Goal: Task Accomplishment & Management: Use online tool/utility

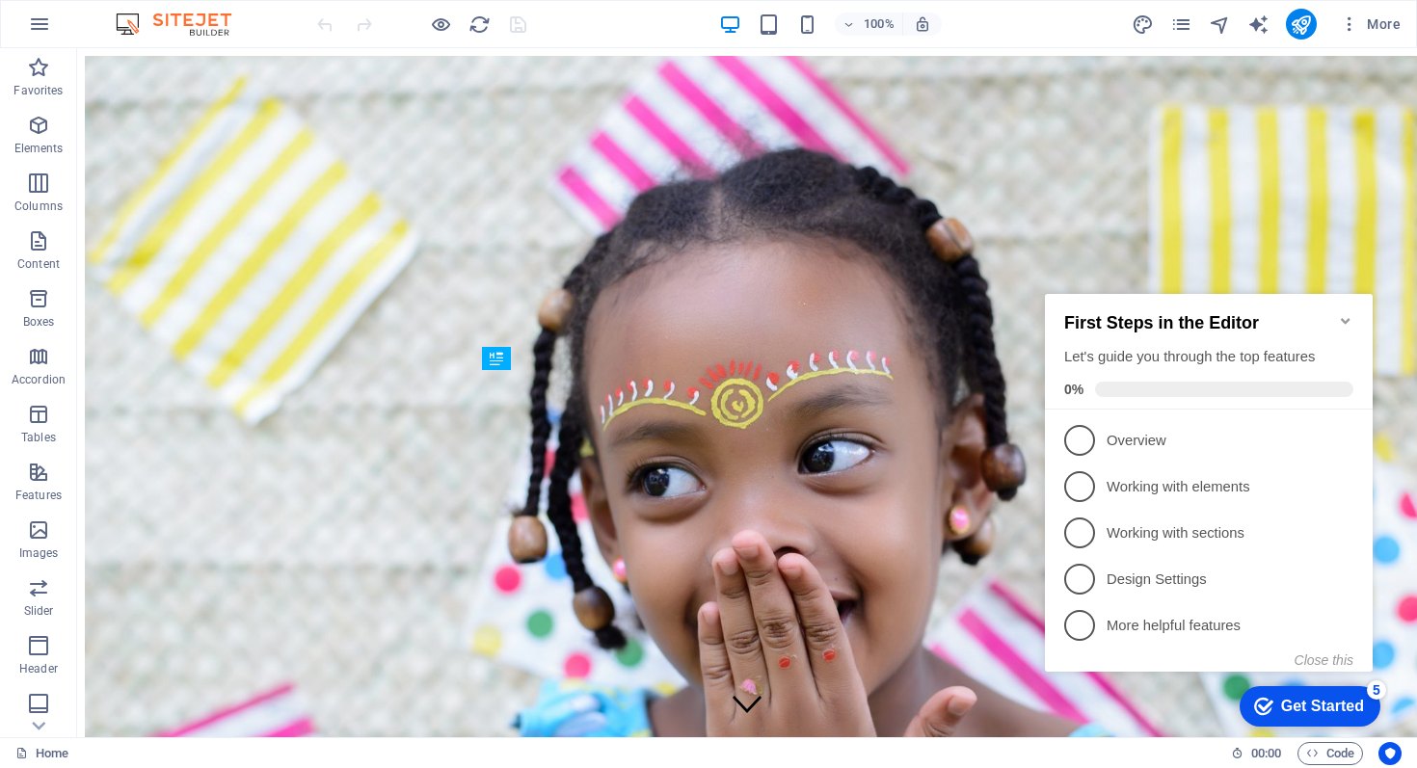
scroll to position [439, 0]
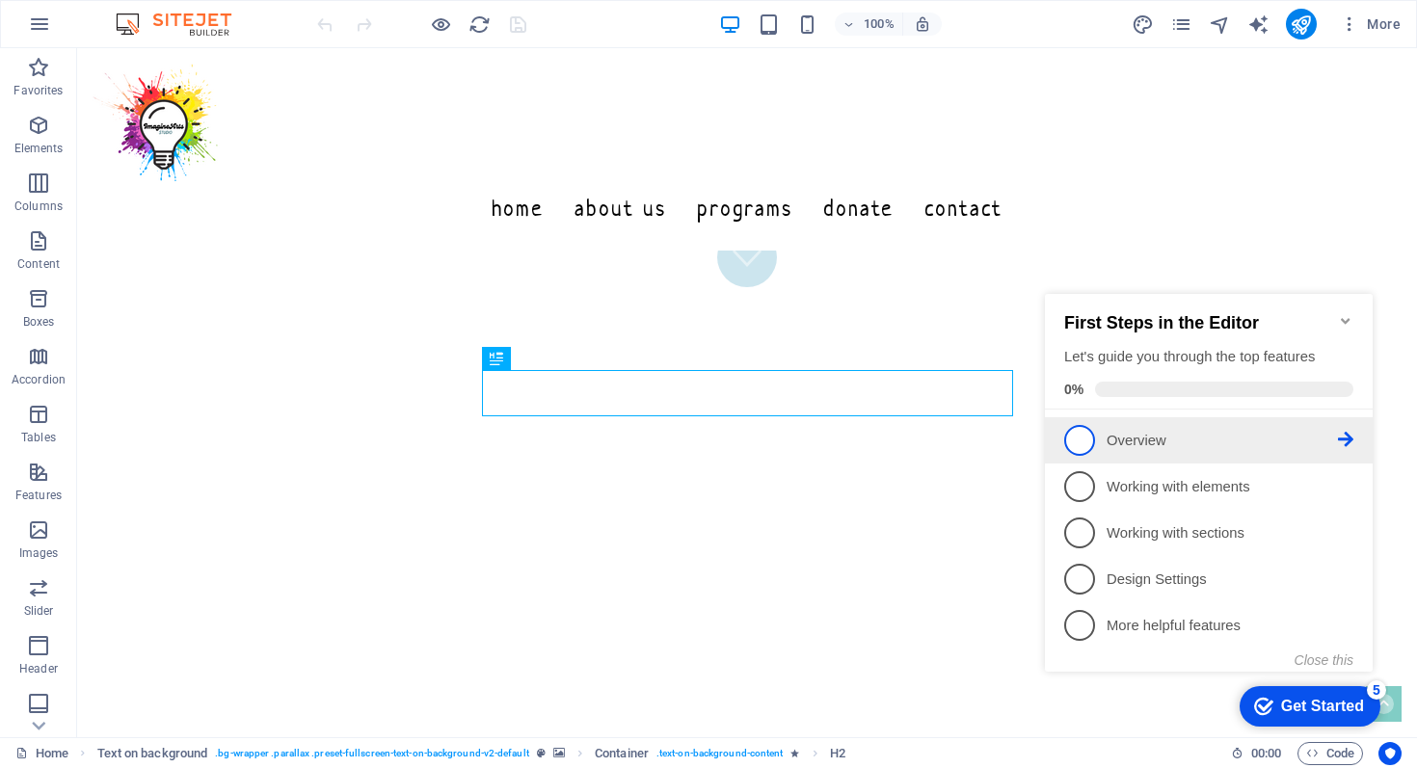
click at [1350, 432] on icon at bounding box center [1345, 439] width 15 height 15
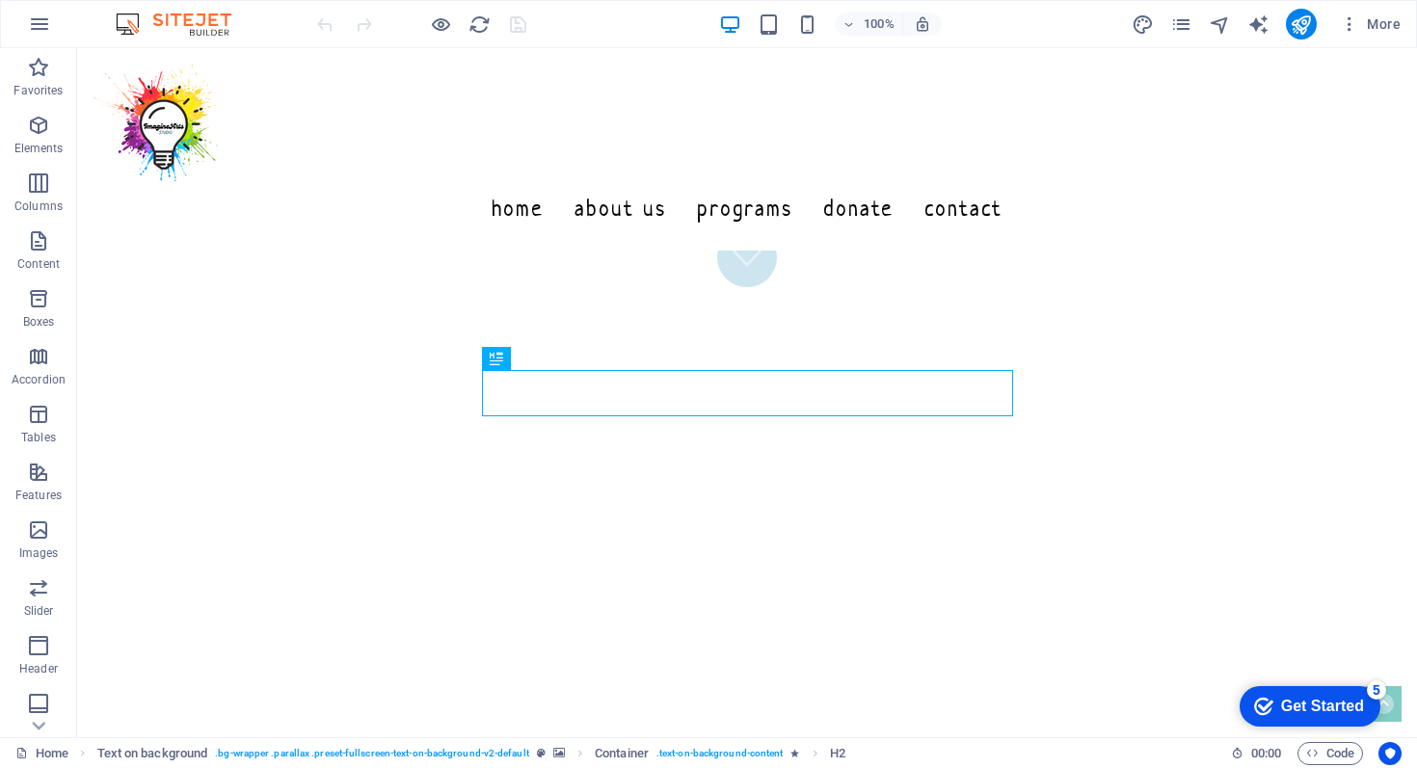
scroll to position [0, 0]
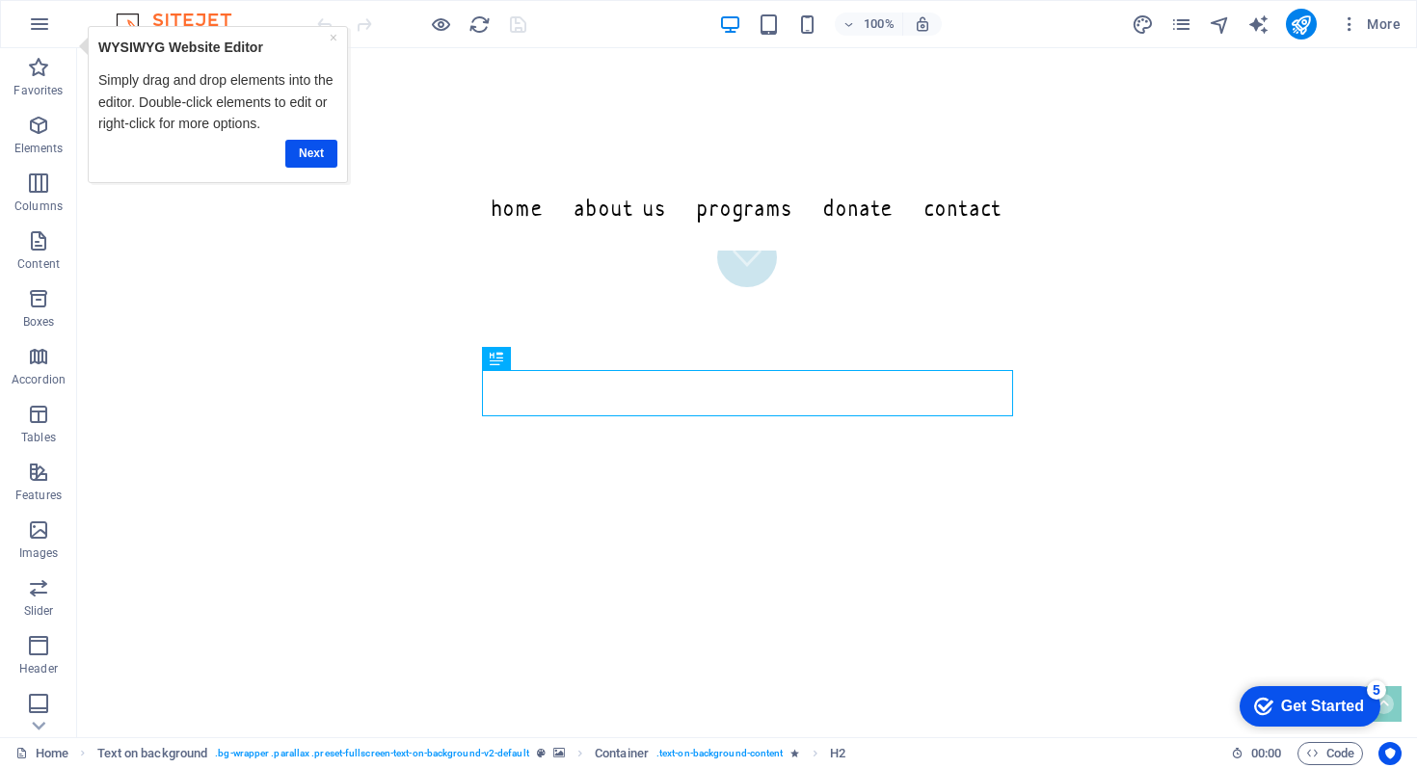
click at [1290, 702] on div "Get Started" at bounding box center [1322, 706] width 83 height 17
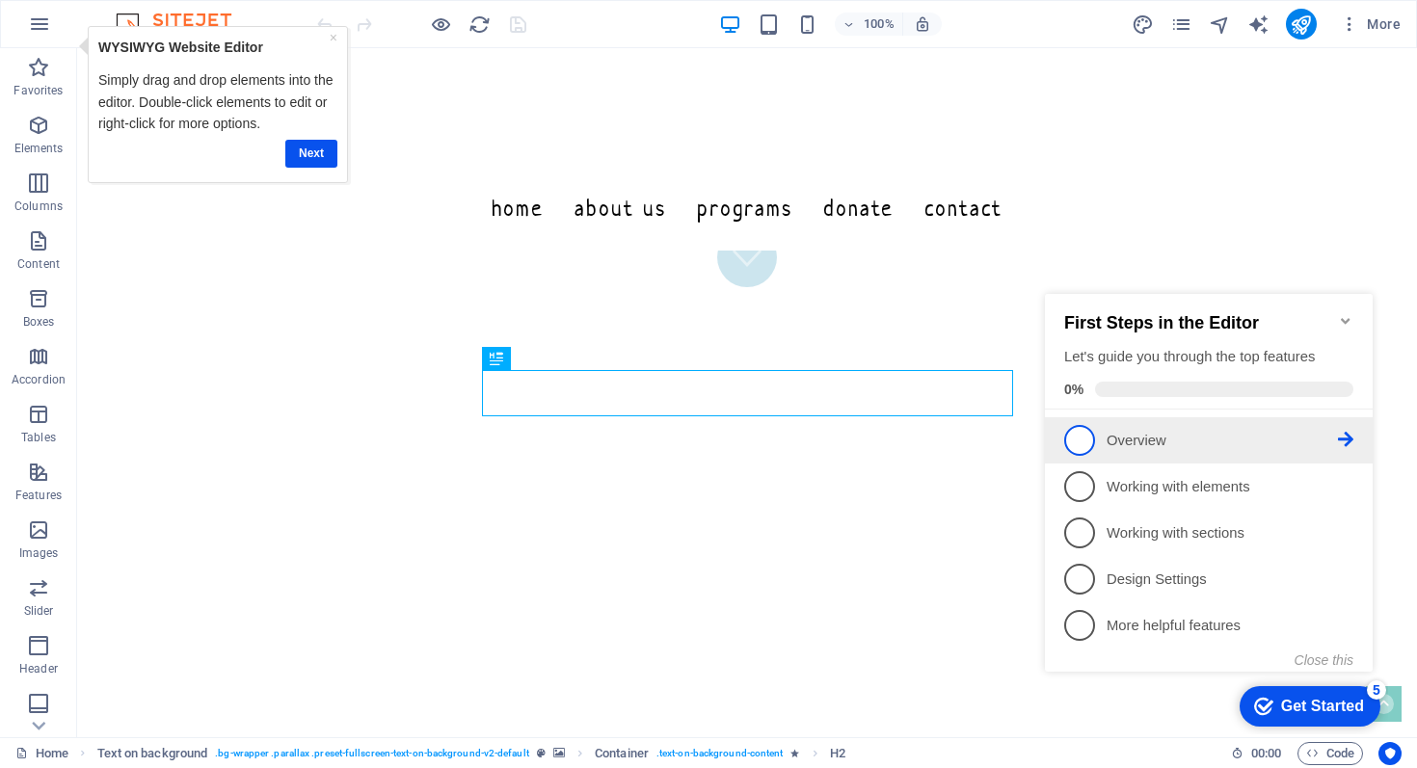
click at [1083, 436] on span "1" at bounding box center [1079, 440] width 31 height 31
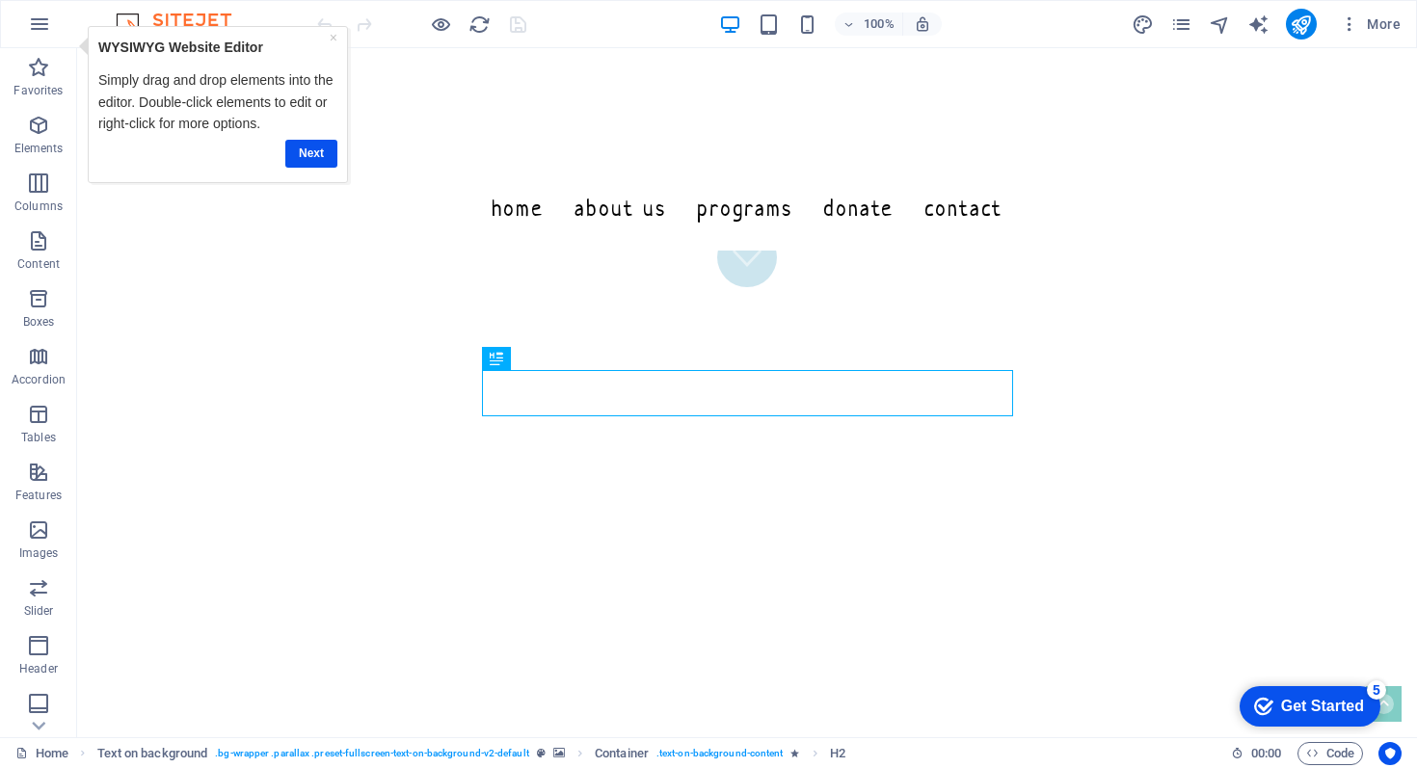
click at [1257, 692] on div "checkmark Get Started 5" at bounding box center [1309, 706] width 141 height 40
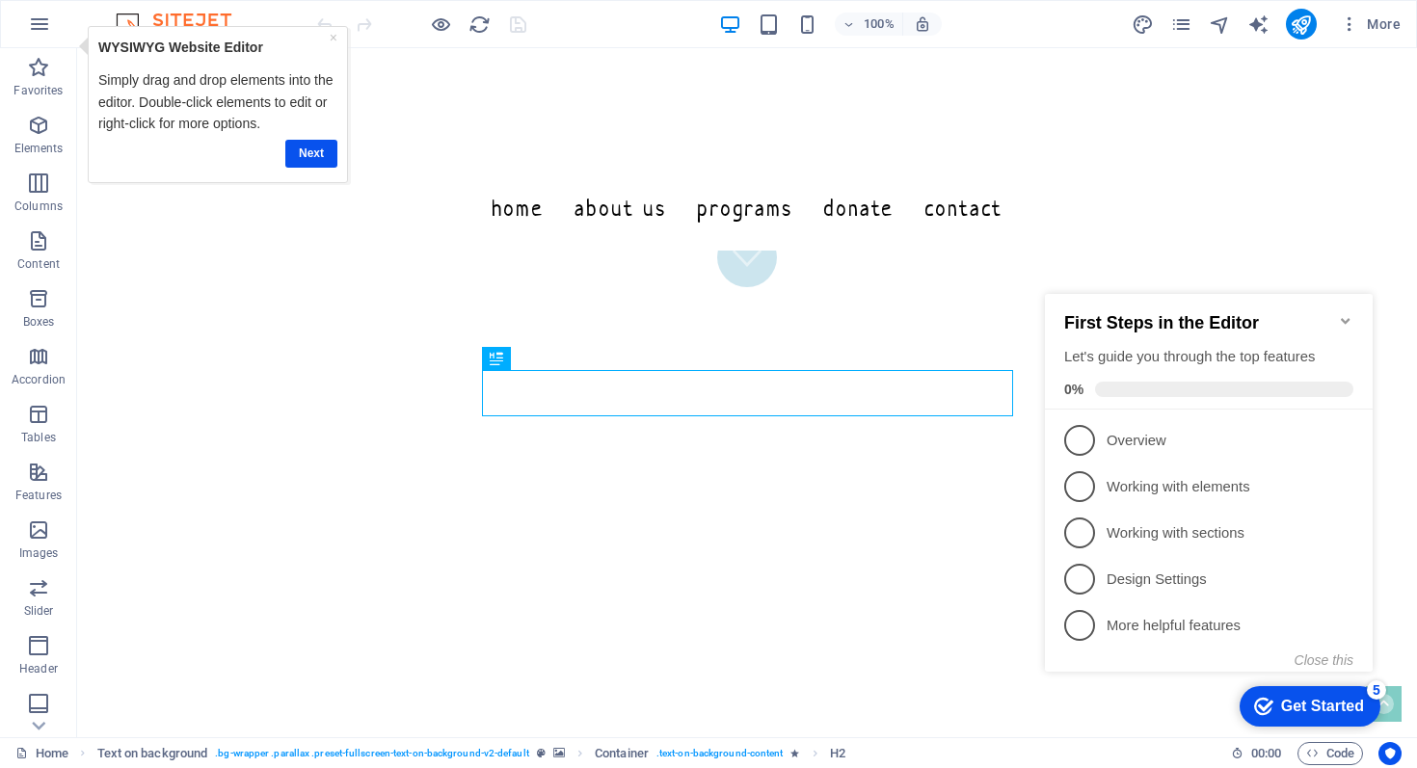
click at [1133, 336] on div "First Steps in the Editor Let's guide you through the top features 0%" at bounding box center [1208, 355] width 289 height 84
click at [1135, 313] on h2 "First Steps in the Editor" at bounding box center [1208, 323] width 289 height 20
click at [1111, 382] on span at bounding box center [1224, 389] width 258 height 15
click at [1089, 439] on span "1" at bounding box center [1079, 440] width 31 height 31
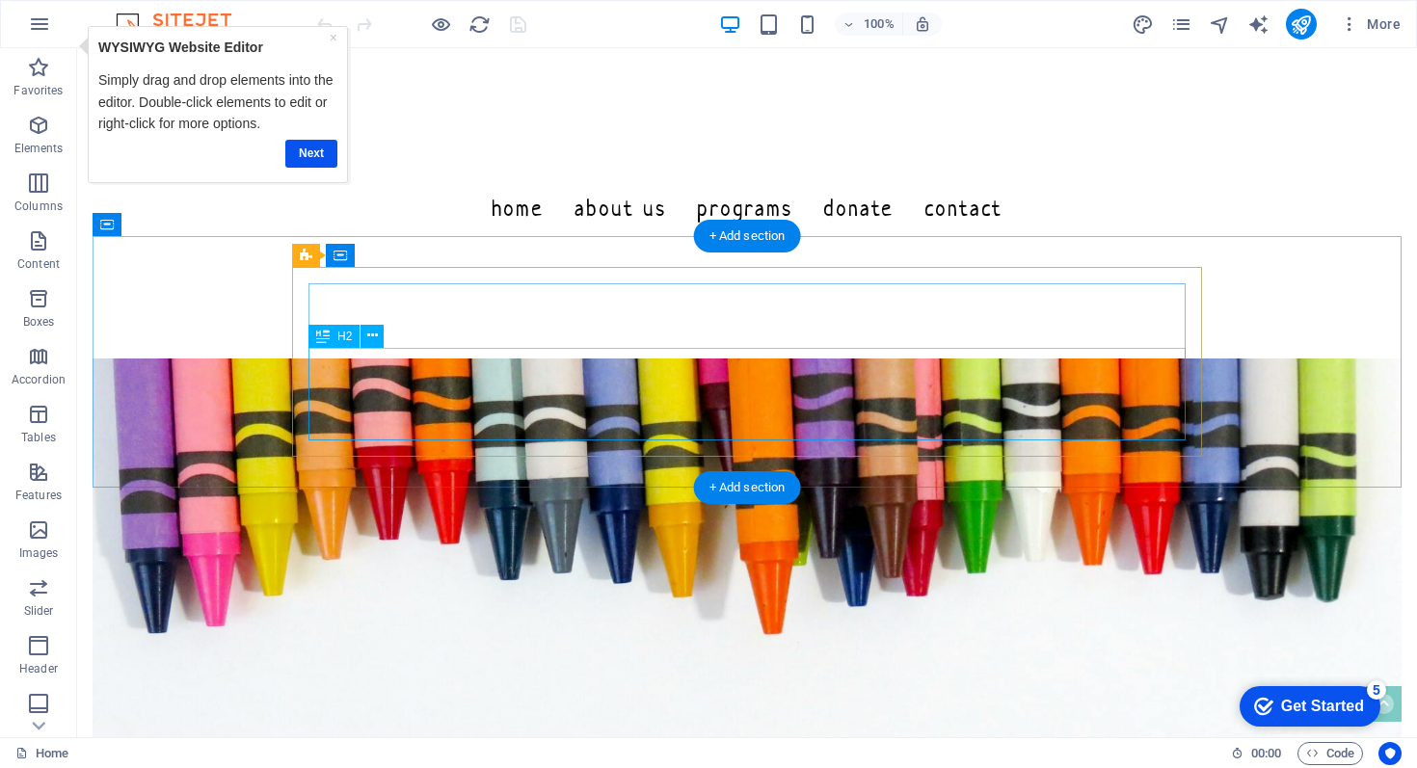
scroll to position [1326, 0]
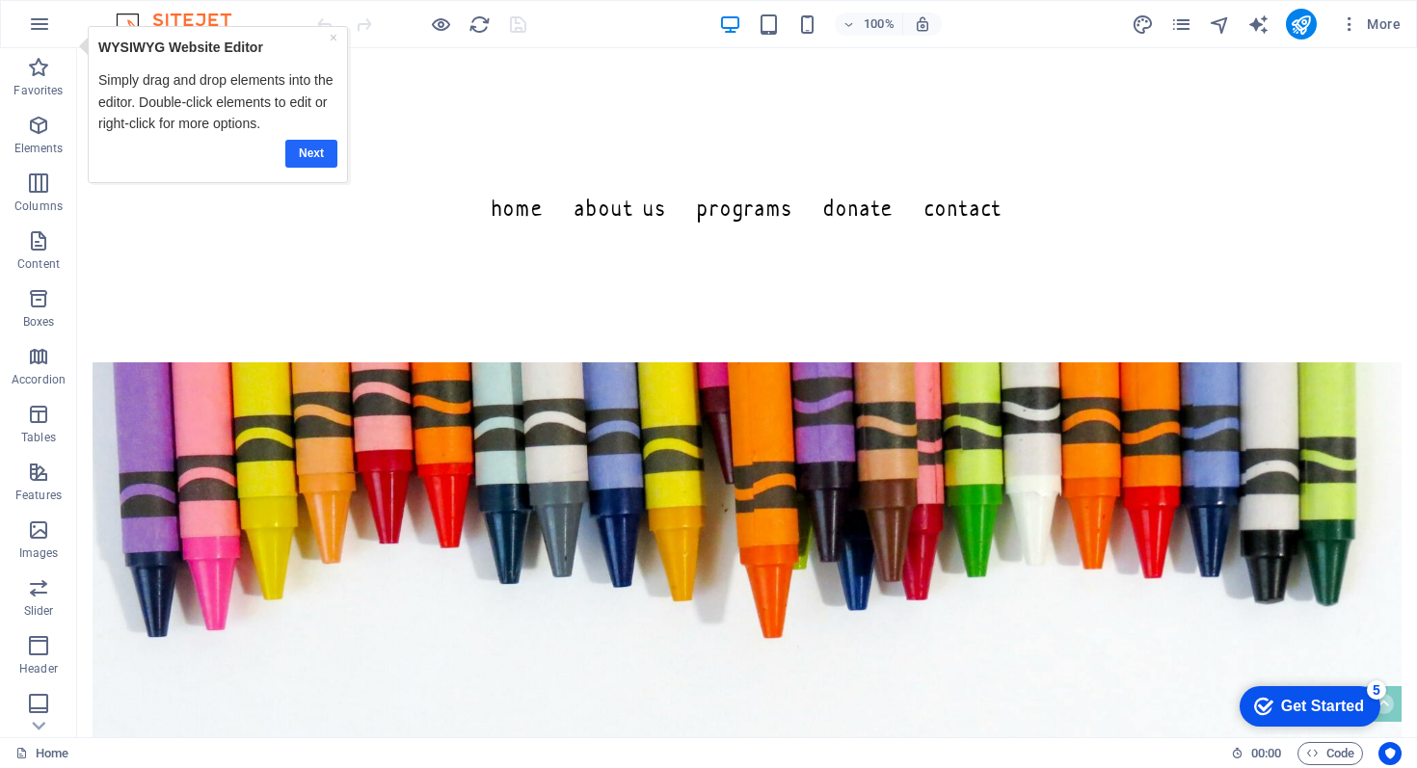
click at [316, 150] on link "Next" at bounding box center [311, 154] width 52 height 28
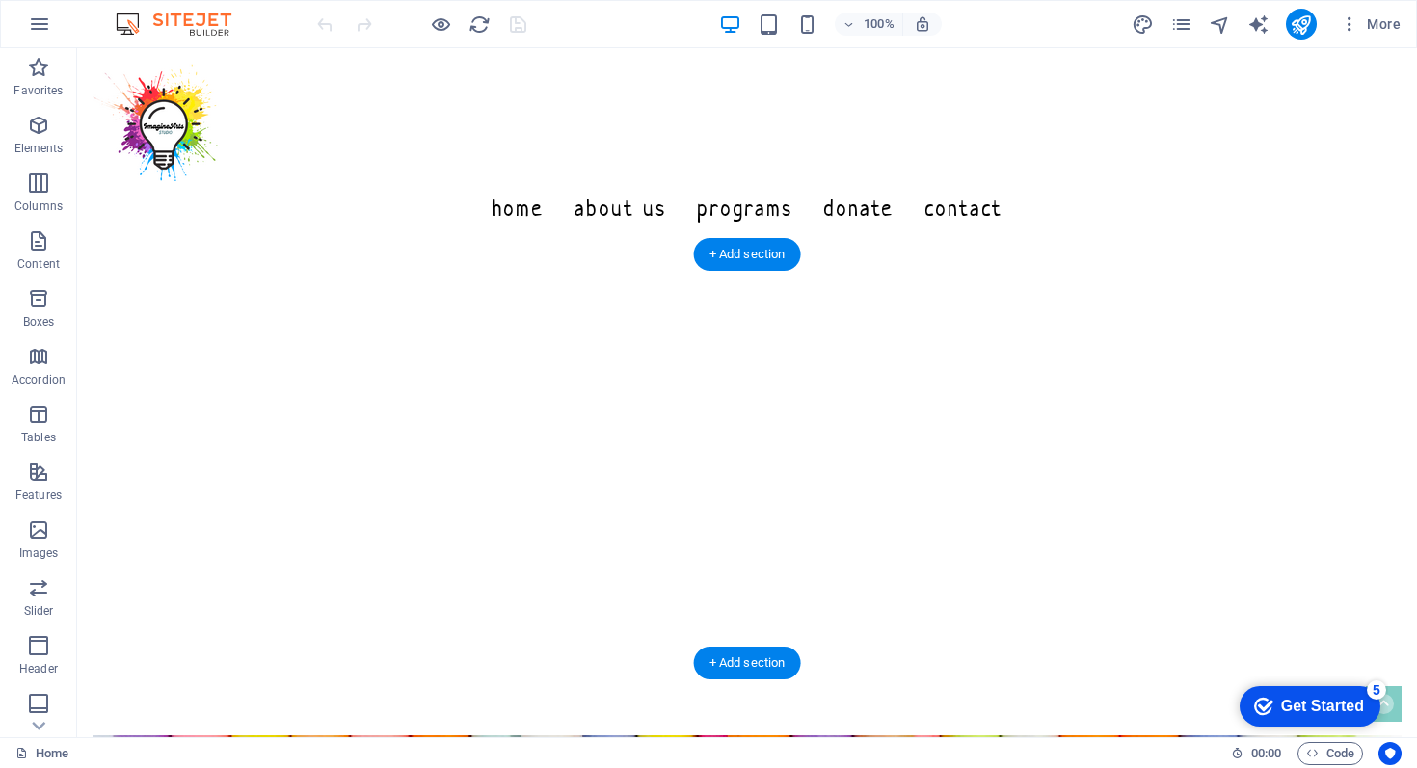
scroll to position [853, 0]
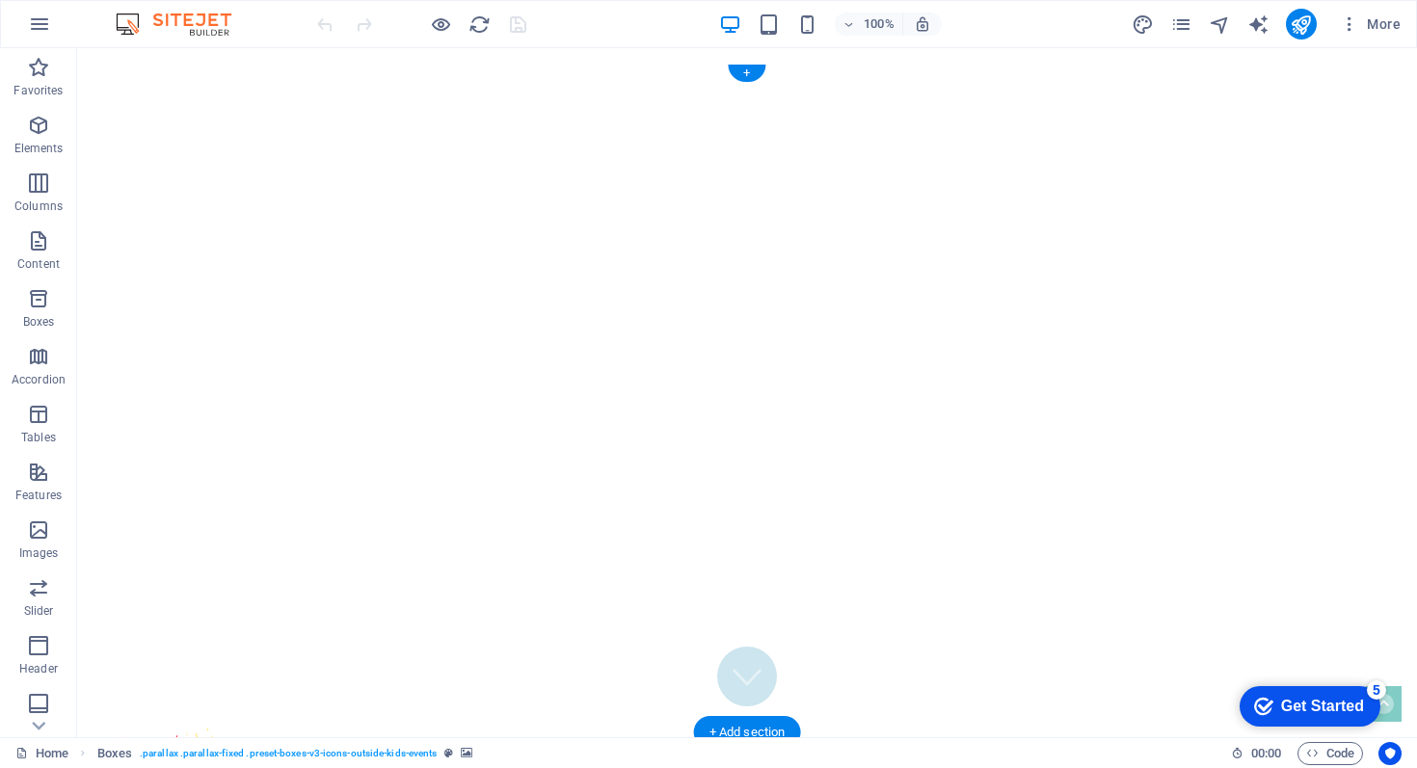
scroll to position [0, 0]
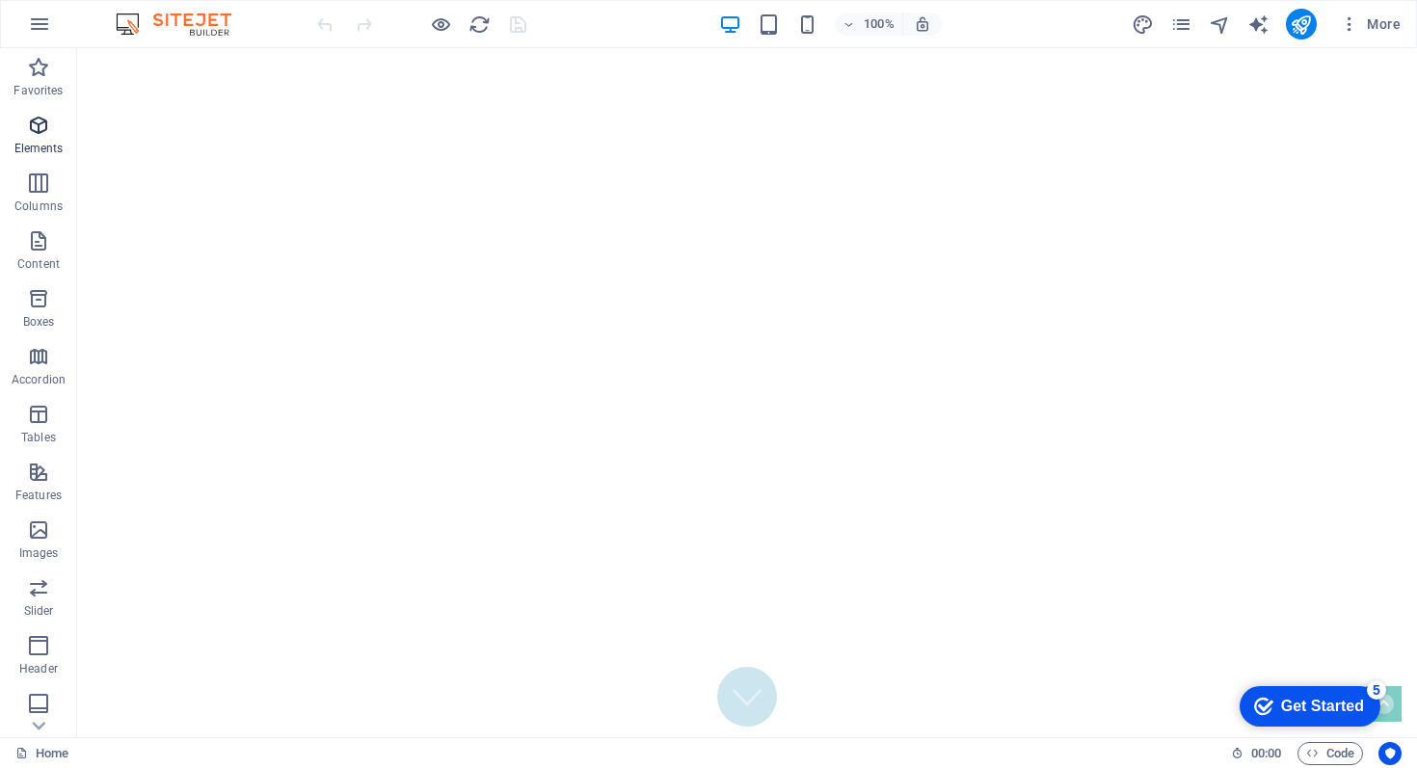
click at [43, 127] on icon "button" at bounding box center [38, 125] width 23 height 23
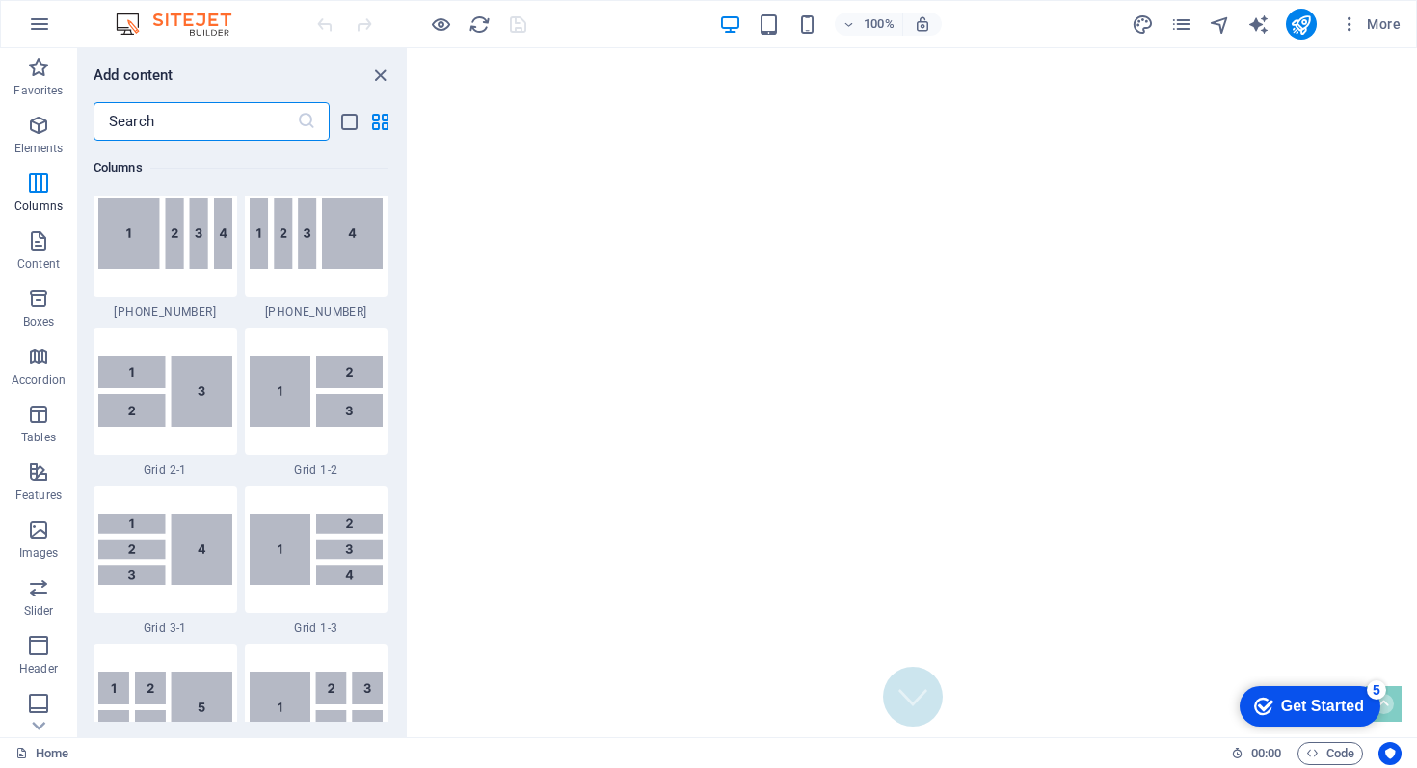
scroll to position [2252, 0]
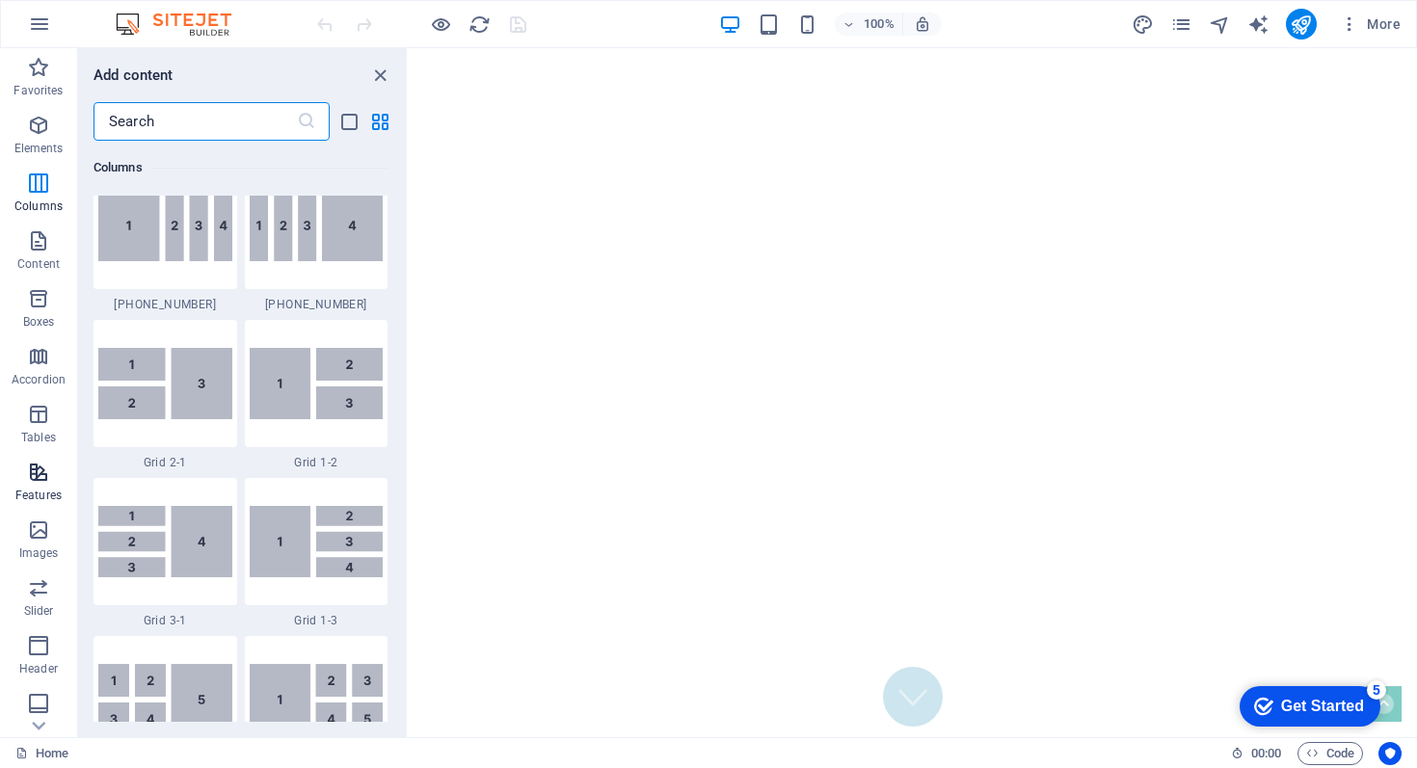
click at [35, 485] on span "Features" at bounding box center [38, 484] width 77 height 46
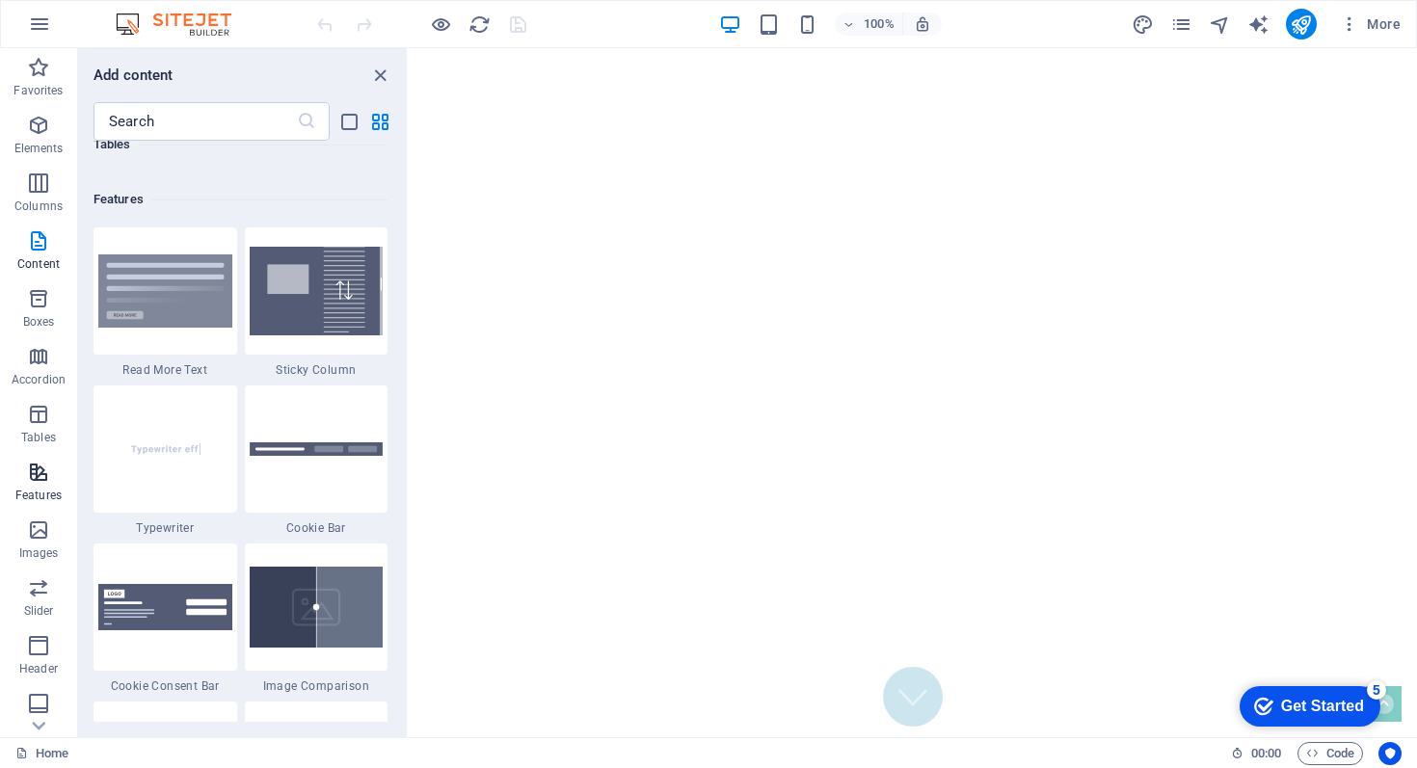
scroll to position [7513, 0]
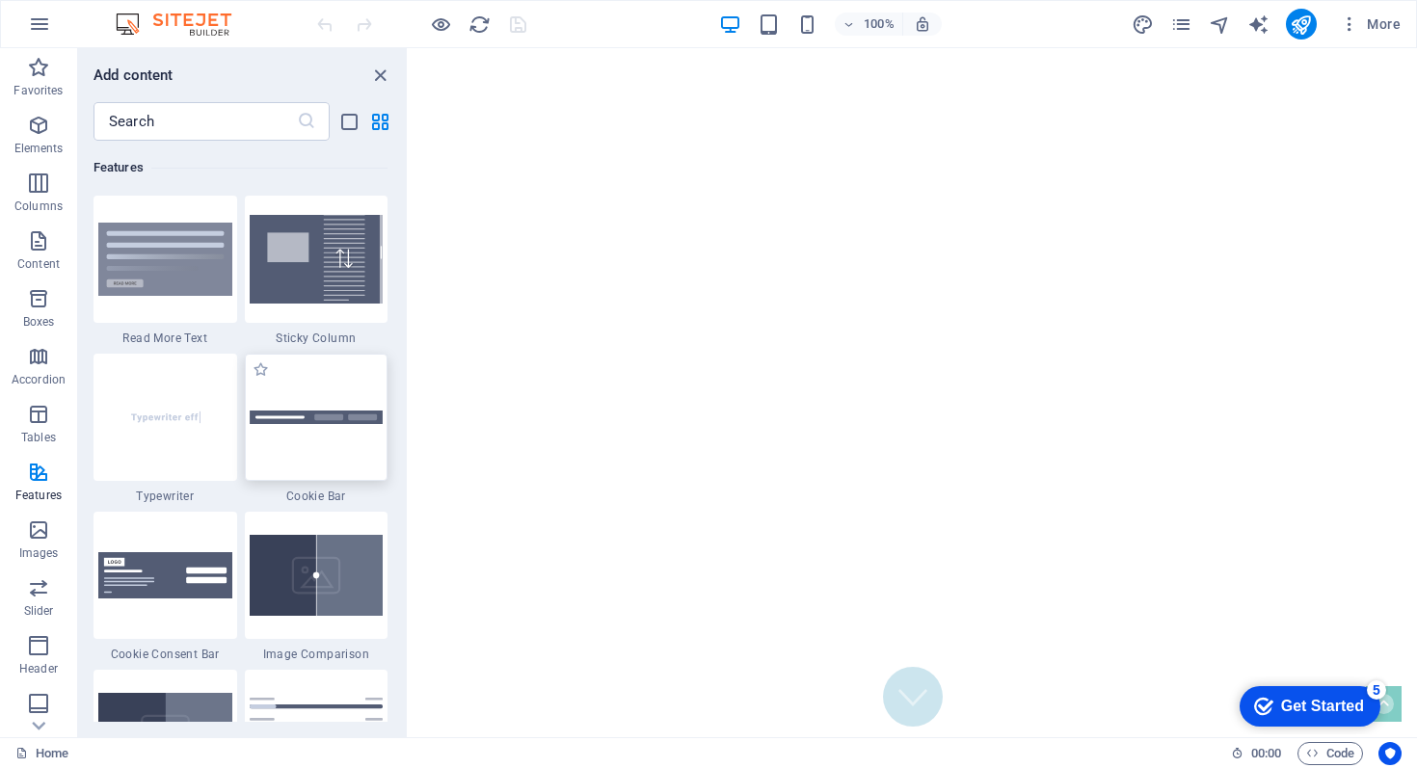
click at [317, 448] on div at bounding box center [317, 417] width 144 height 127
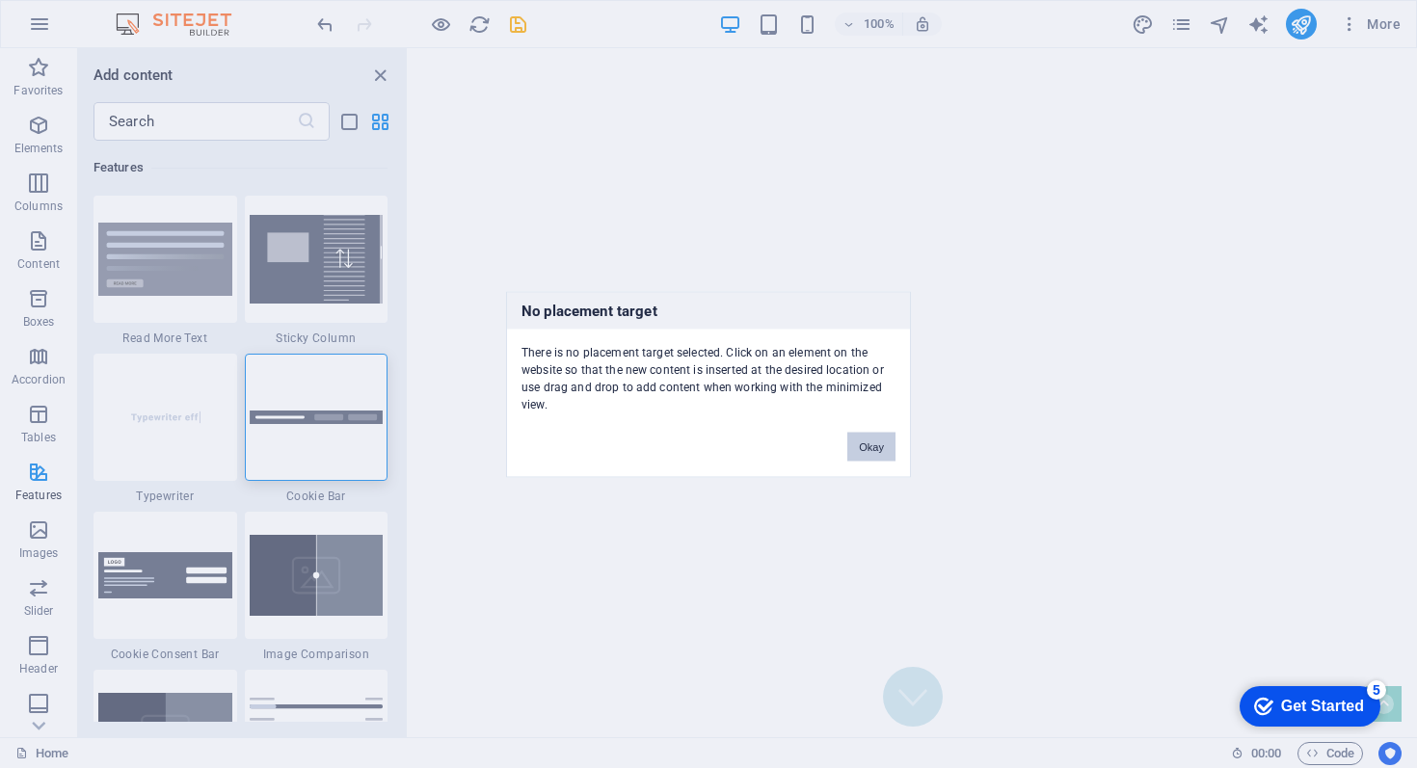
click at [860, 447] on button "Okay" at bounding box center [871, 446] width 48 height 29
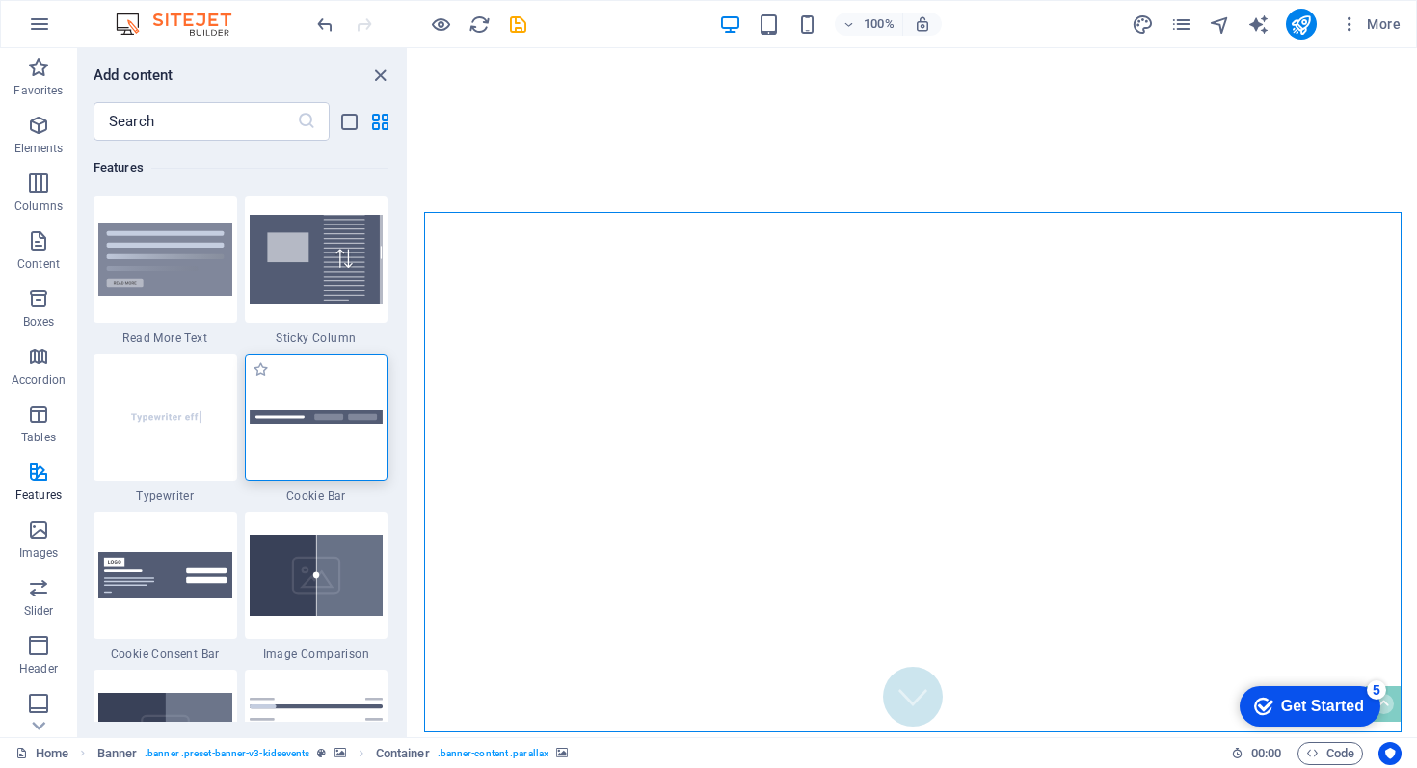
click at [318, 400] on div at bounding box center [317, 417] width 144 height 127
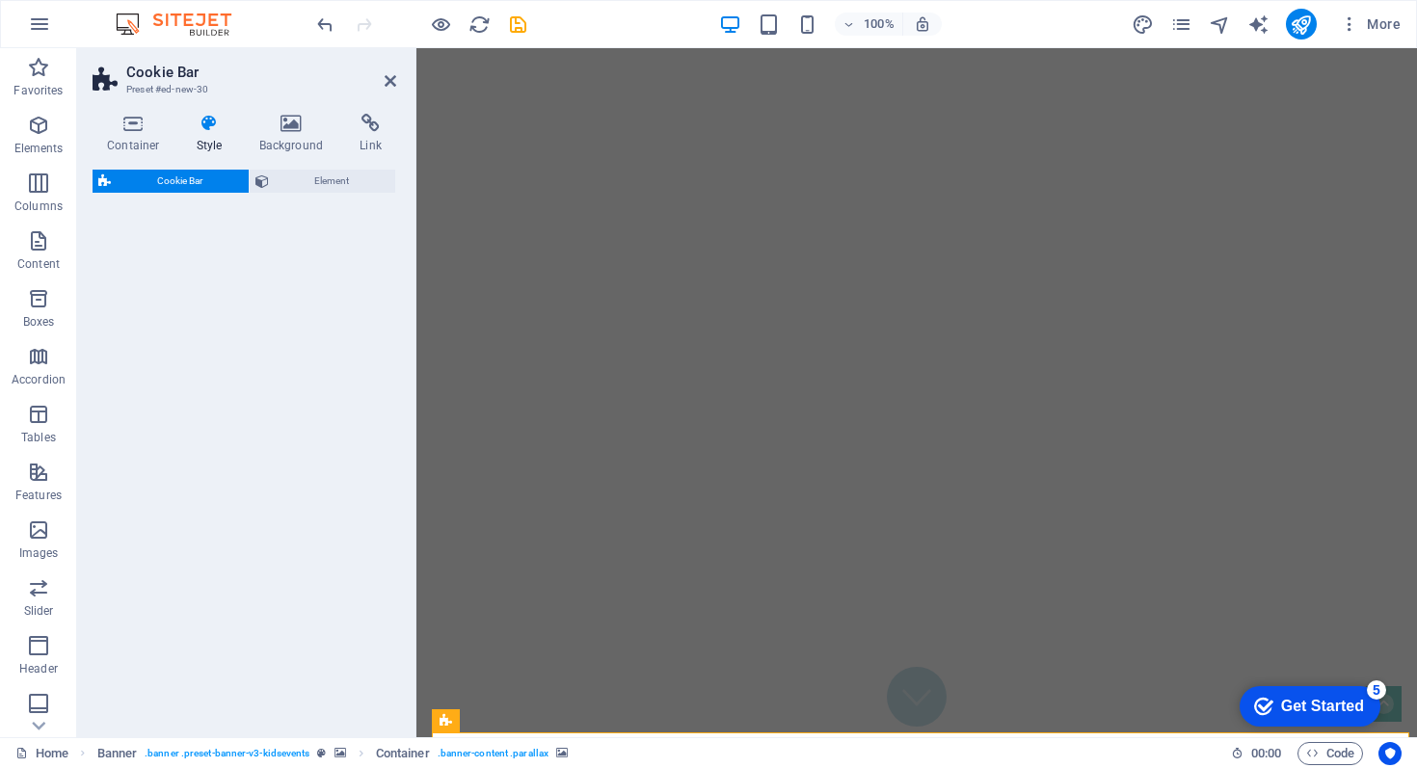
select select "px"
select select "rem"
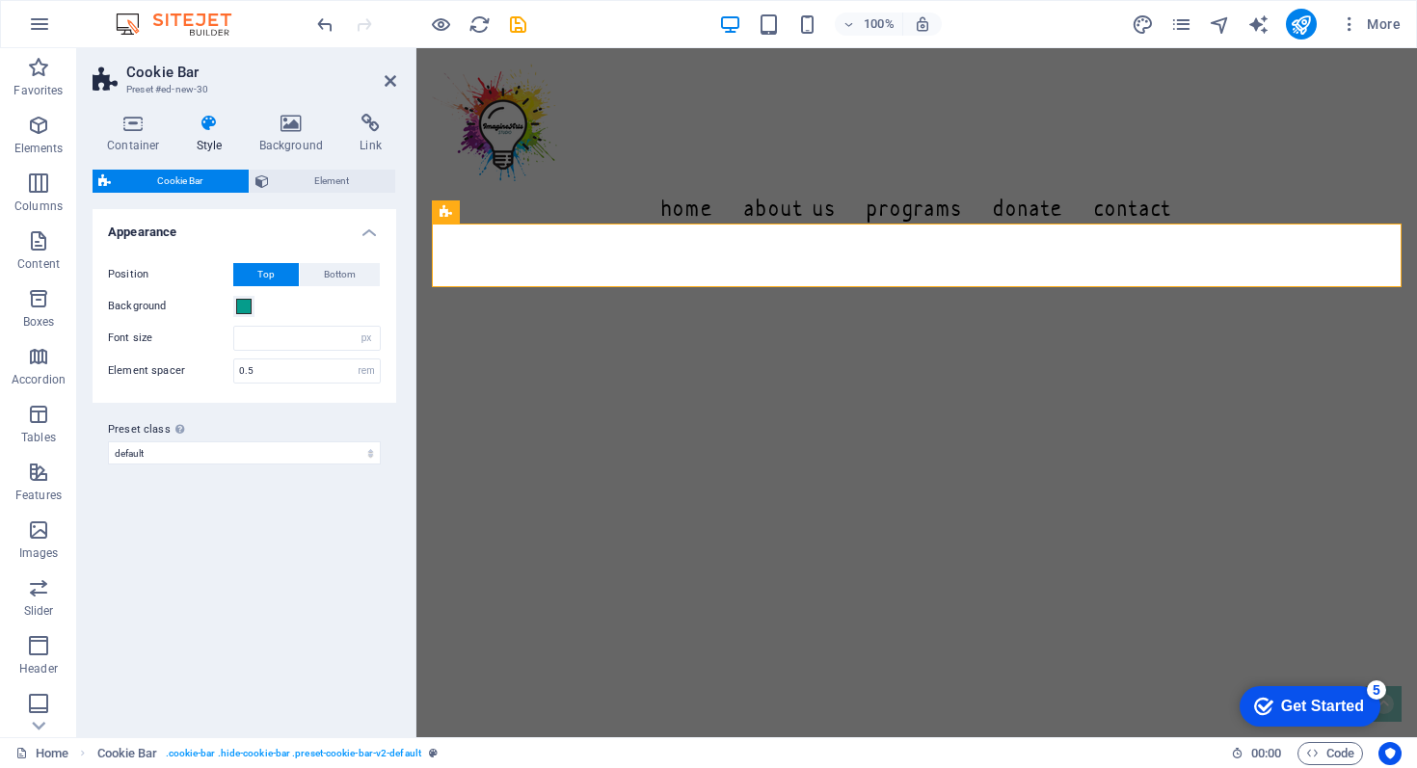
scroll to position [515, 0]
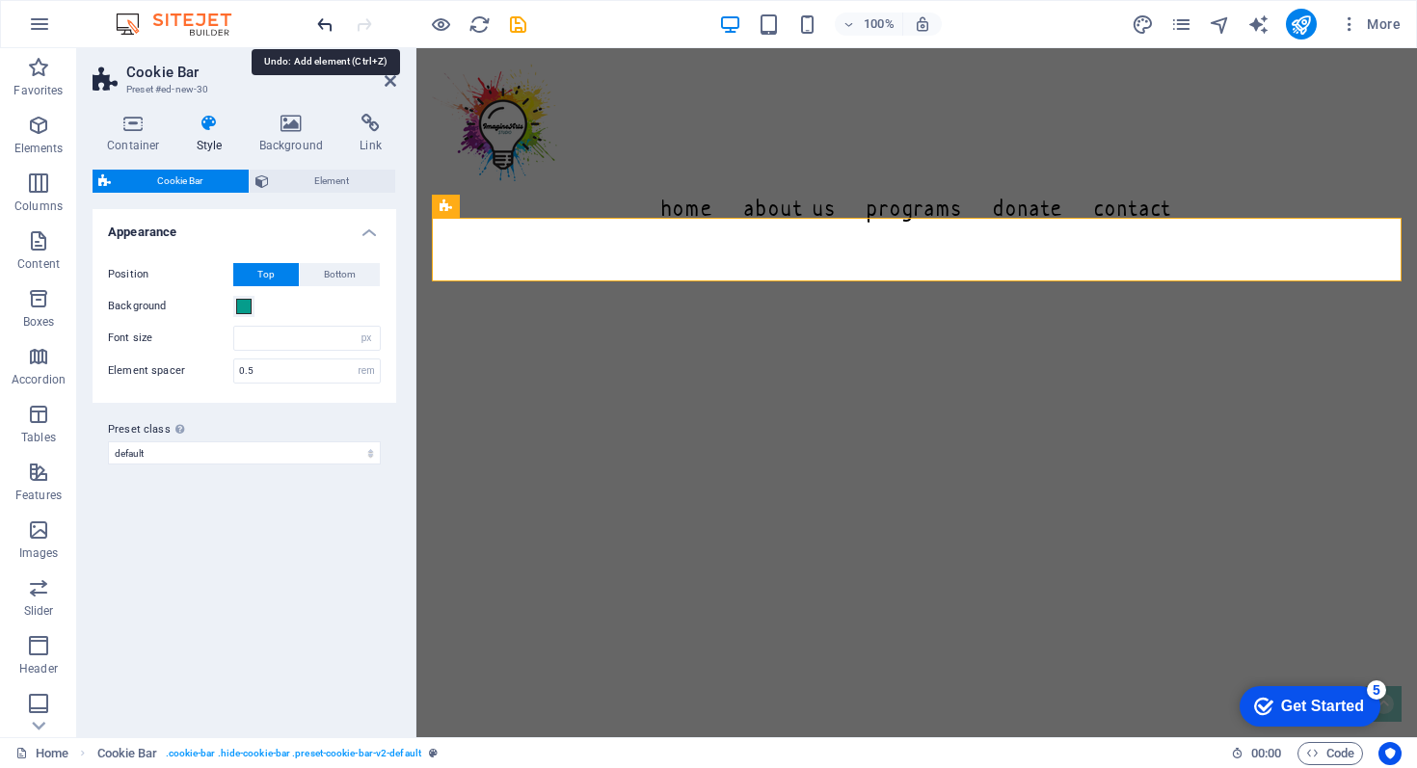
click at [332, 27] on icon "undo" at bounding box center [325, 24] width 22 height 22
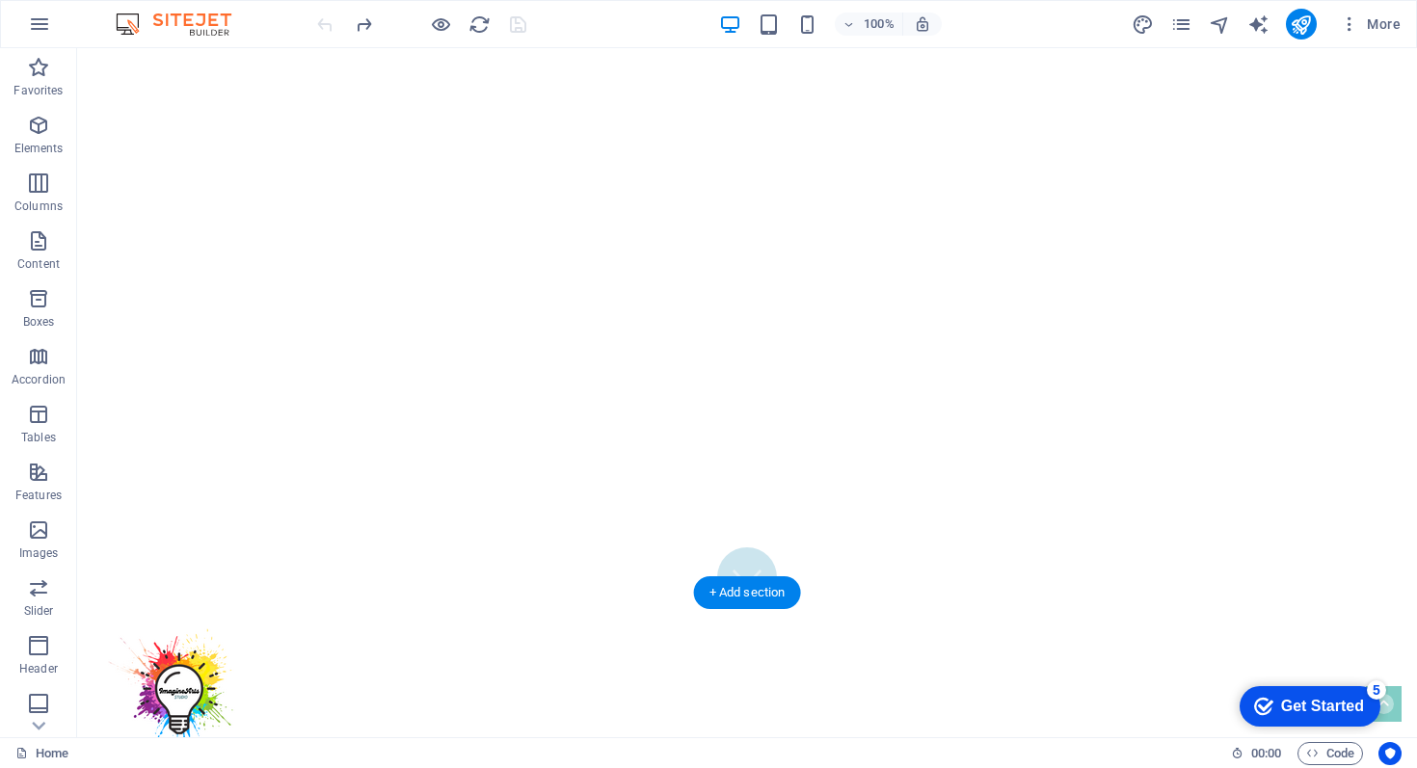
scroll to position [0, 0]
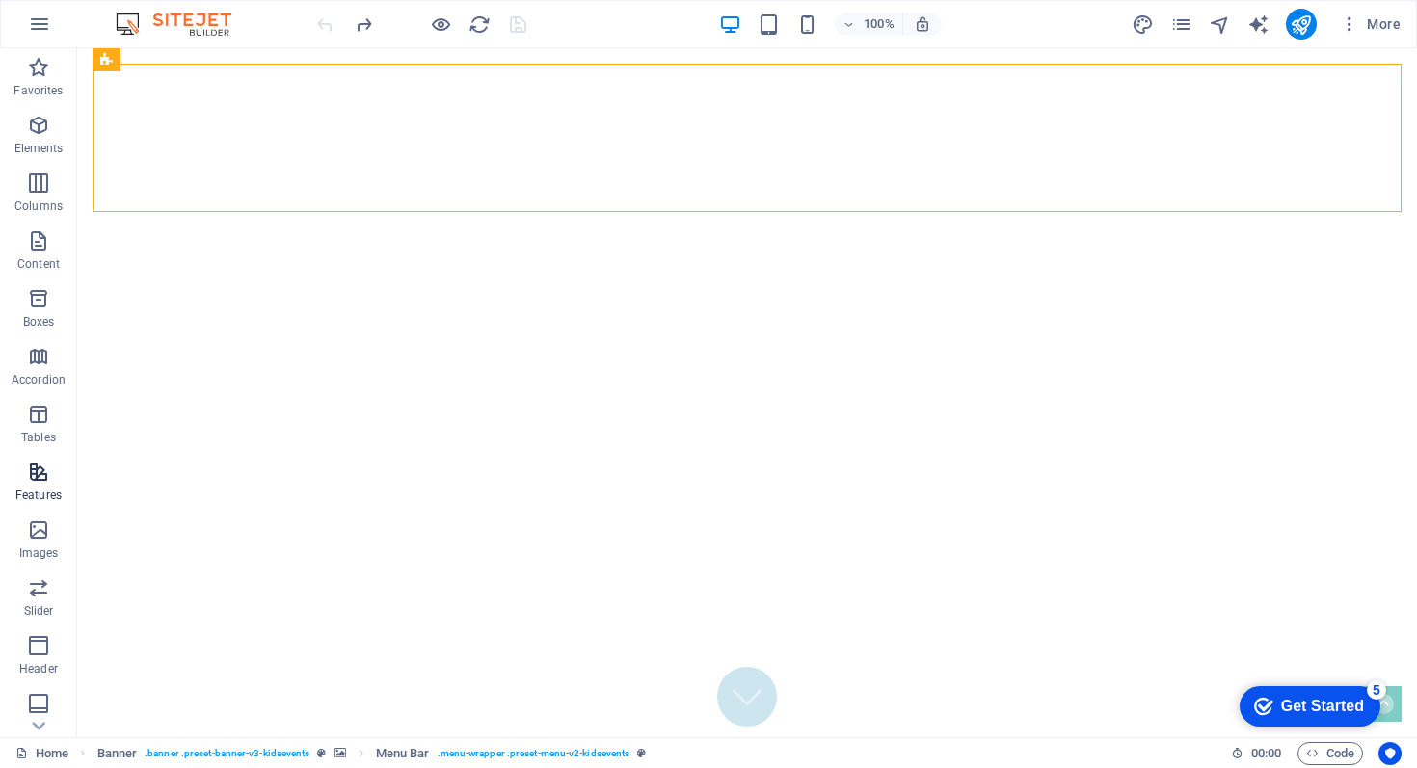
click at [40, 477] on icon "button" at bounding box center [38, 472] width 23 height 23
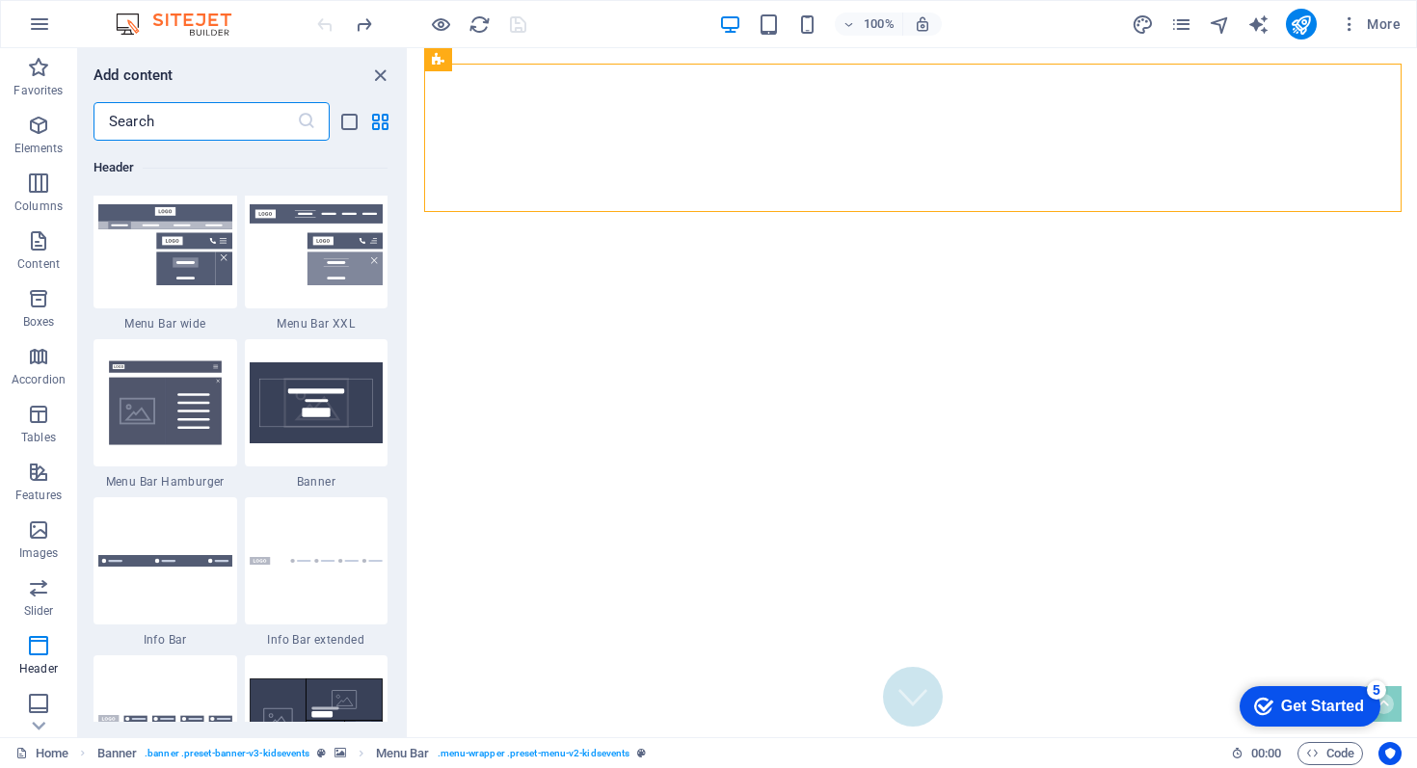
scroll to position [12077, 0]
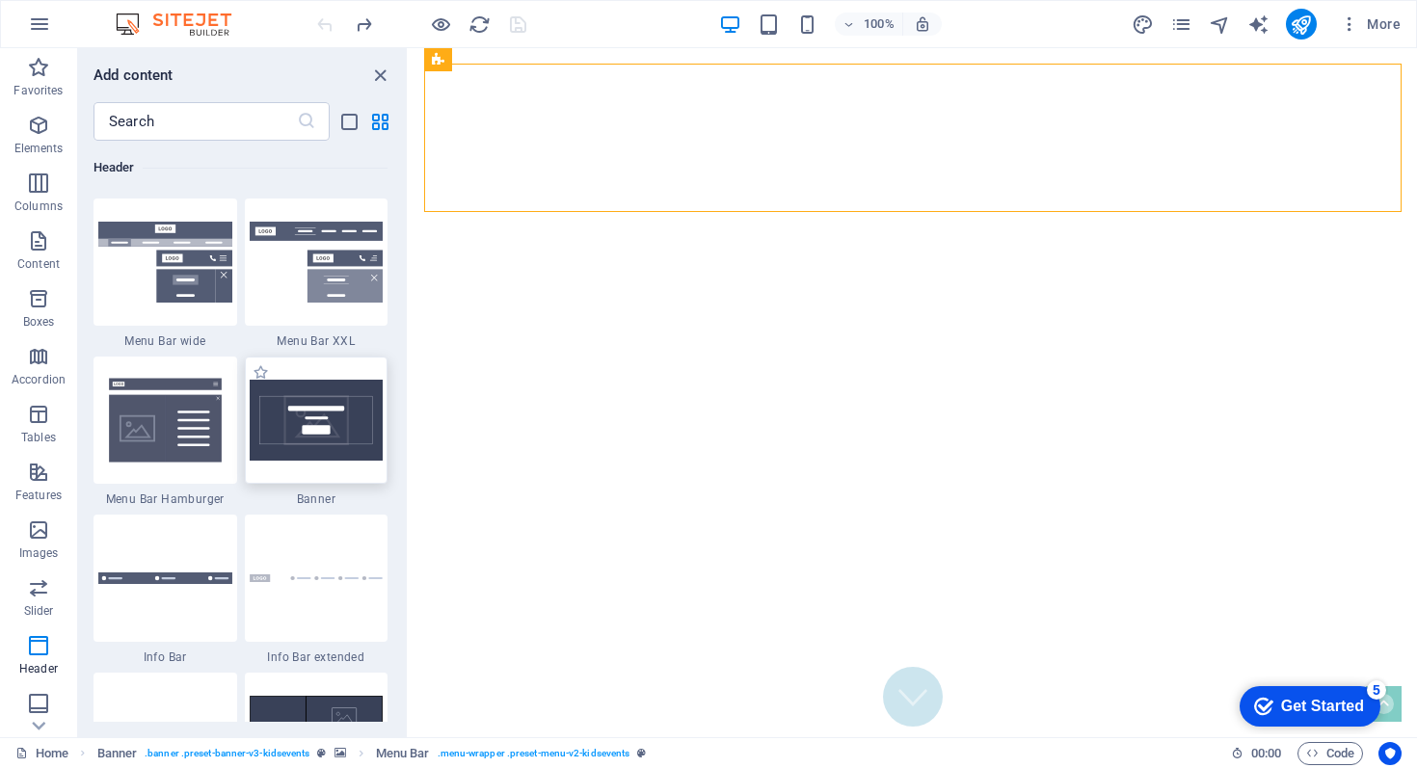
click at [299, 426] on img at bounding box center [317, 420] width 134 height 81
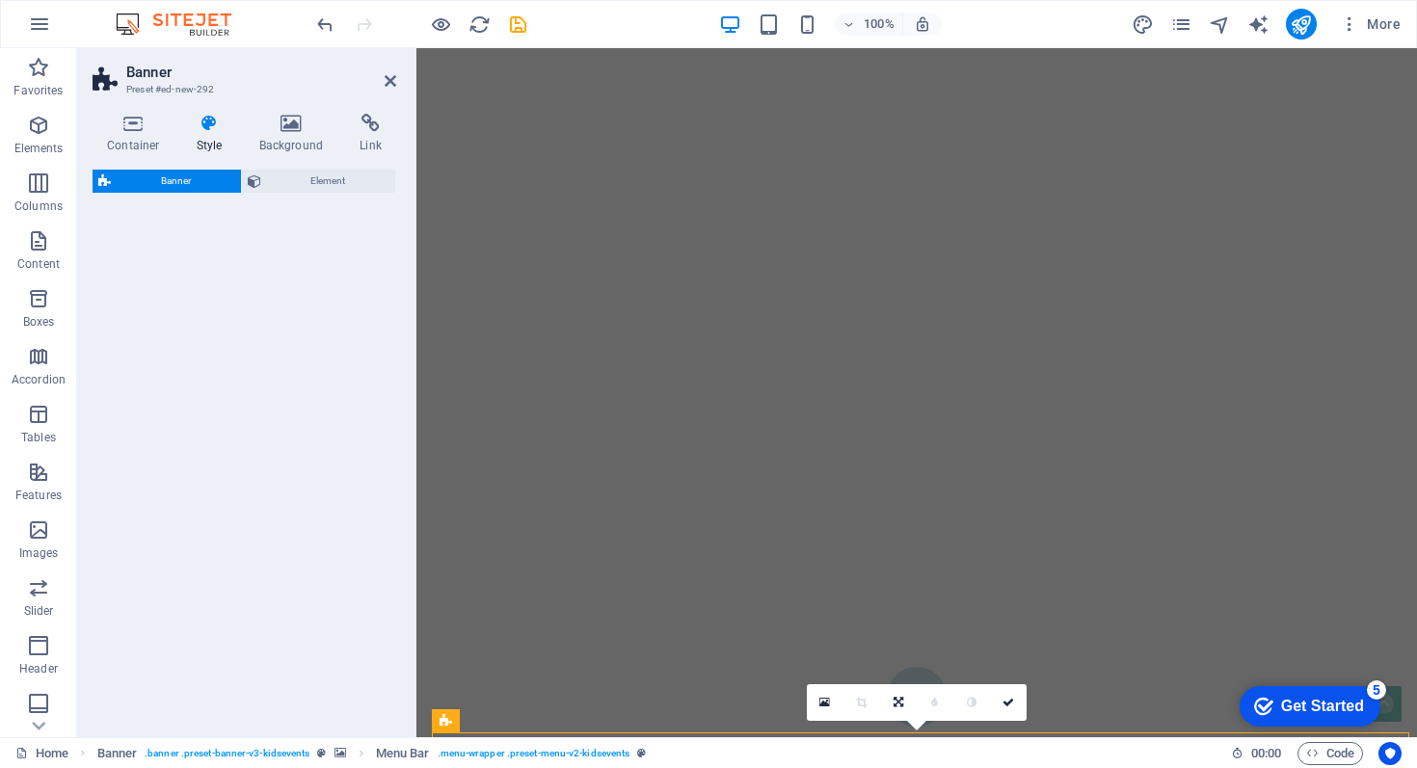
select select "preset-banner-v3-default"
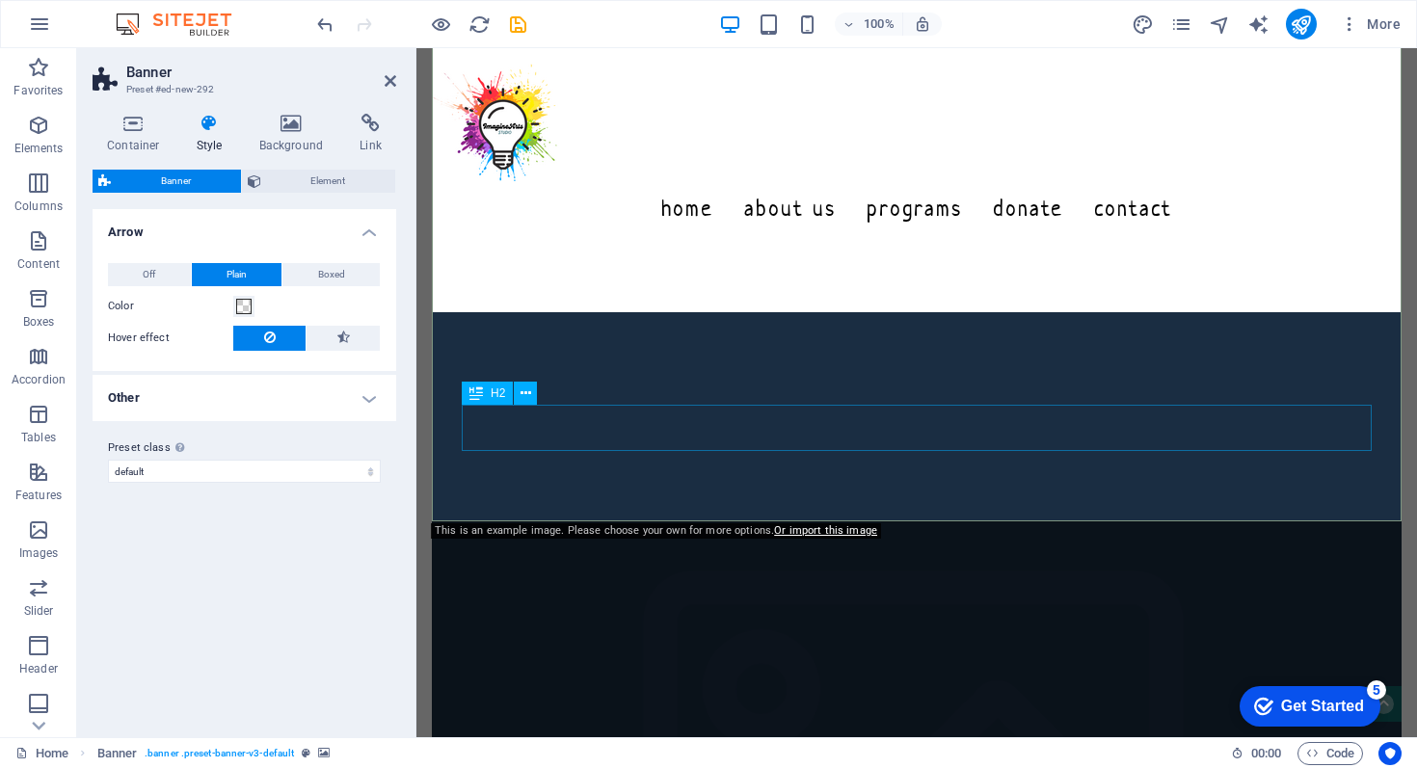
scroll to position [1189, 0]
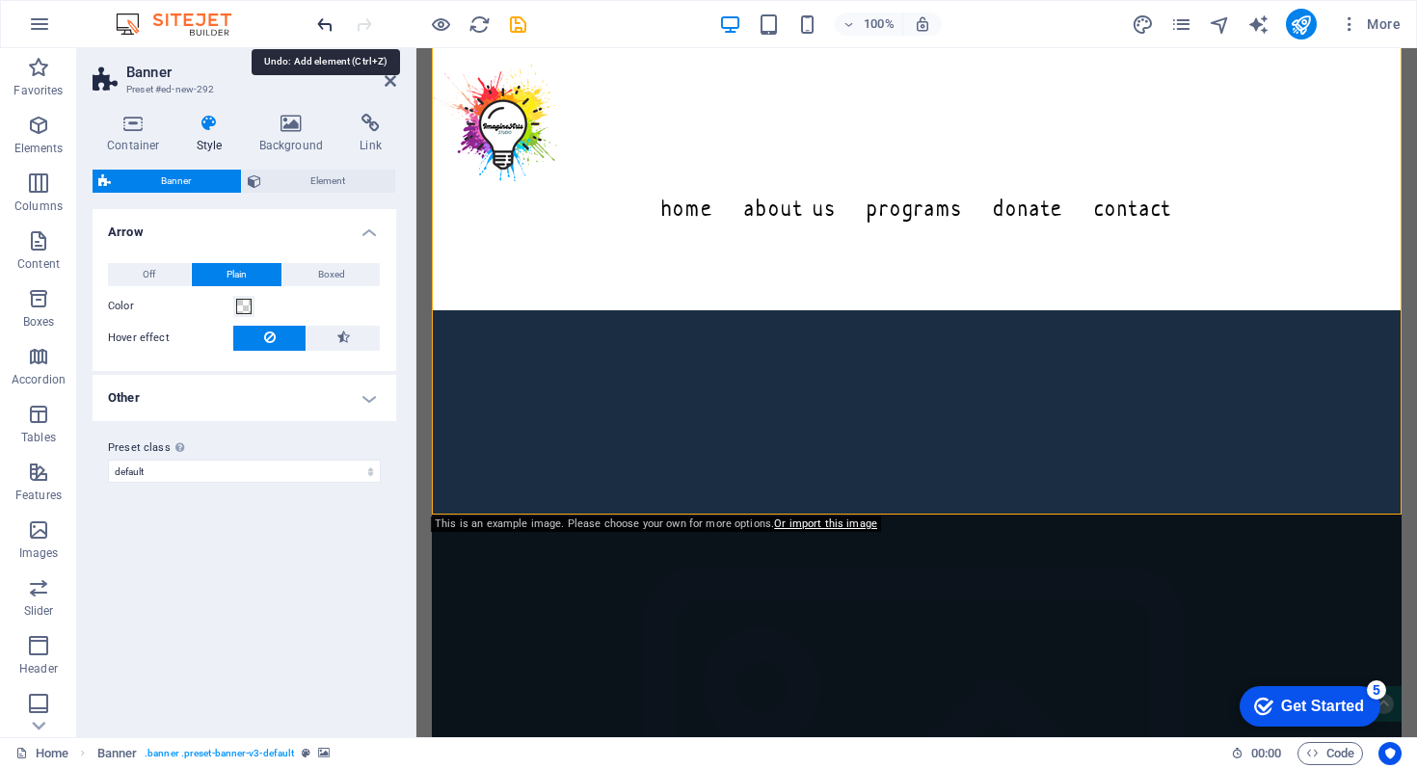
click at [327, 262] on icon "undo" at bounding box center [500, 748] width 970 height 972
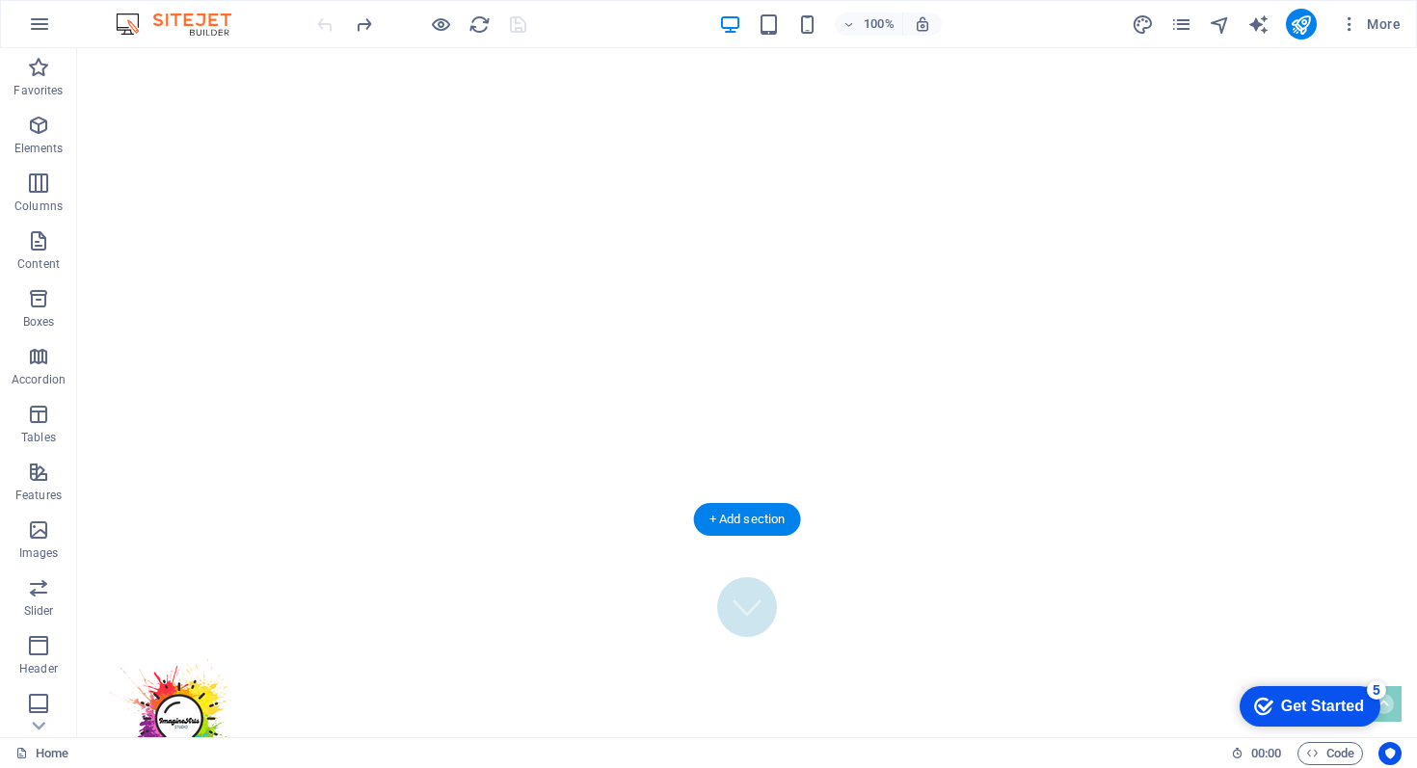
scroll to position [0, 0]
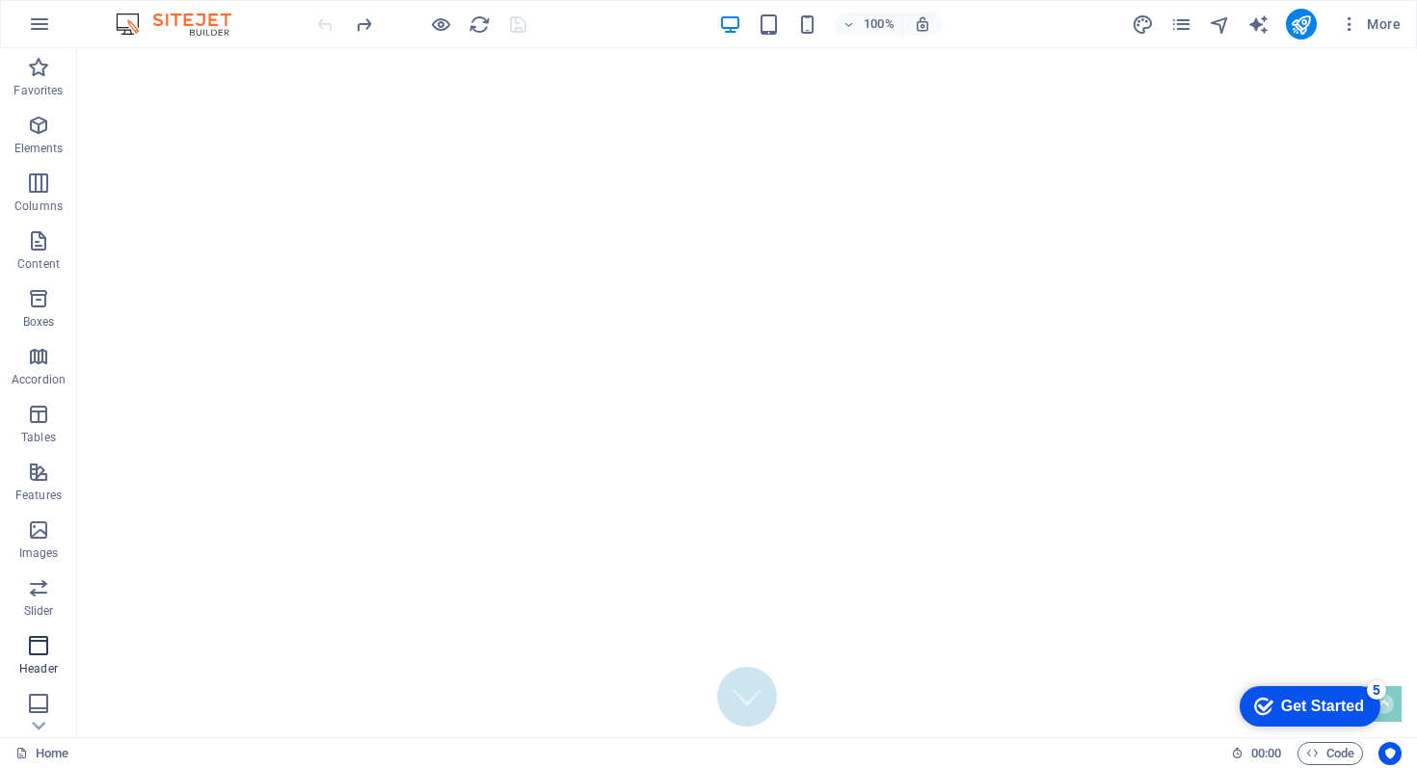
click at [36, 652] on icon "button" at bounding box center [38, 645] width 23 height 23
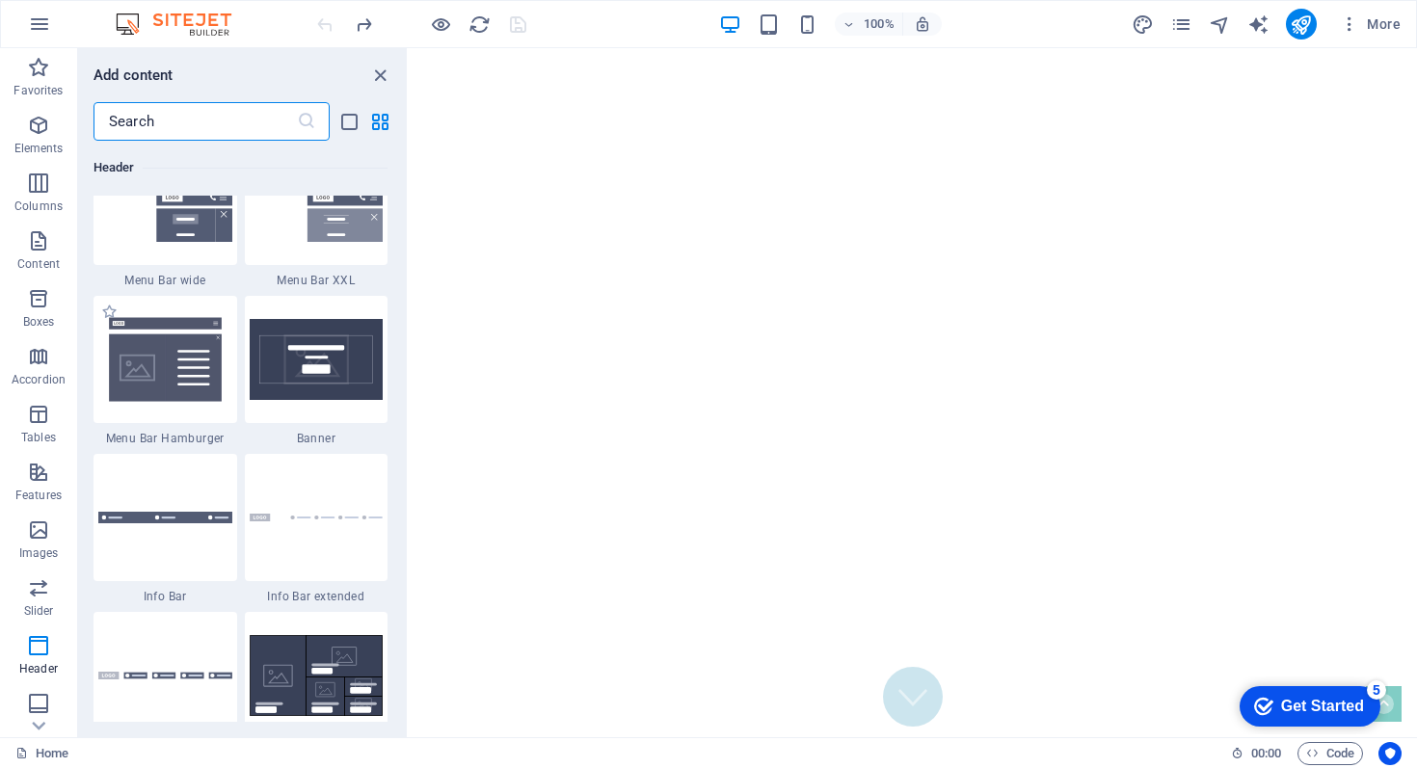
scroll to position [12150, 0]
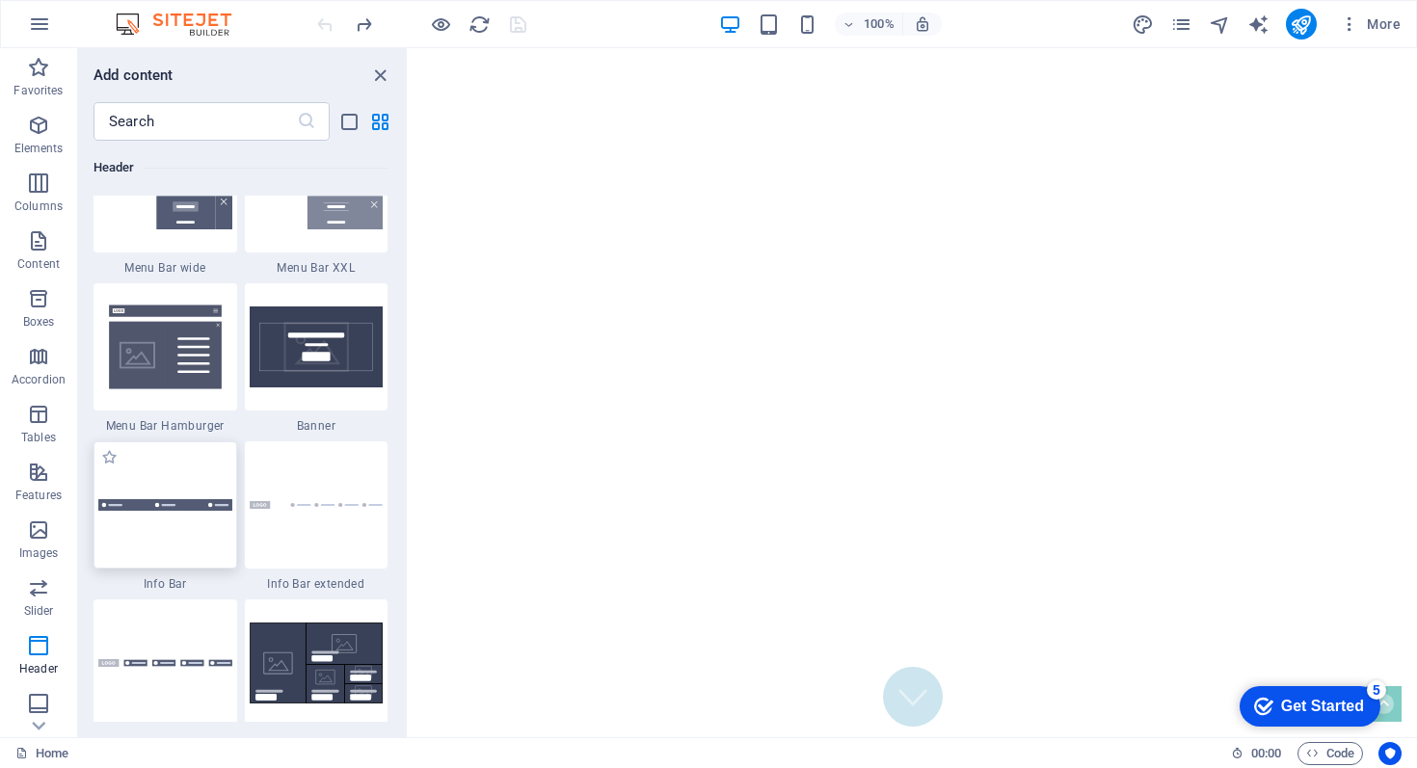
click at [178, 534] on div at bounding box center [165, 504] width 144 height 127
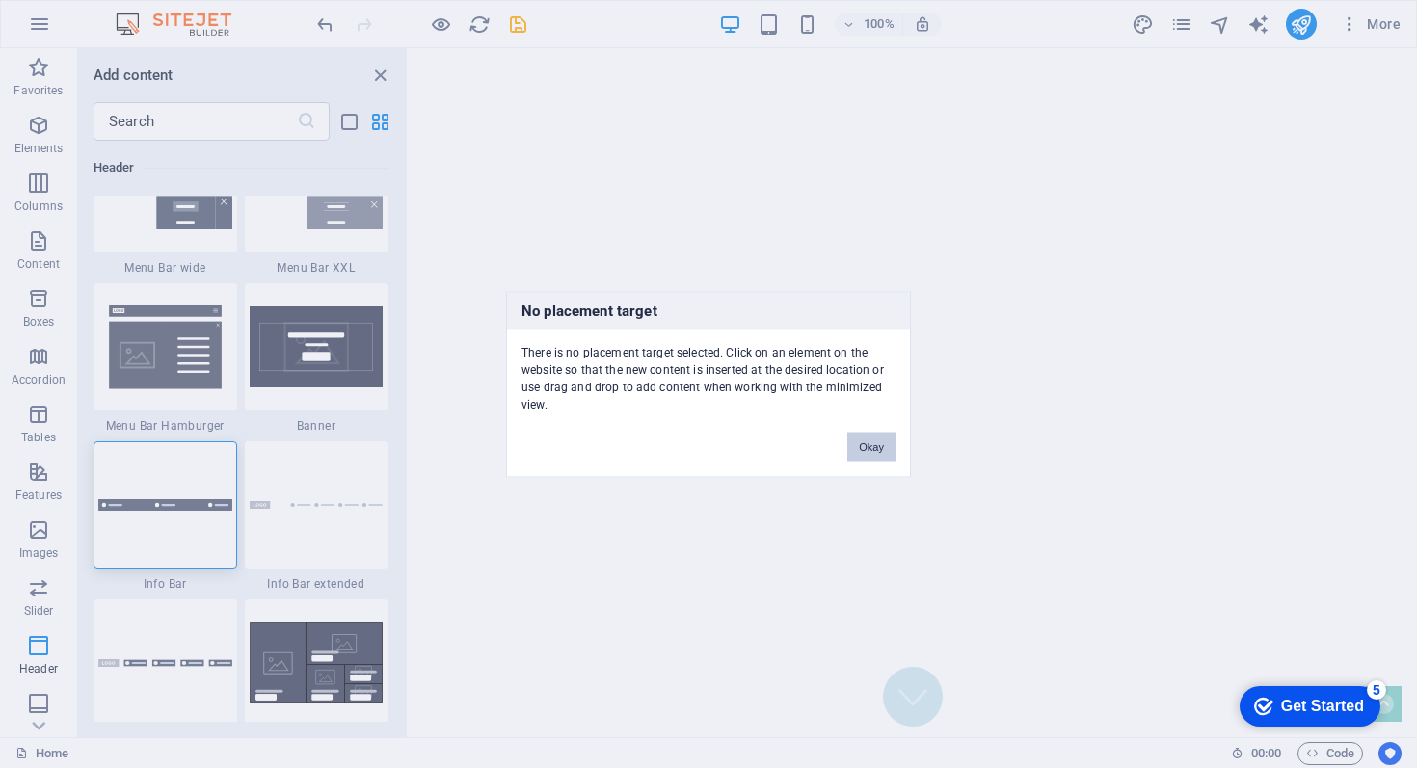
click at [864, 444] on button "Okay" at bounding box center [871, 446] width 48 height 29
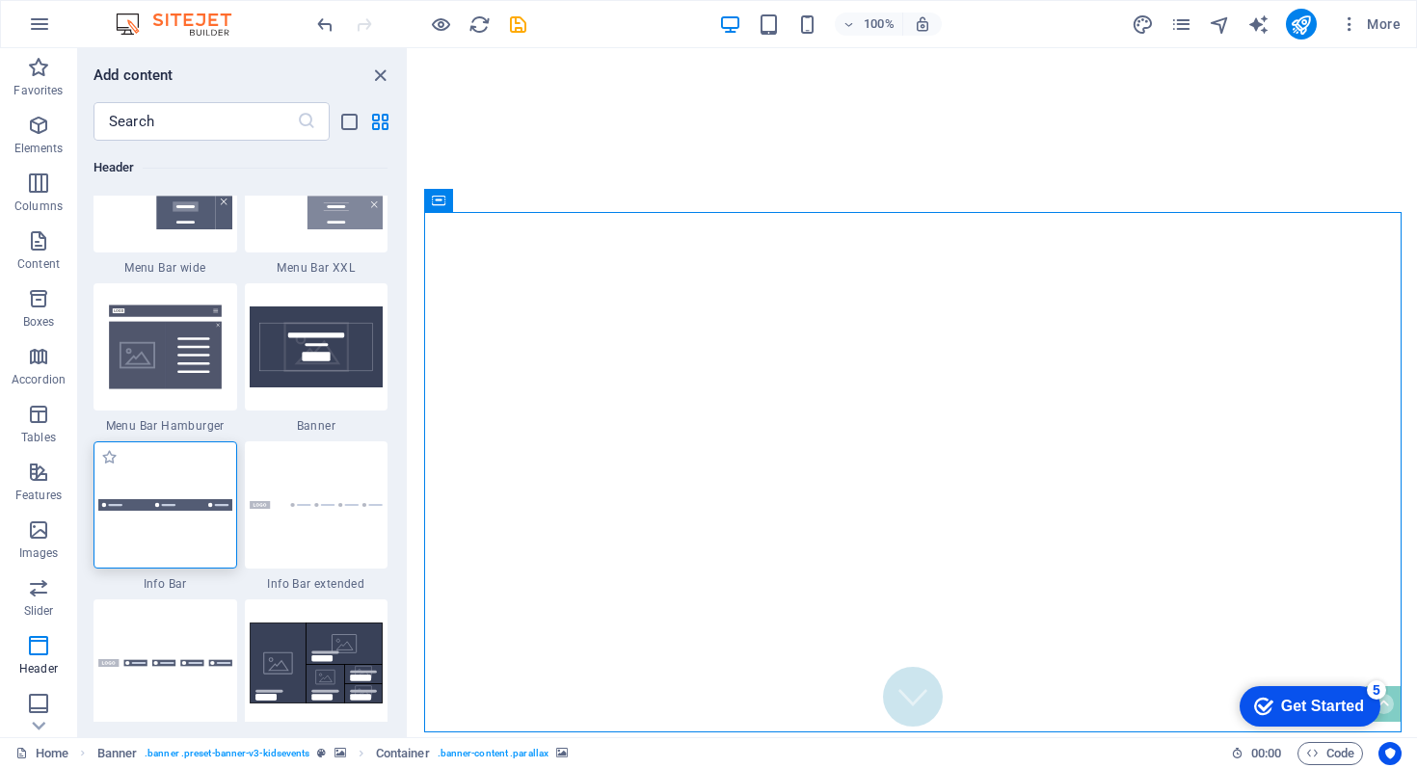
click at [176, 493] on div at bounding box center [165, 504] width 144 height 127
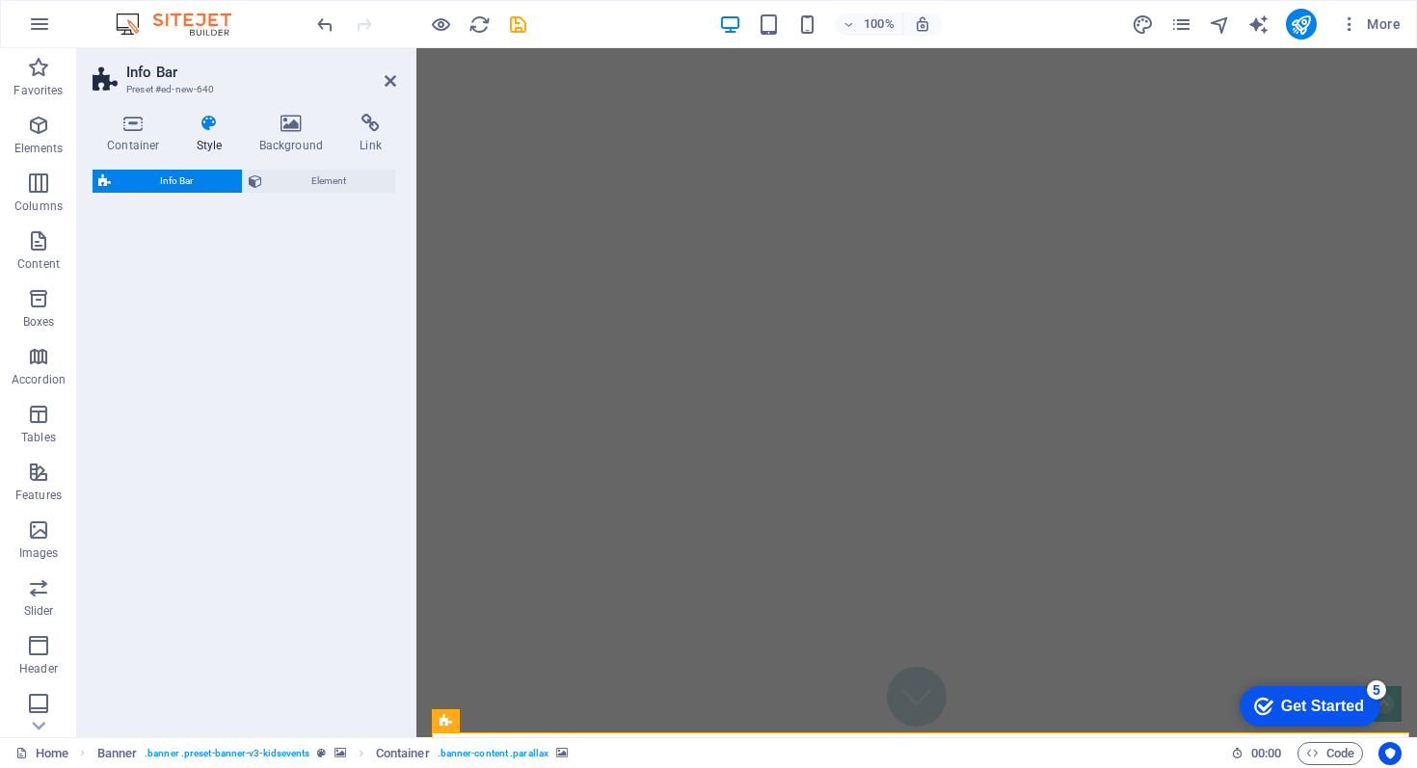
select select "rem"
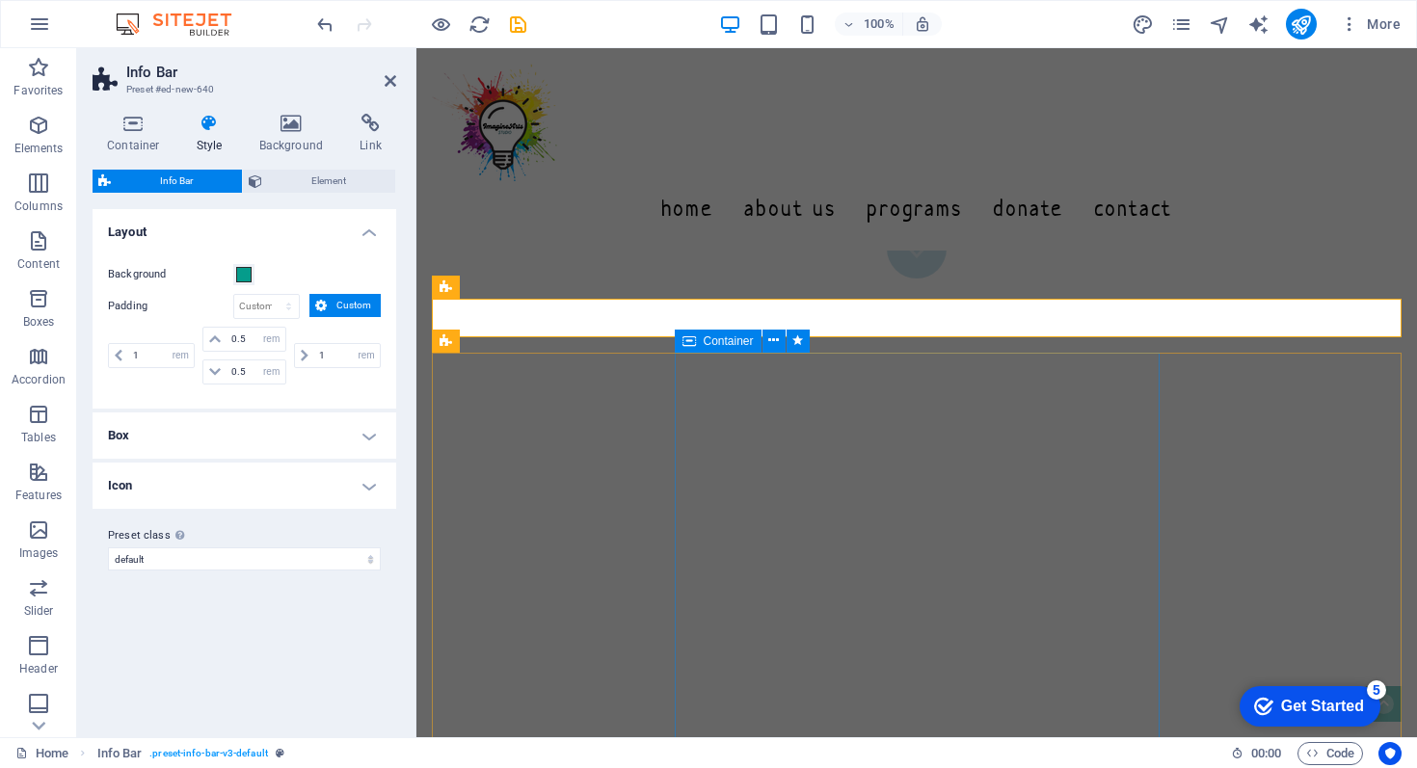
scroll to position [453, 0]
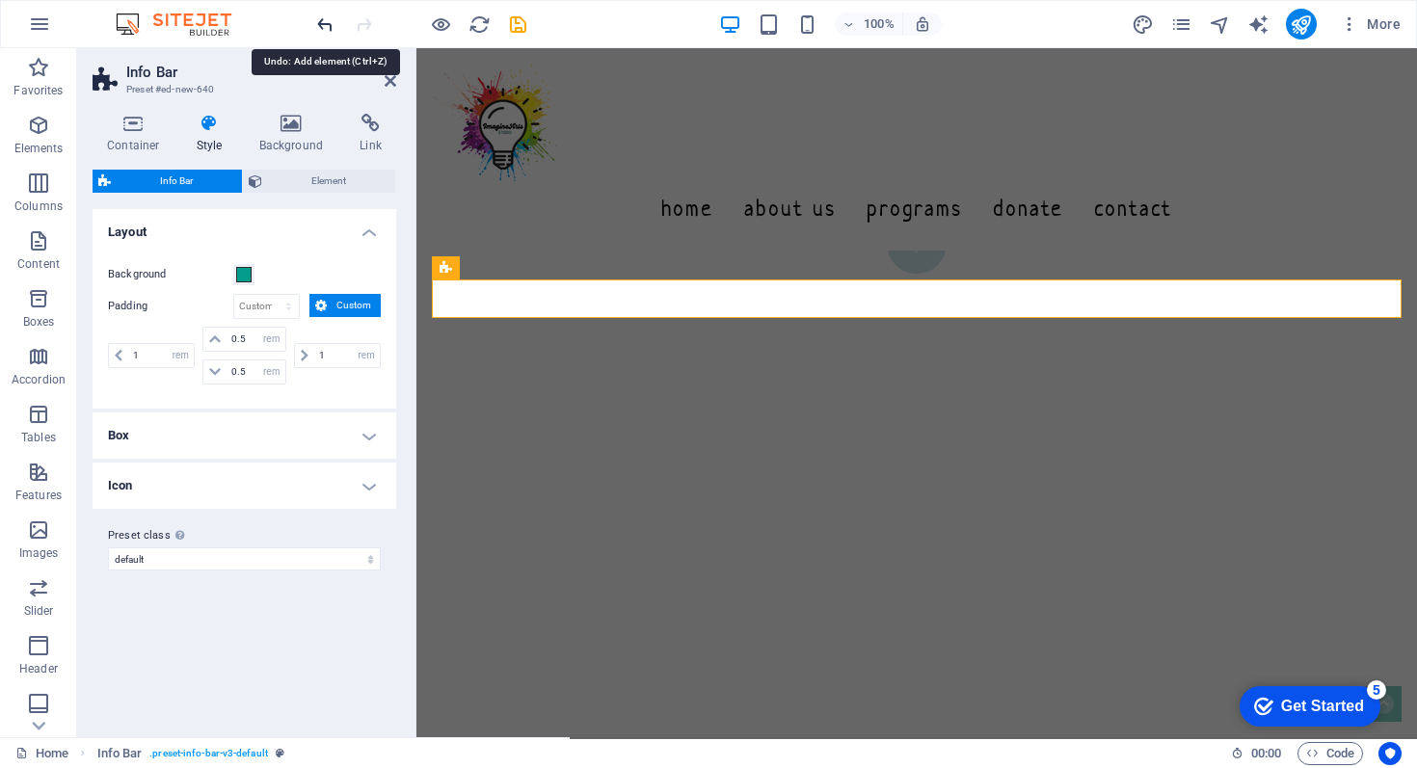
click at [324, 21] on icon "undo" at bounding box center [325, 24] width 22 height 22
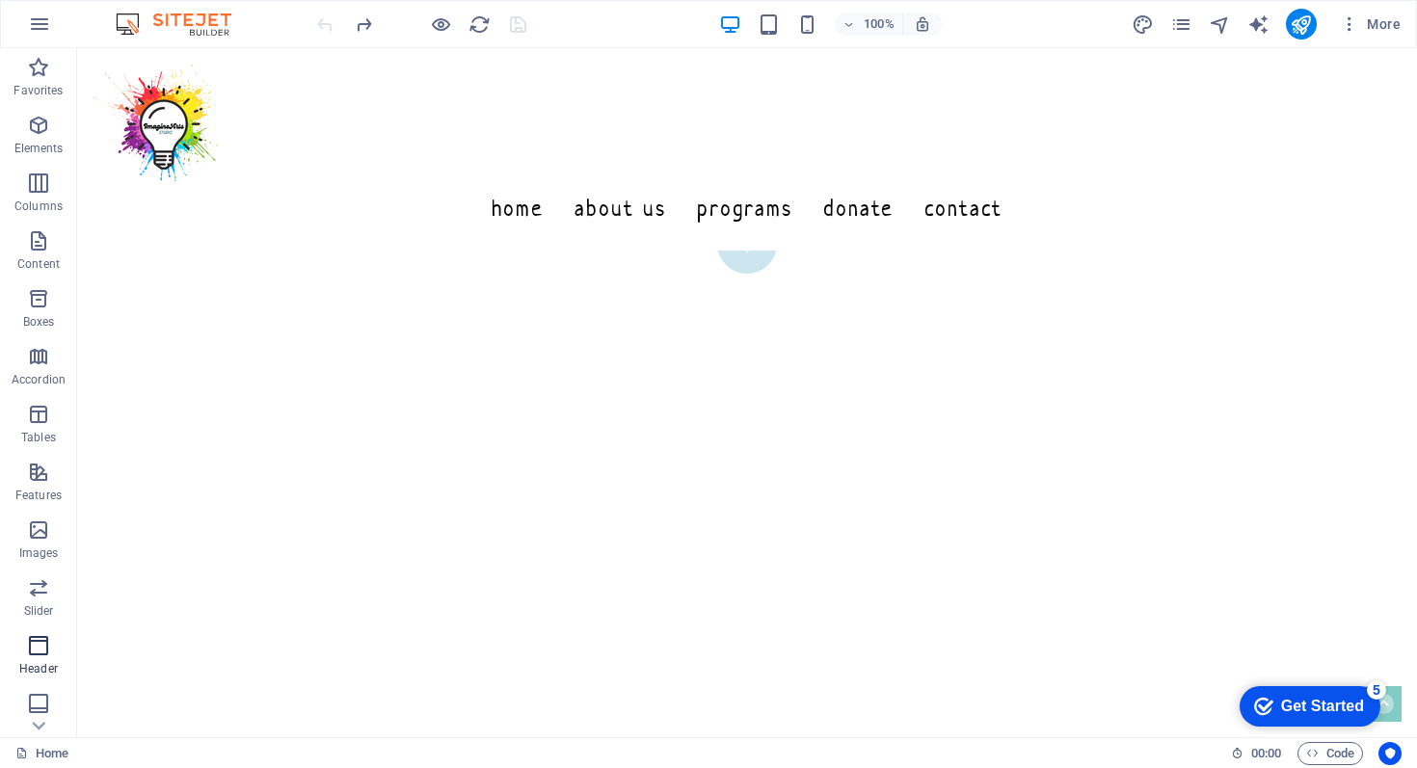
click at [36, 645] on icon "button" at bounding box center [38, 645] width 23 height 23
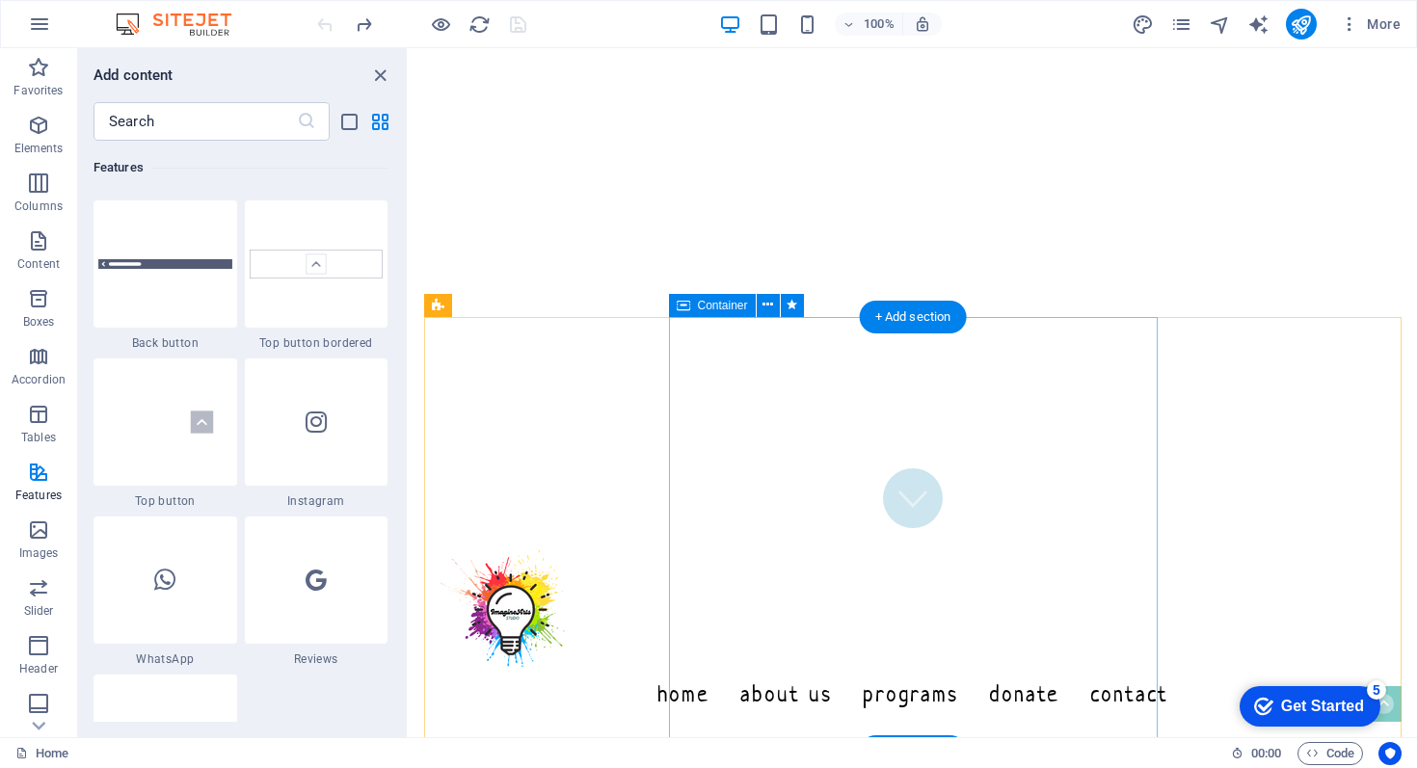
scroll to position [0, 0]
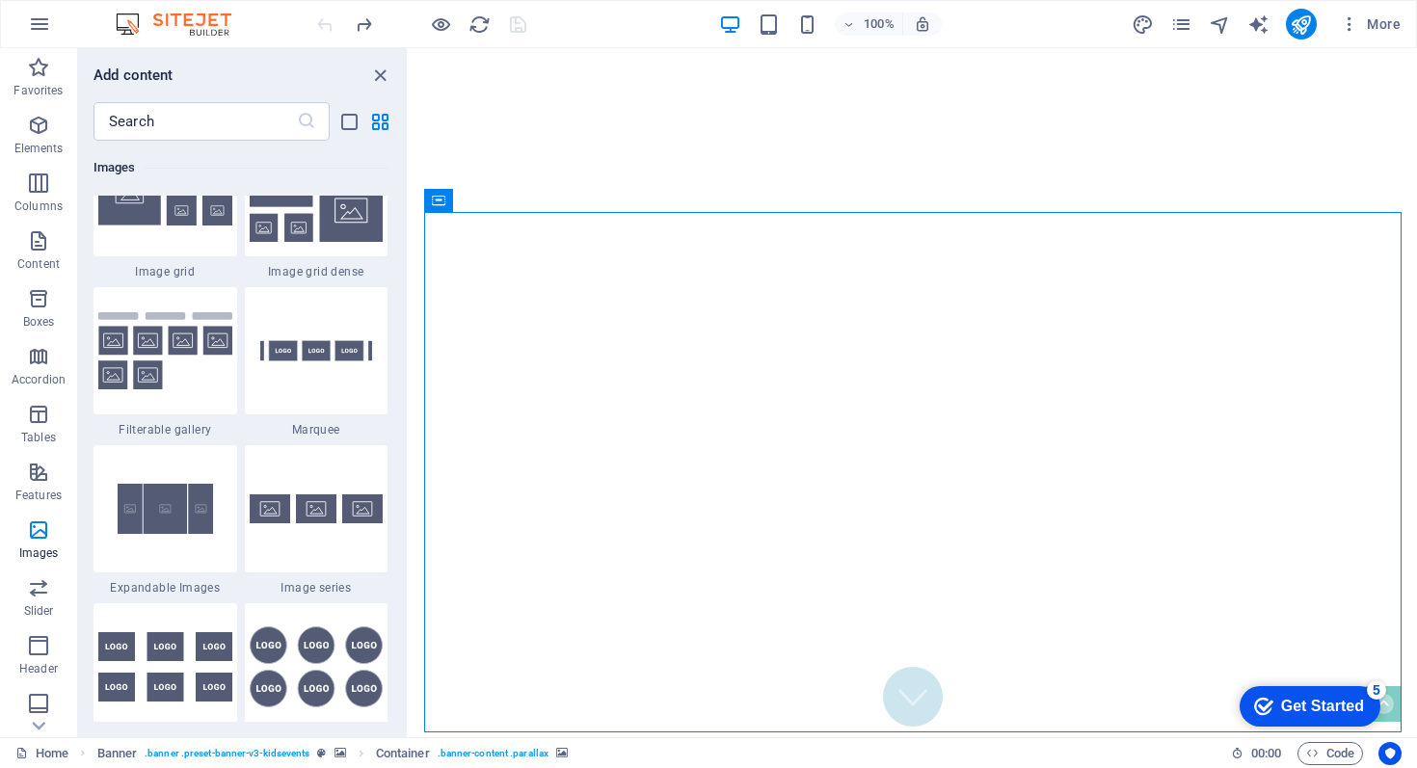
scroll to position [10162, 0]
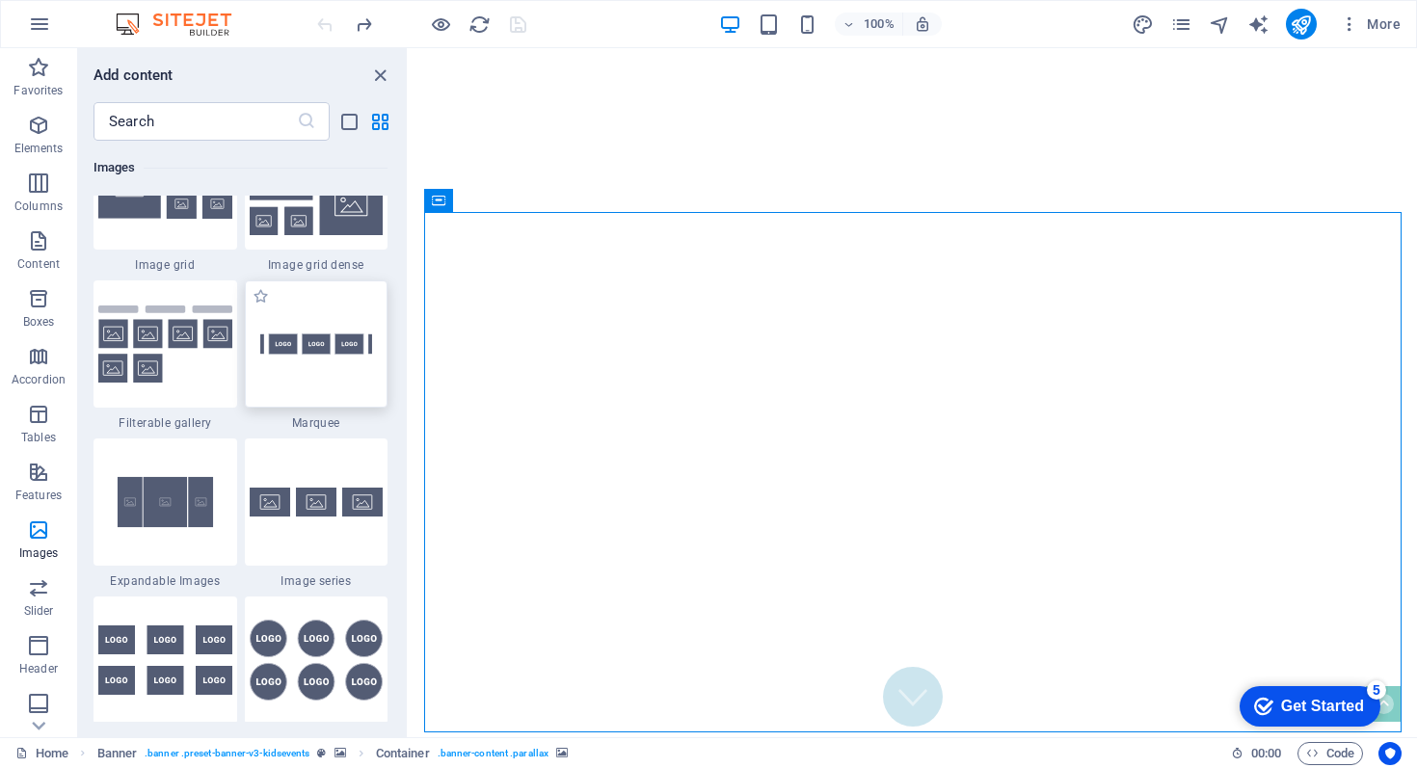
click at [297, 385] on img at bounding box center [317, 344] width 134 height 89
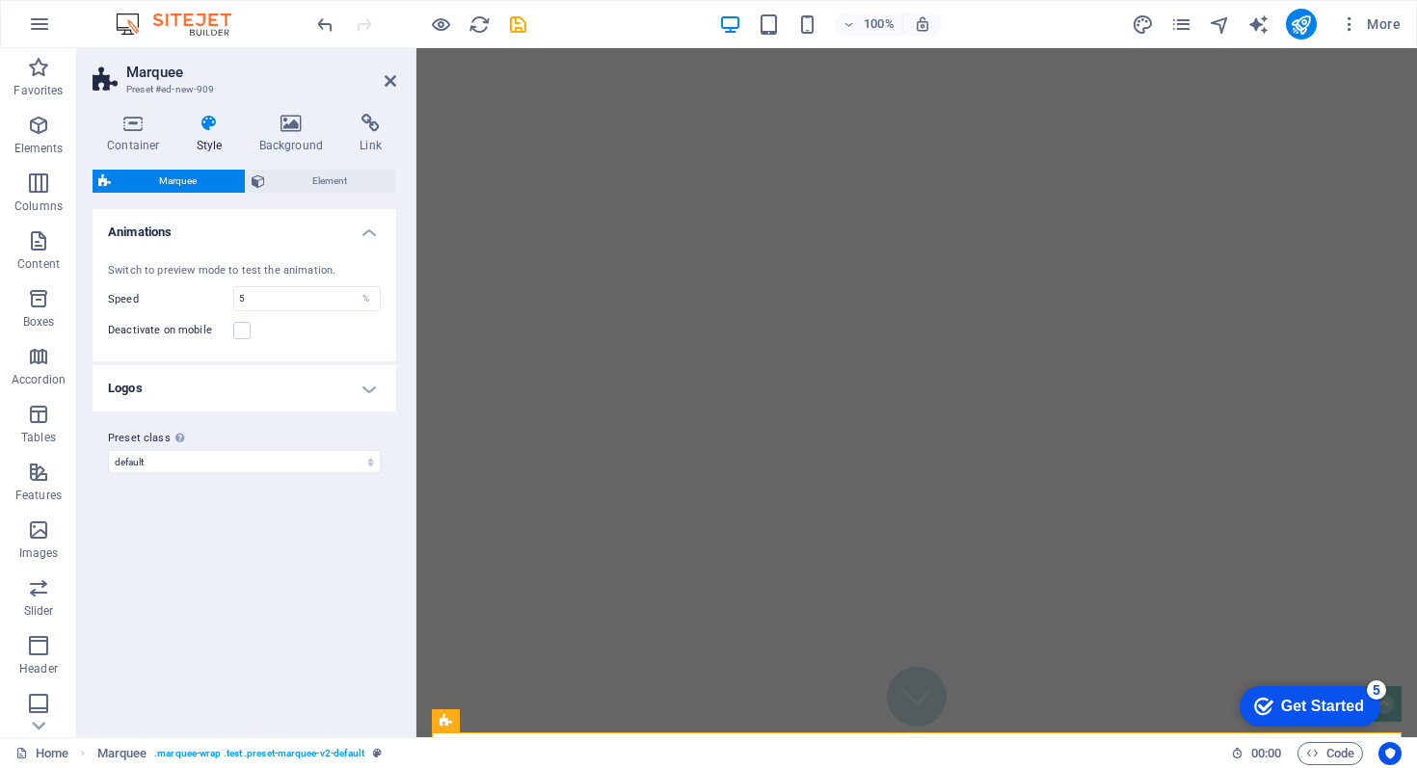
click at [243, 386] on h4 "Logos" at bounding box center [245, 388] width 304 height 46
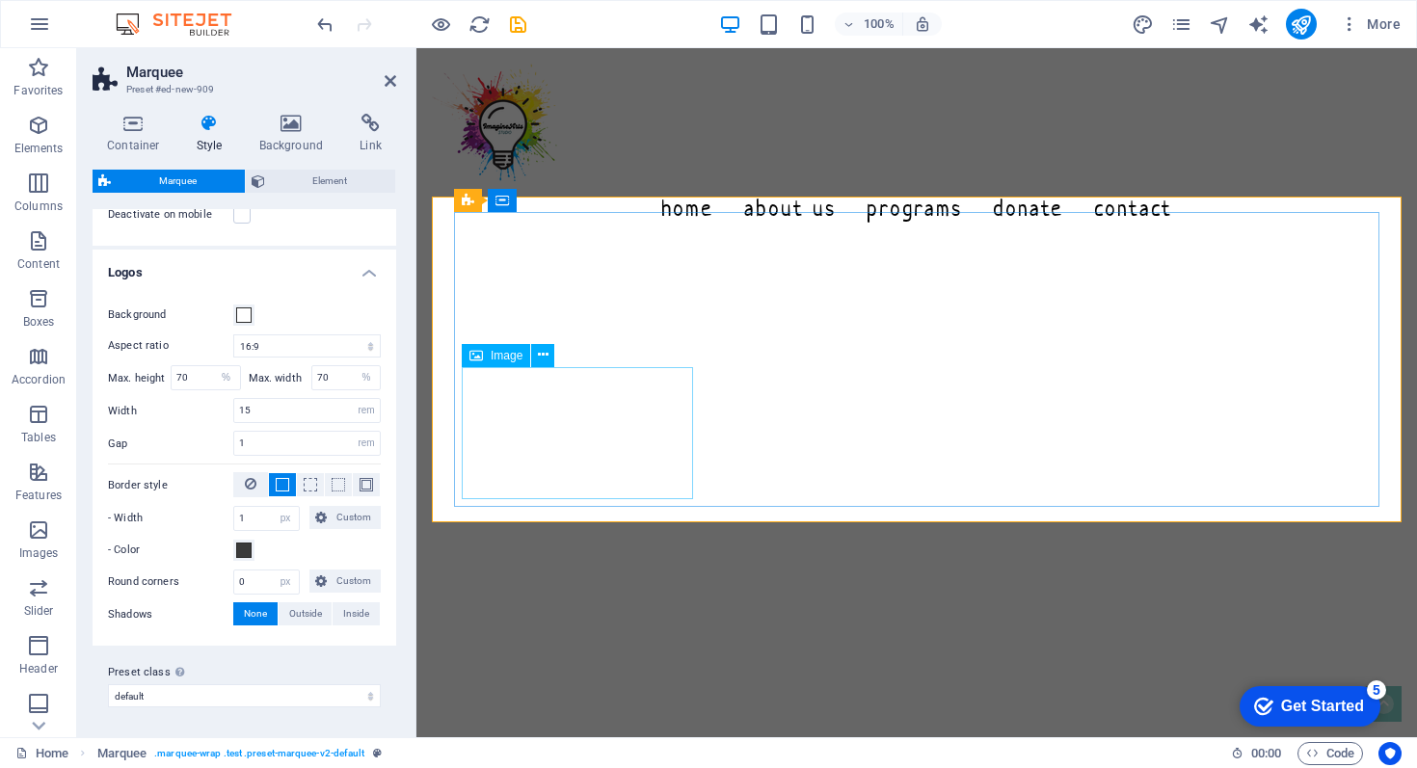
scroll to position [546, 0]
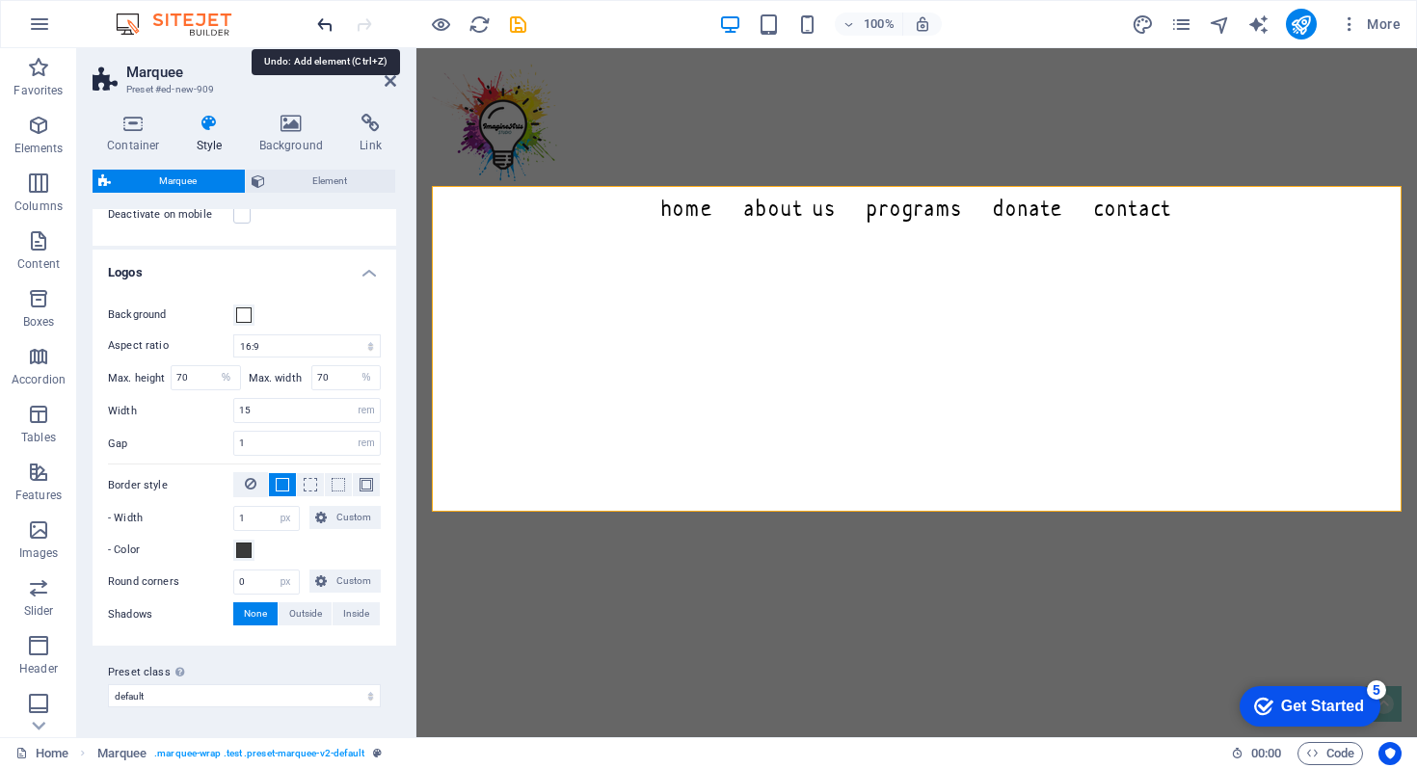
click at [324, 23] on icon "undo" at bounding box center [325, 24] width 22 height 22
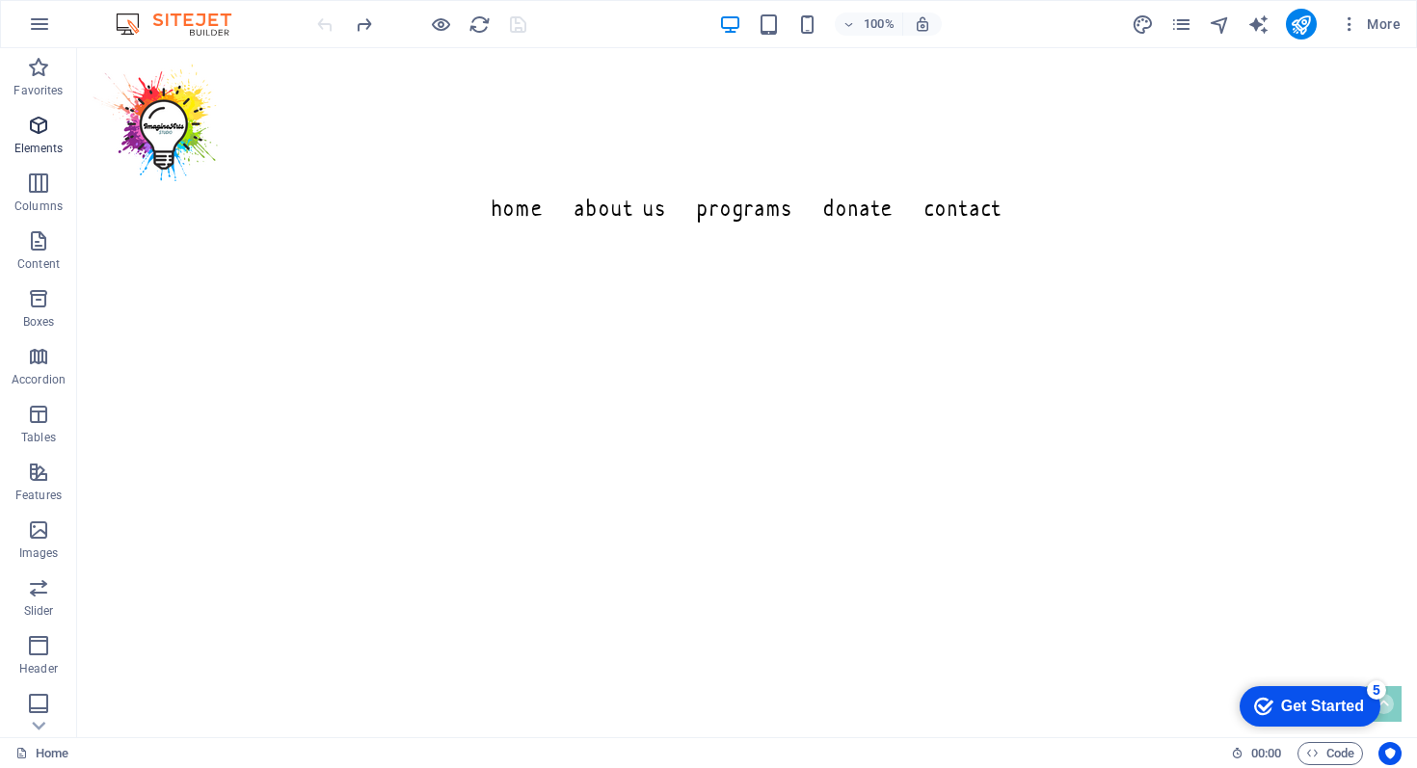
click at [40, 128] on icon "button" at bounding box center [38, 125] width 23 height 23
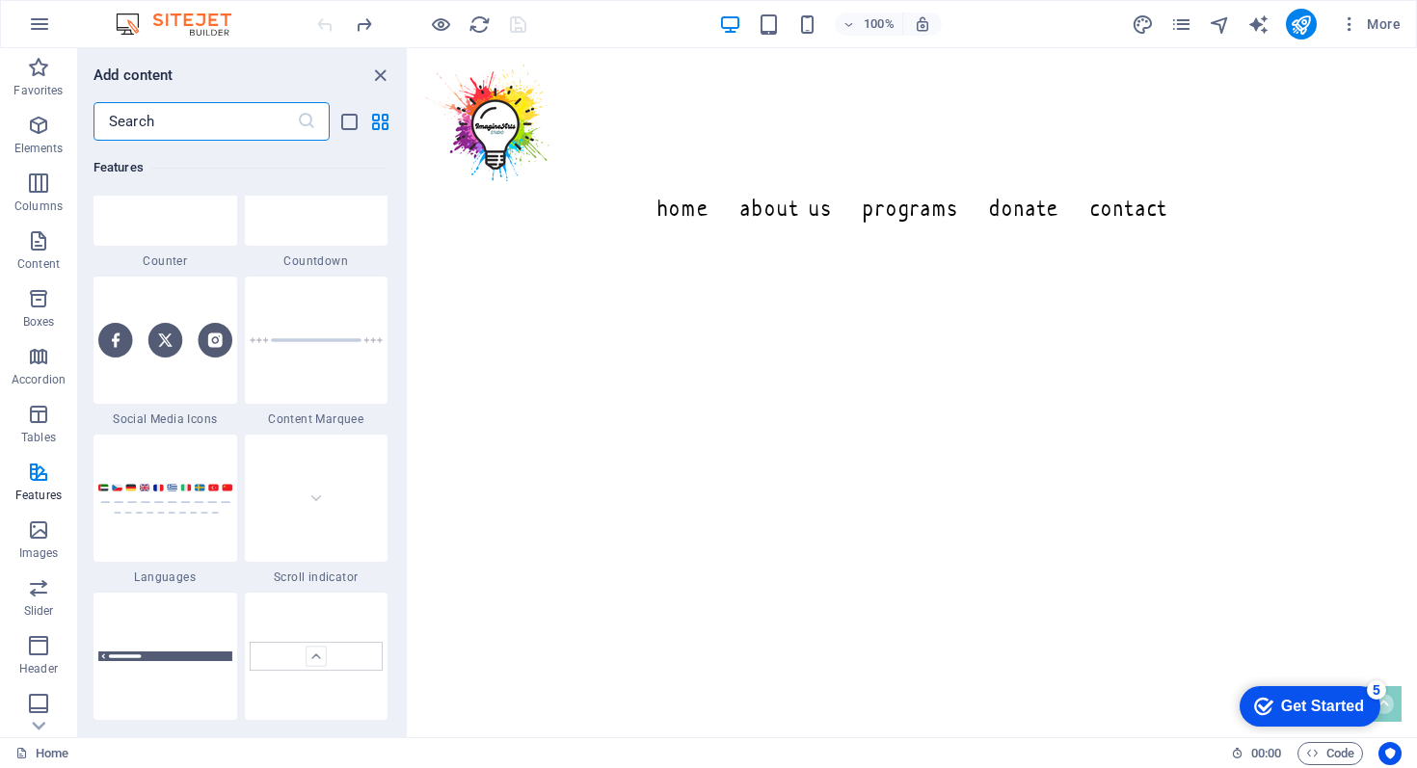
scroll to position [8697, 0]
click at [298, 362] on div at bounding box center [317, 339] width 144 height 127
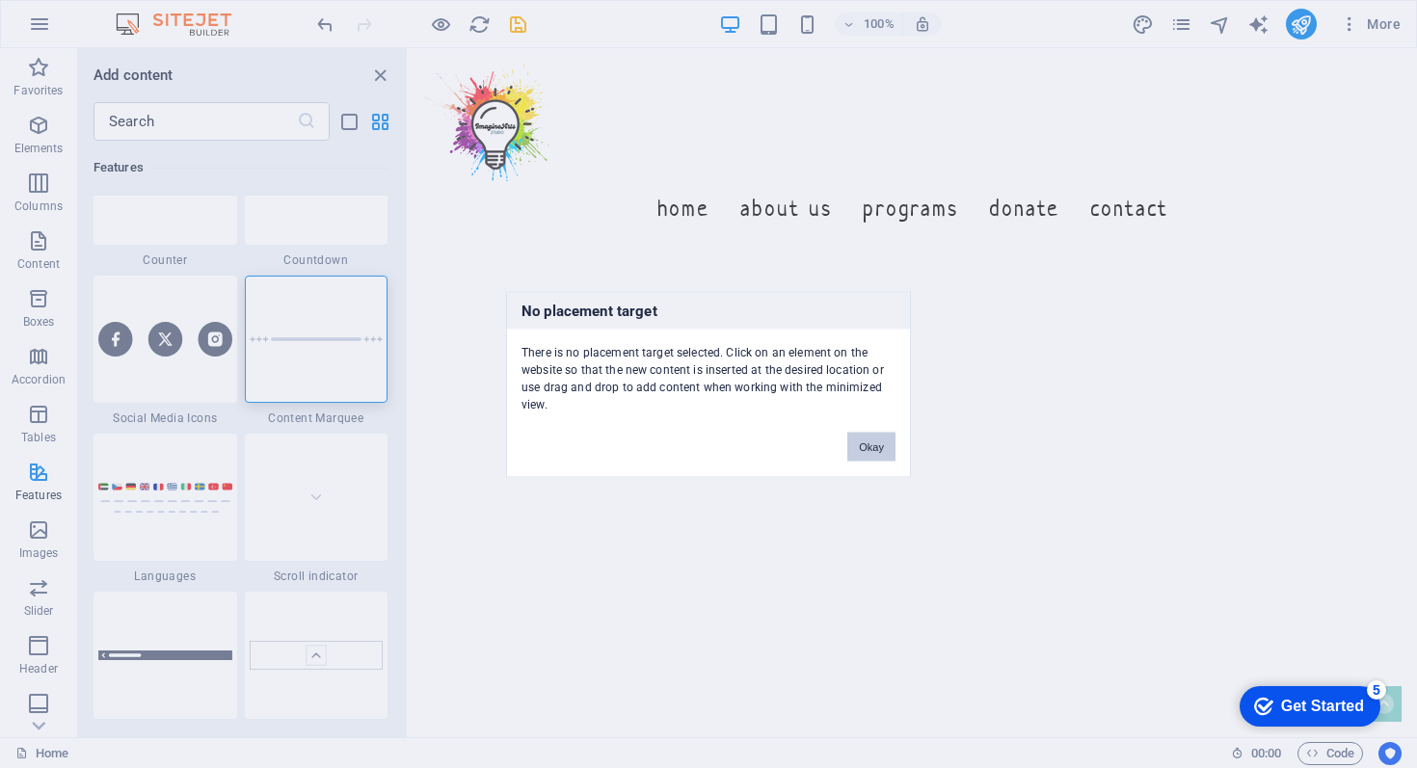
click at [863, 441] on button "Okay" at bounding box center [871, 446] width 48 height 29
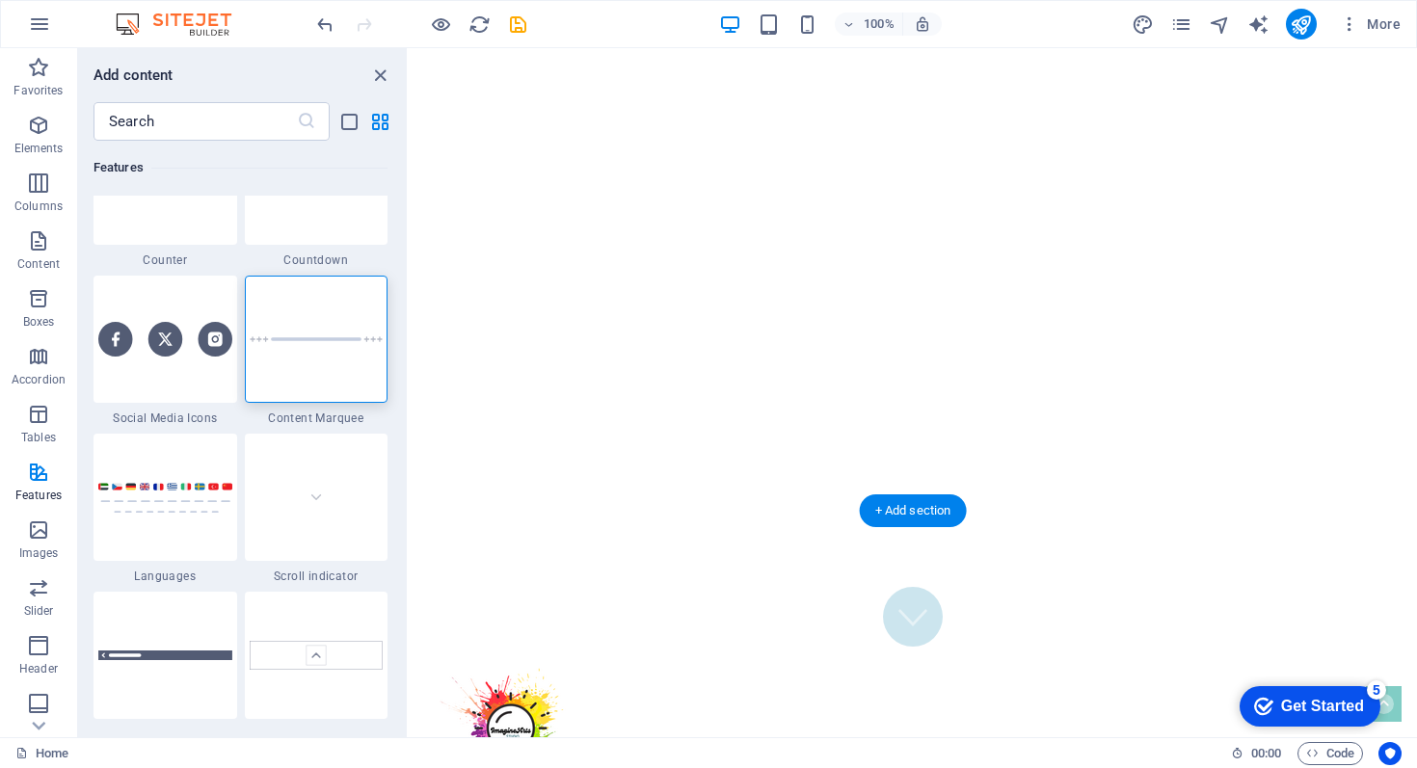
scroll to position [0, 0]
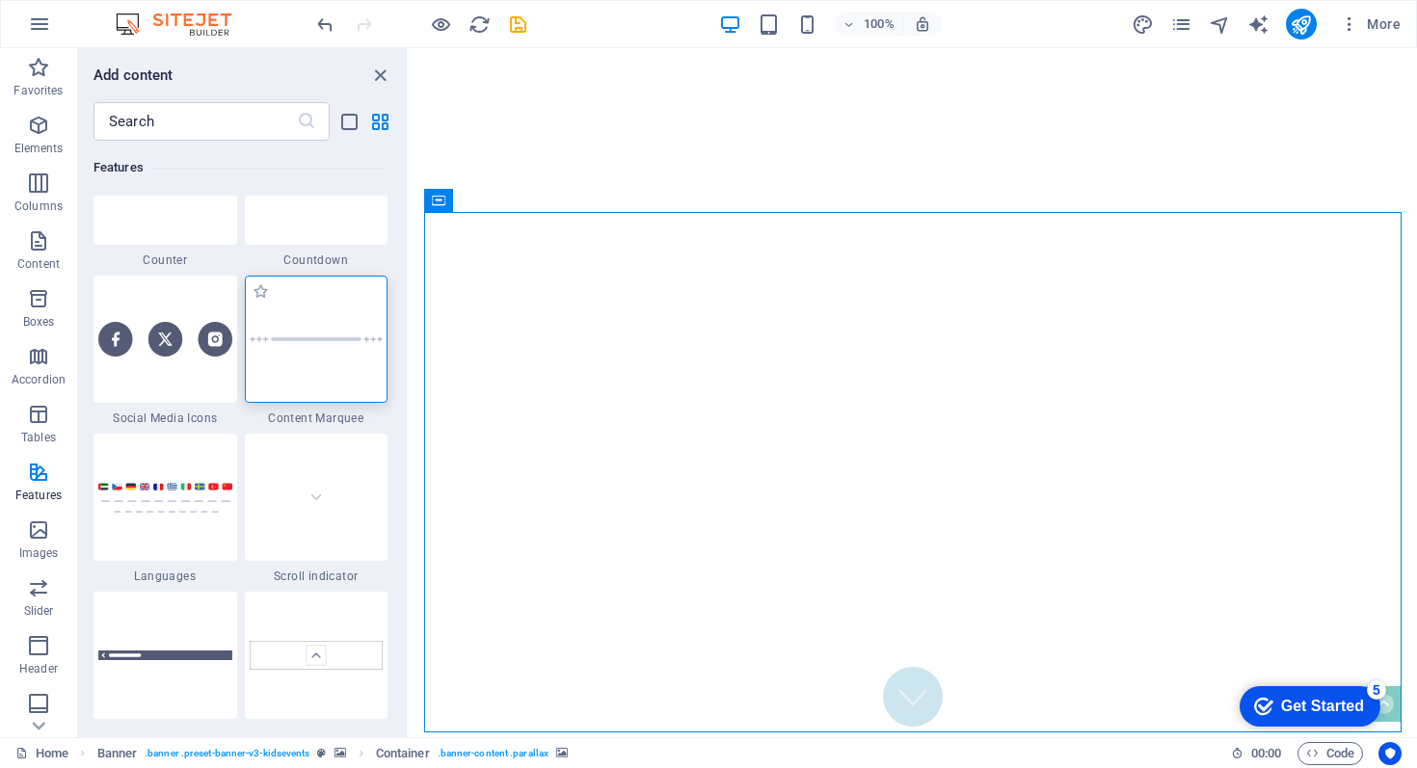
click at [321, 360] on div at bounding box center [317, 339] width 144 height 127
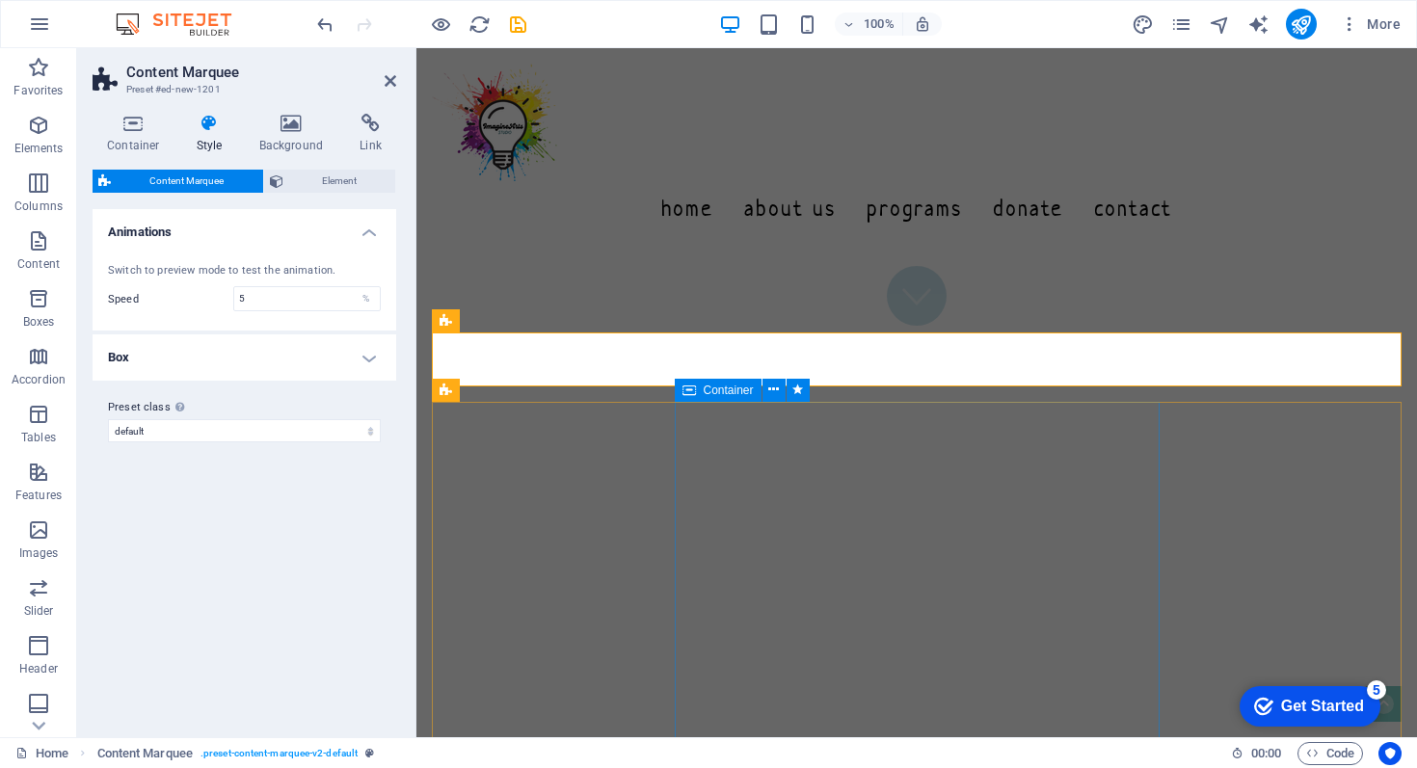
scroll to position [404, 0]
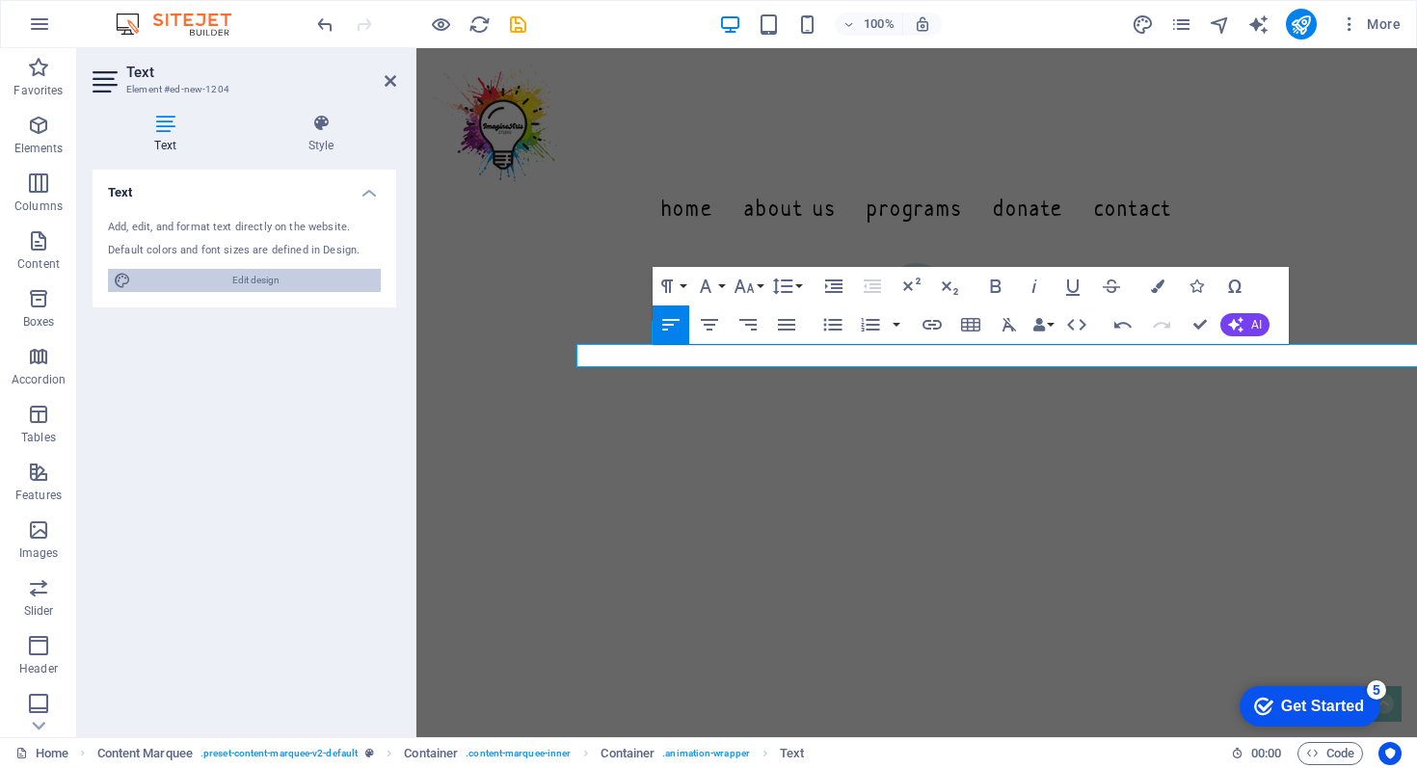
click at [279, 276] on span "Edit design" at bounding box center [256, 280] width 238 height 23
select select "px"
select select "300"
select select "px"
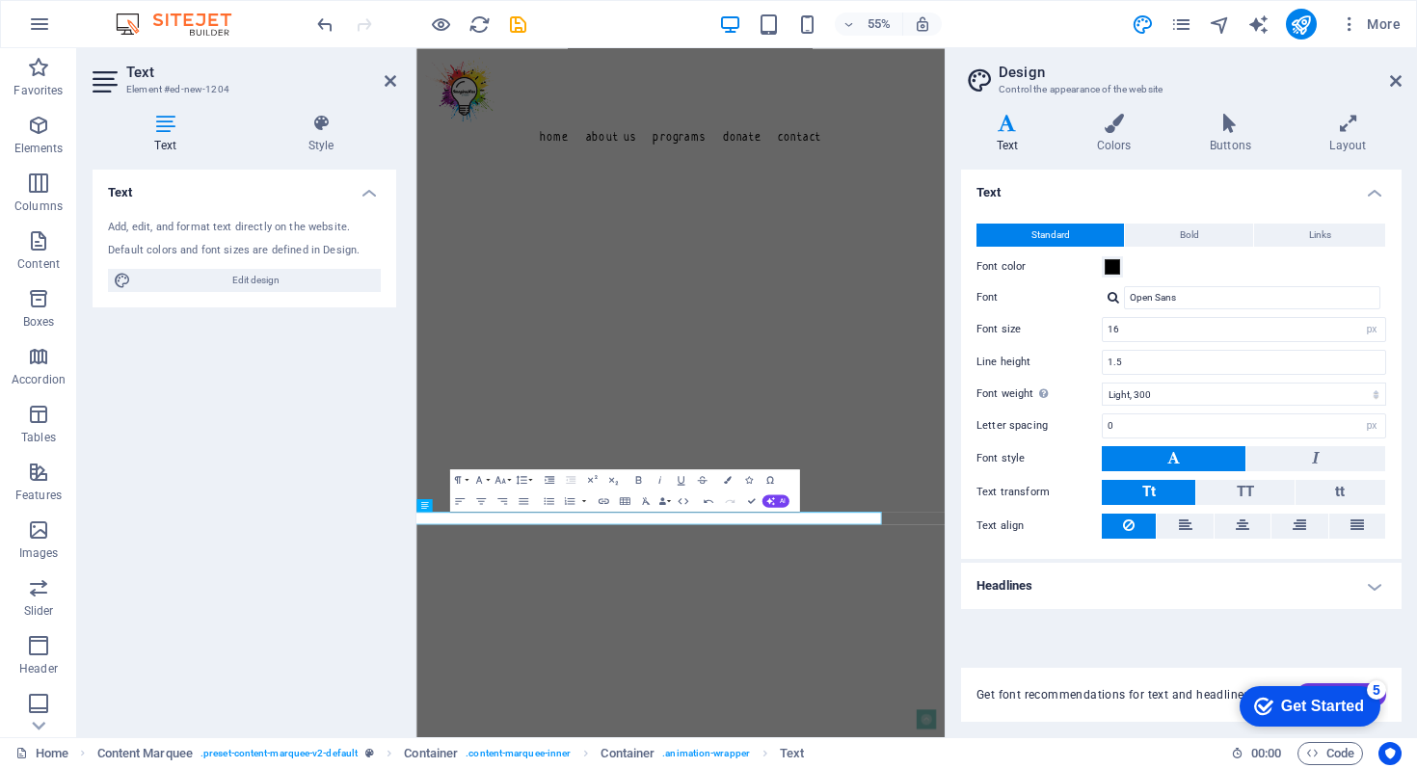
click at [1089, 585] on h4 "Headlines" at bounding box center [1181, 586] width 440 height 46
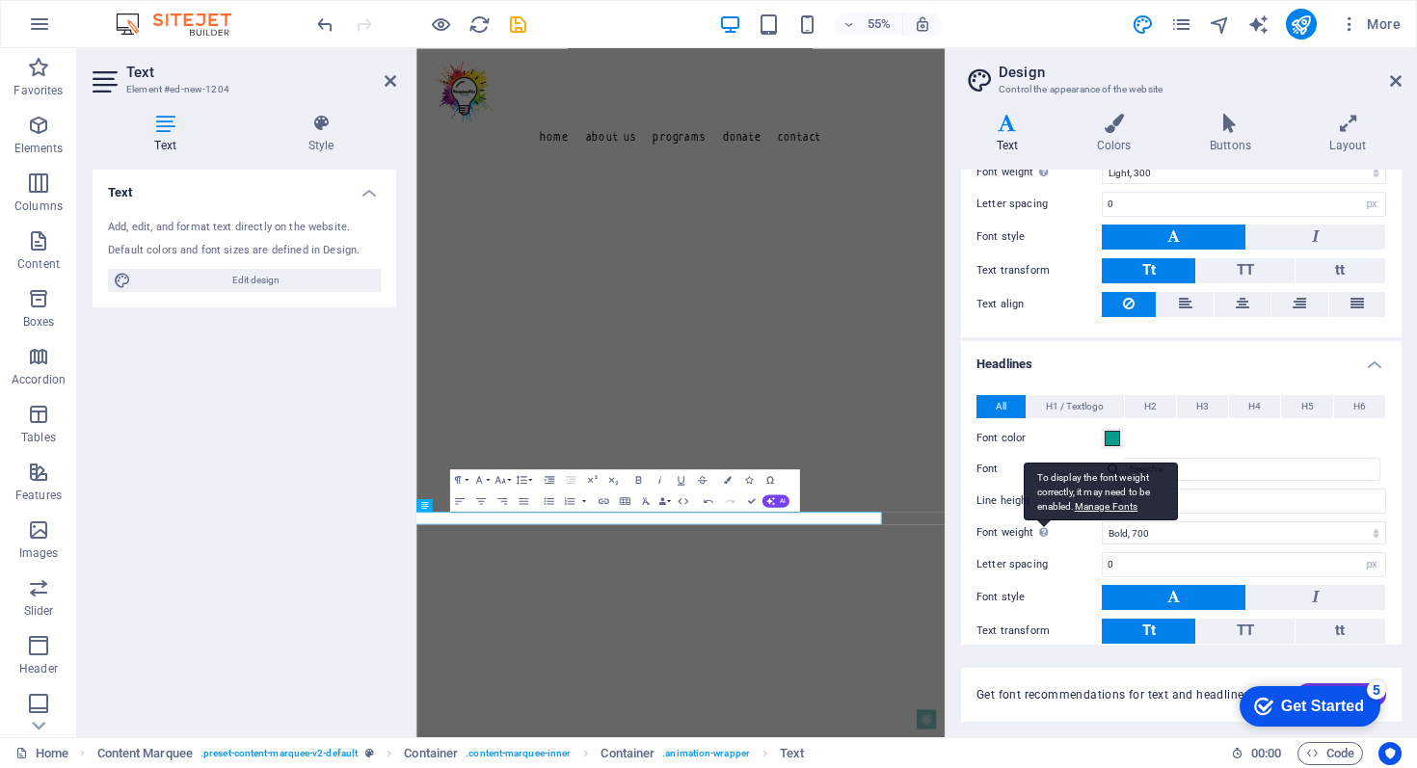
scroll to position [337, 0]
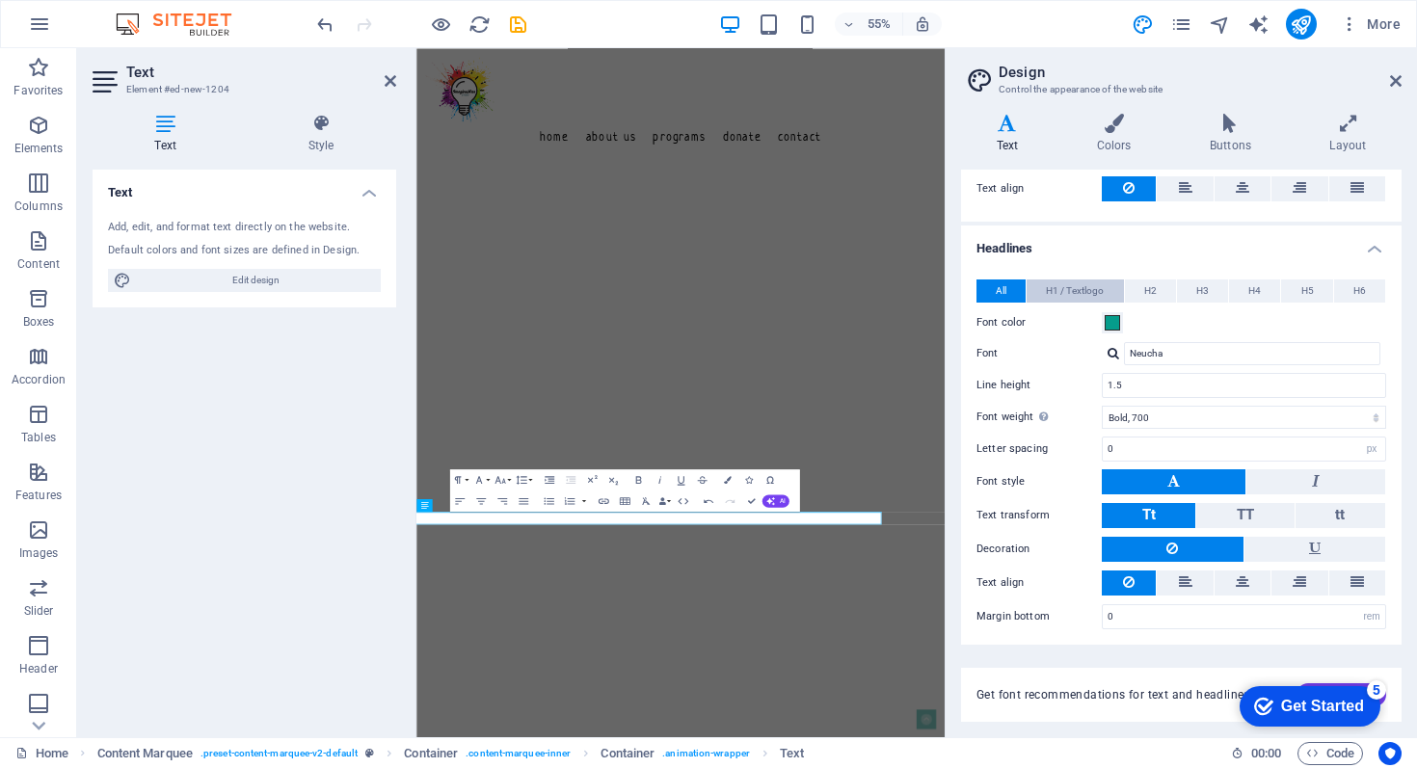
click at [1074, 285] on span "H1 / Textlogo" at bounding box center [1075, 290] width 58 height 23
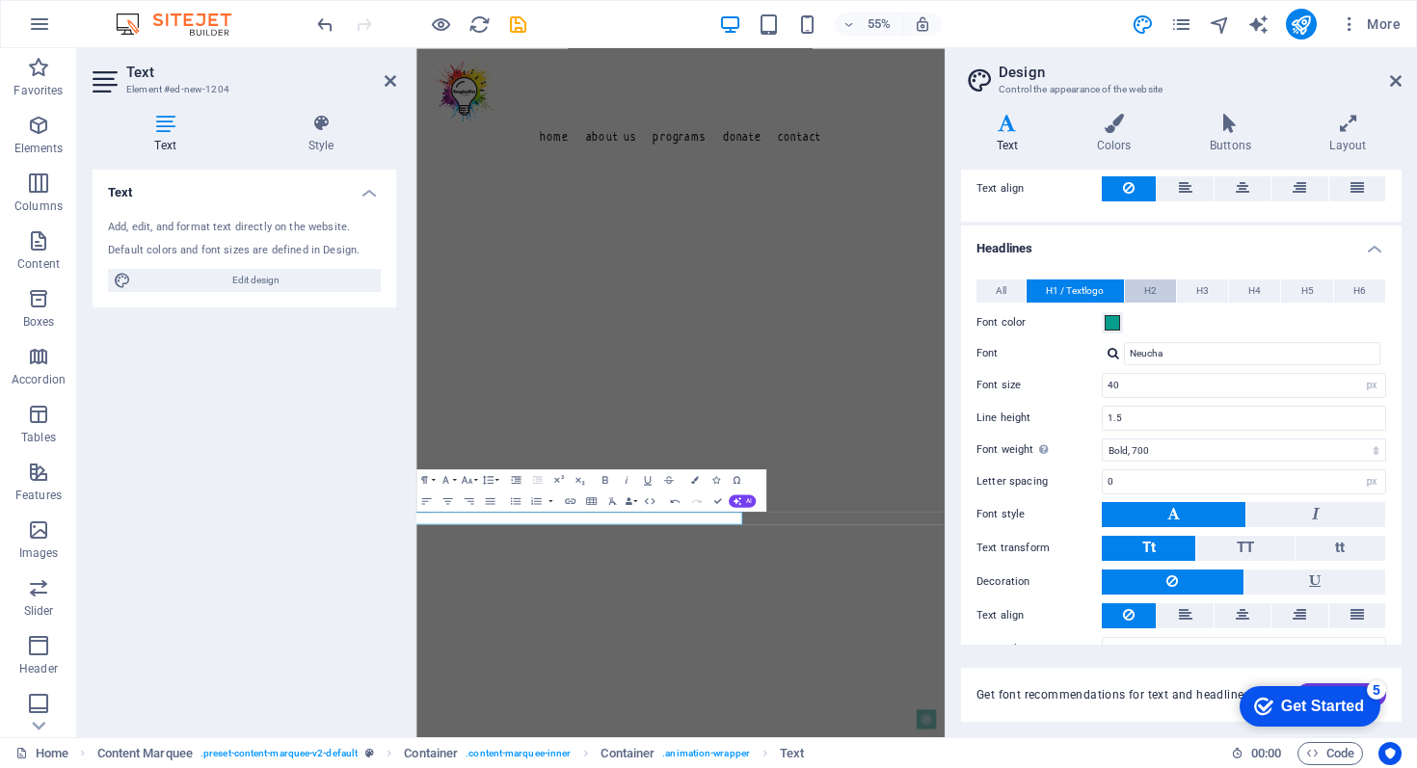
click at [1139, 286] on button "H2" at bounding box center [1150, 290] width 51 height 23
click at [1209, 284] on button "H3" at bounding box center [1202, 290] width 51 height 23
click at [1249, 282] on span "H4" at bounding box center [1254, 290] width 13 height 23
click at [1301, 290] on span "H5" at bounding box center [1307, 290] width 13 height 23
click at [1353, 293] on span "H6" at bounding box center [1359, 290] width 13 height 23
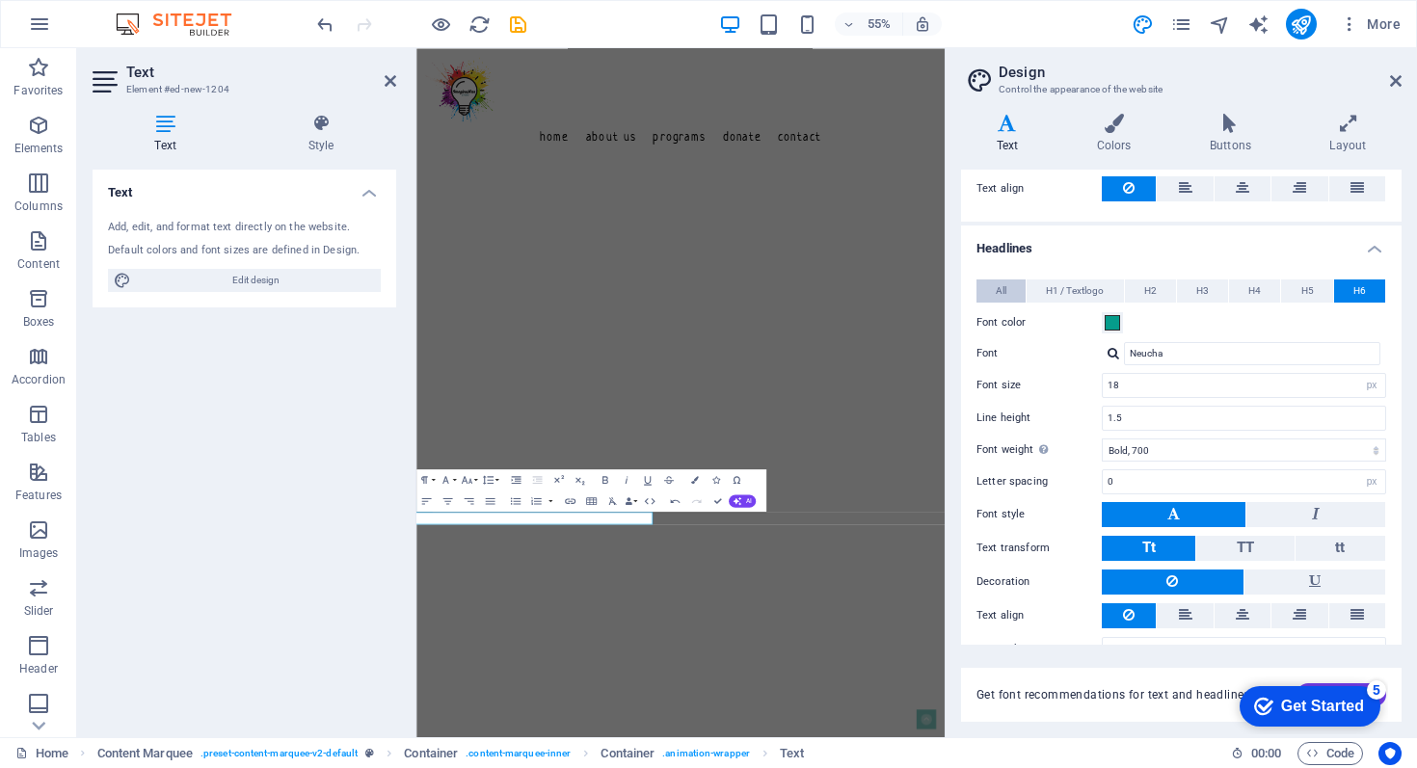
click at [1003, 289] on span "All" at bounding box center [1001, 290] width 11 height 23
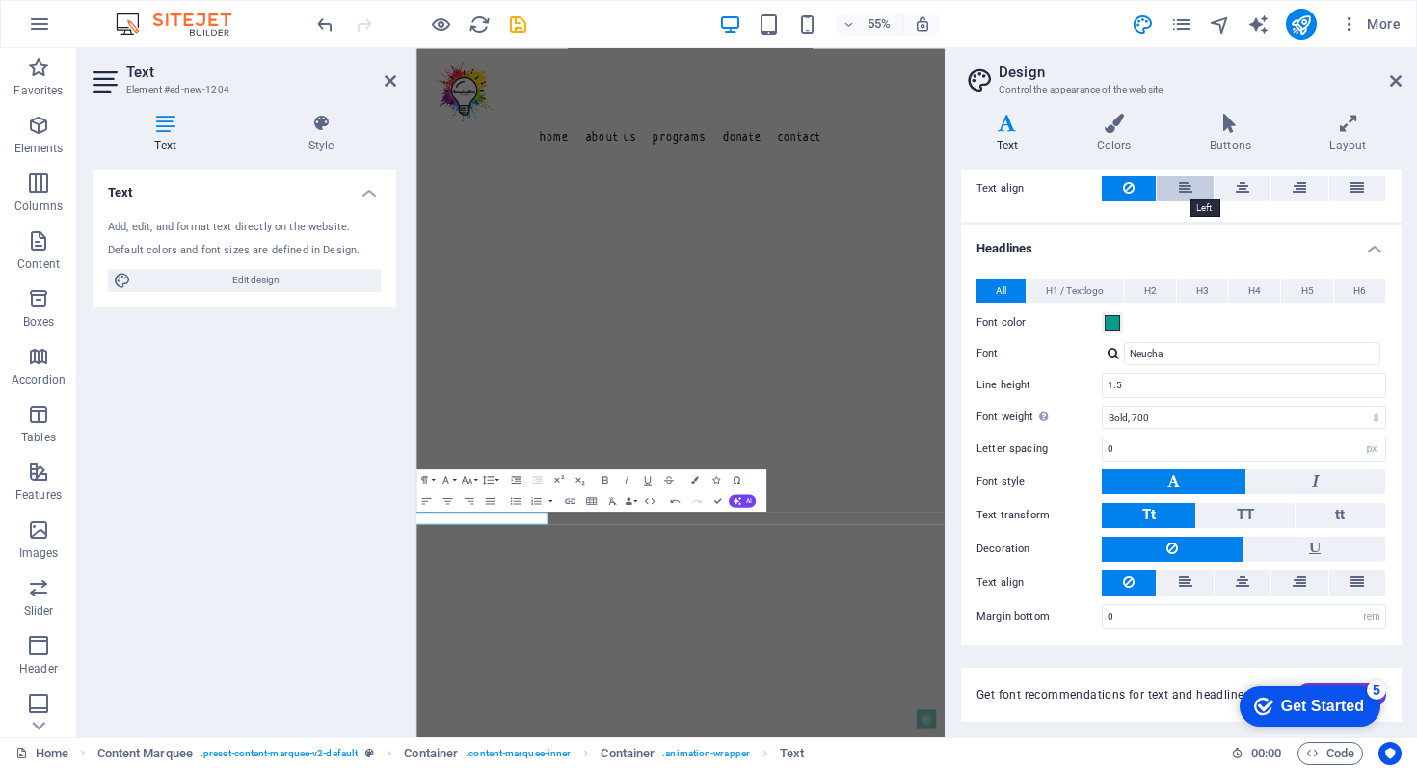
click at [1180, 187] on icon at bounding box center [1185, 187] width 13 height 23
click at [1236, 579] on icon at bounding box center [1242, 582] width 13 height 23
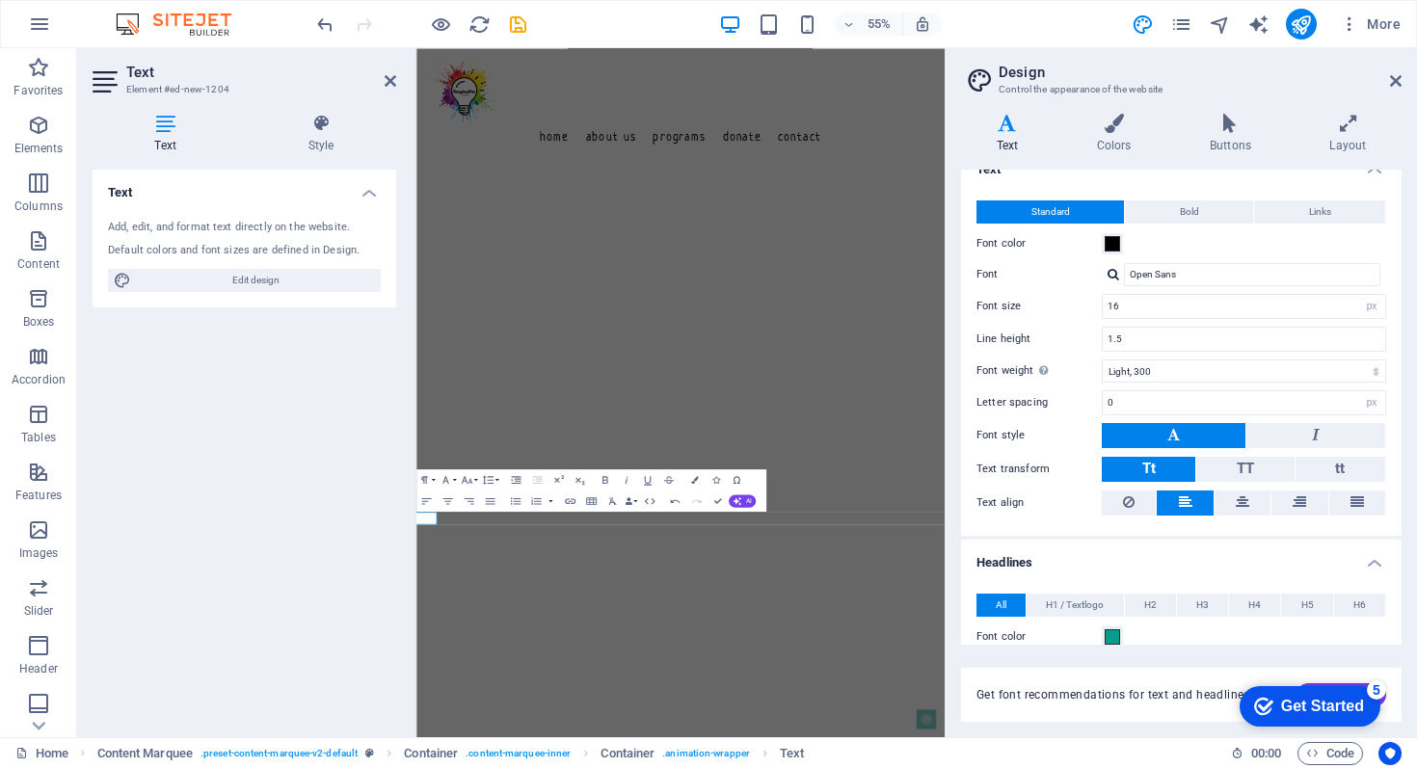
scroll to position [0, 0]
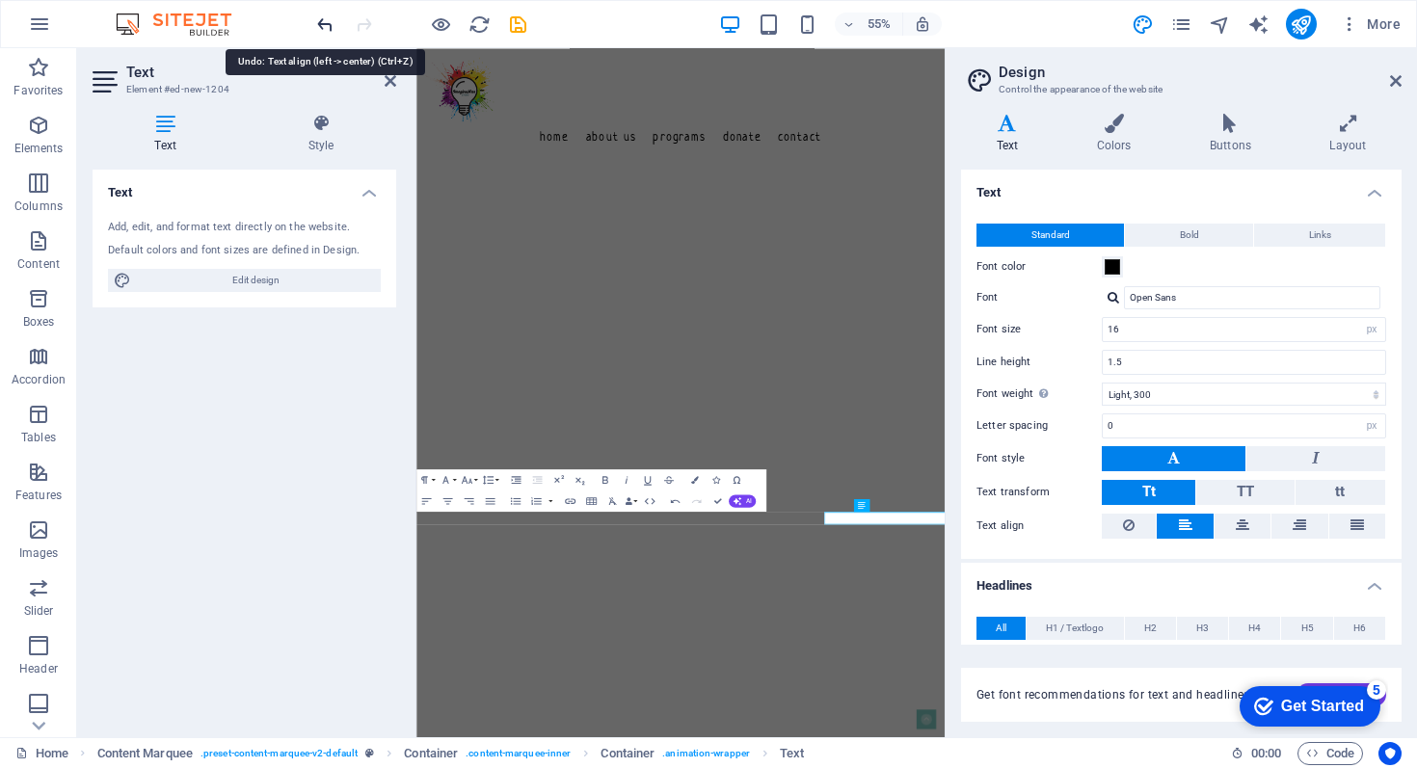
click at [325, 19] on icon "undo" at bounding box center [325, 24] width 22 height 22
click at [327, 25] on icon "undo" at bounding box center [325, 24] width 22 height 22
click at [1395, 76] on icon at bounding box center [1396, 80] width 12 height 15
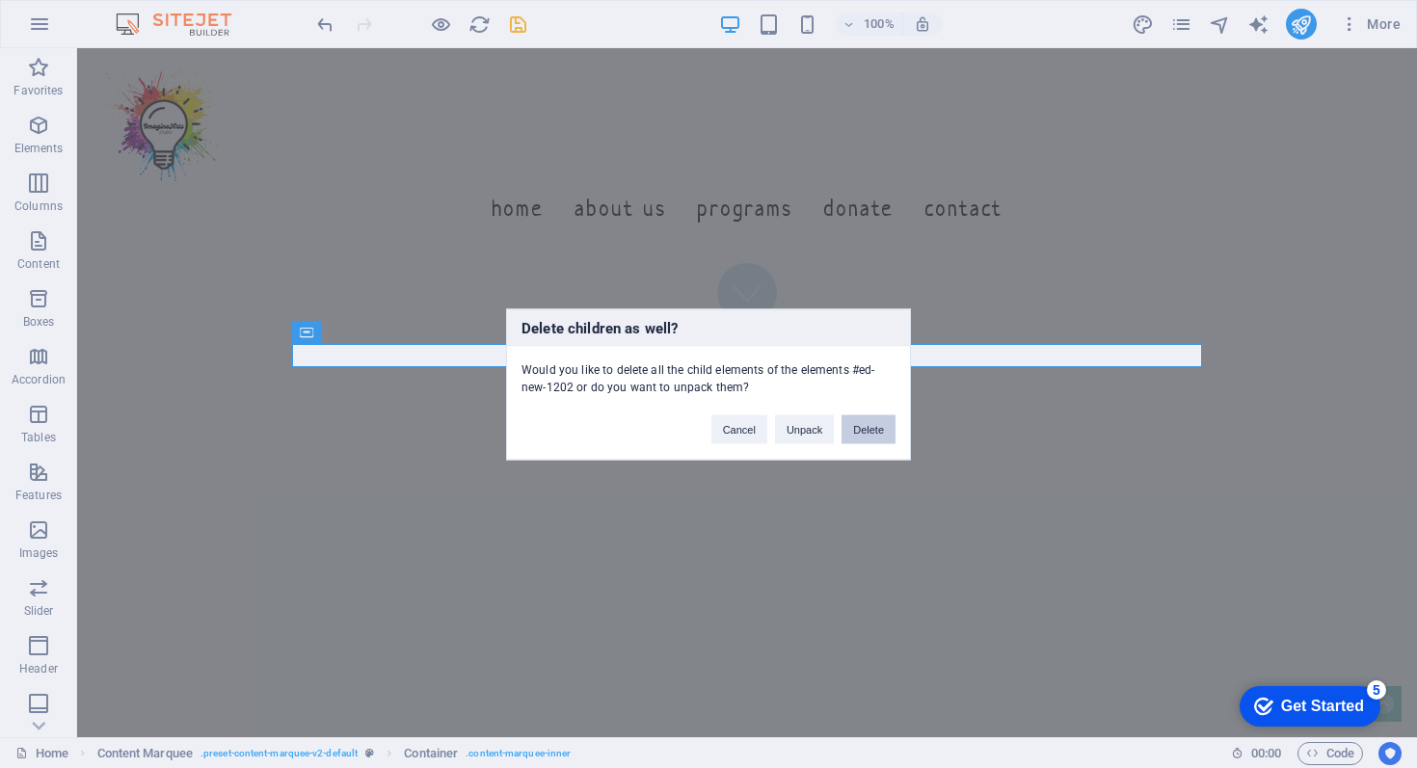
click at [862, 430] on button "Delete" at bounding box center [868, 428] width 54 height 29
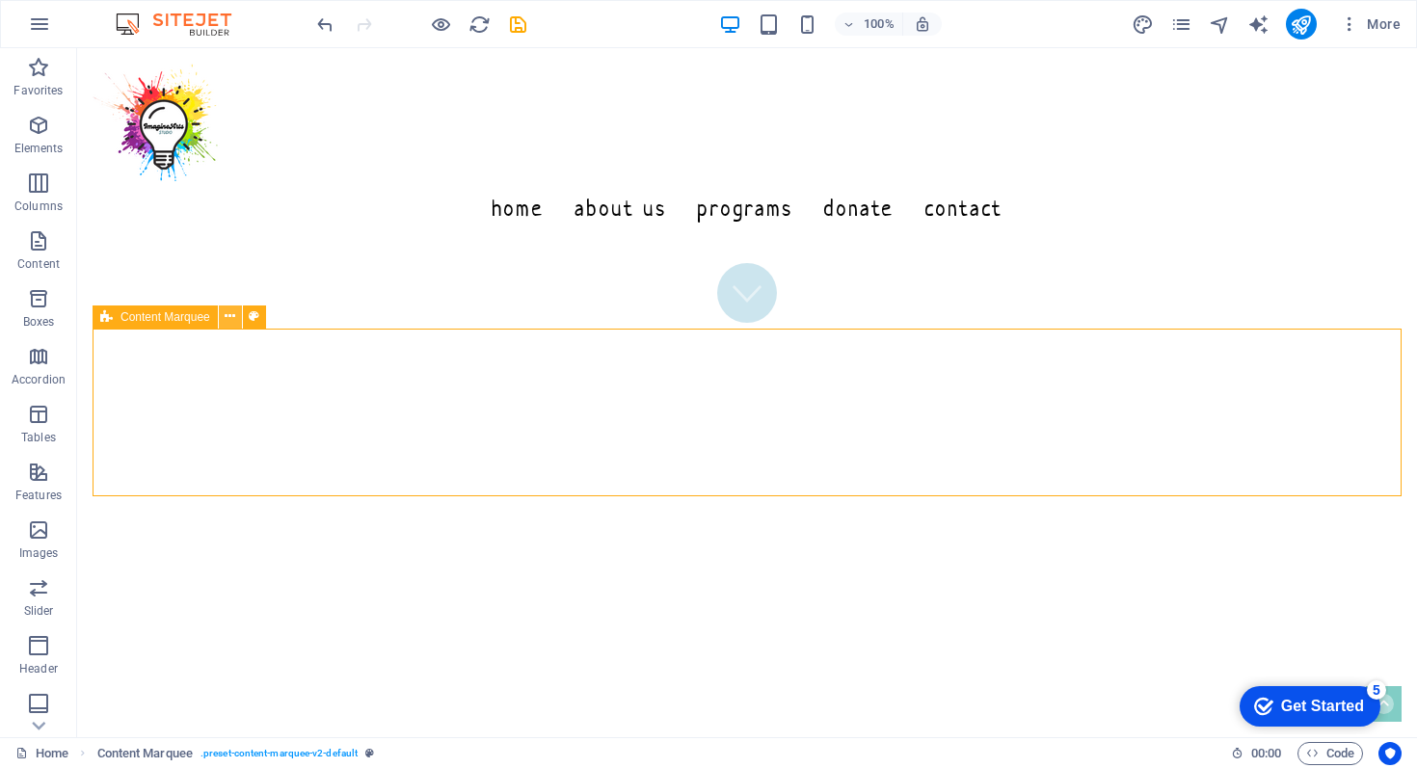
click at [229, 313] on icon at bounding box center [230, 316] width 11 height 20
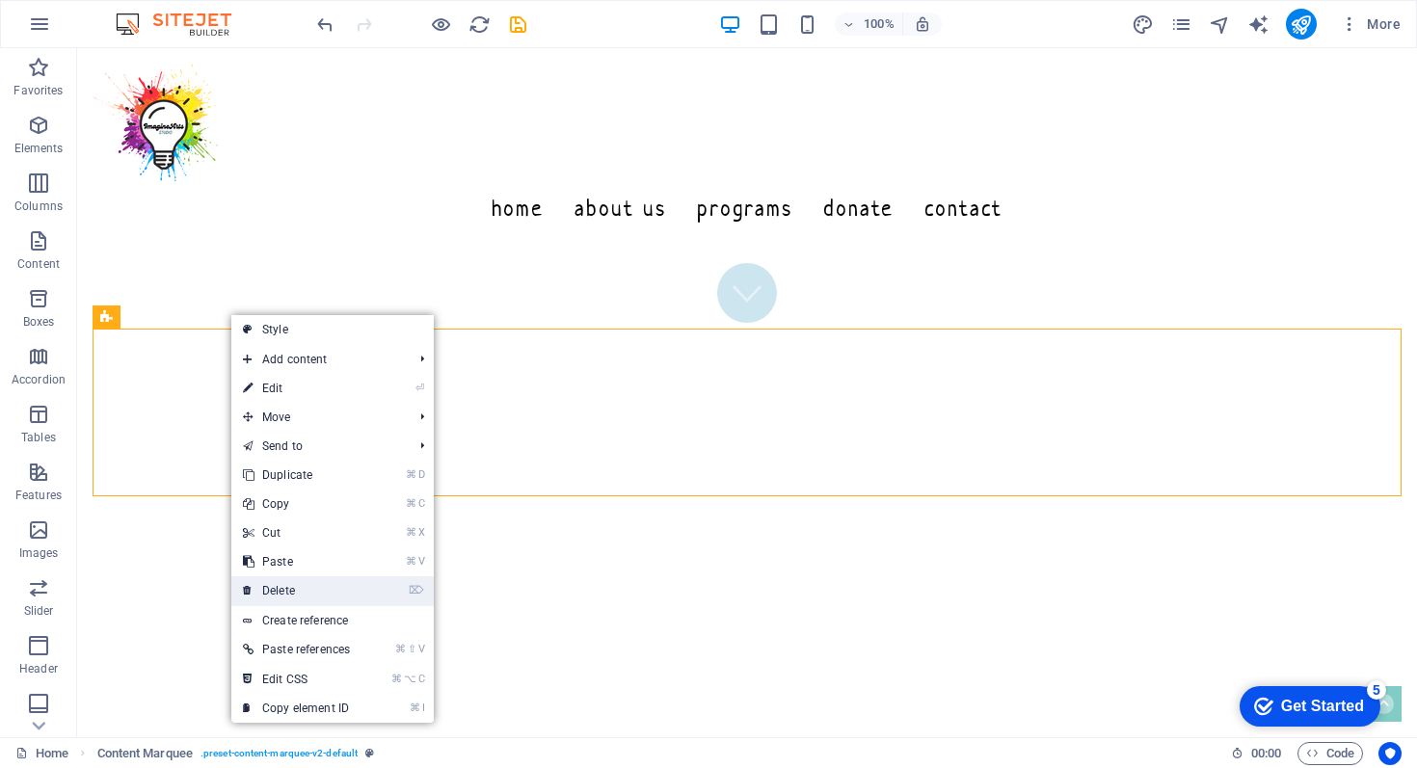
click at [279, 584] on link "⌦ Delete" at bounding box center [296, 590] width 130 height 29
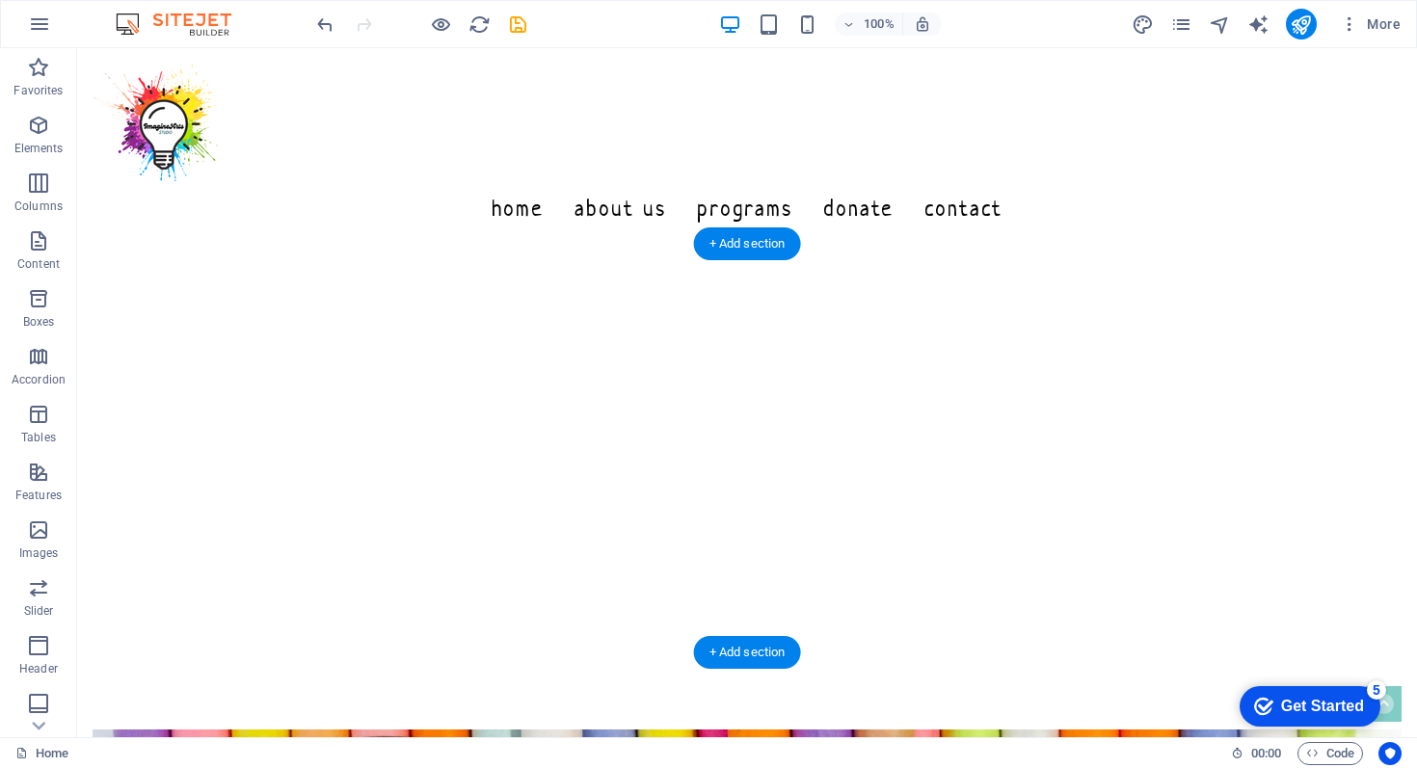
scroll to position [857, 0]
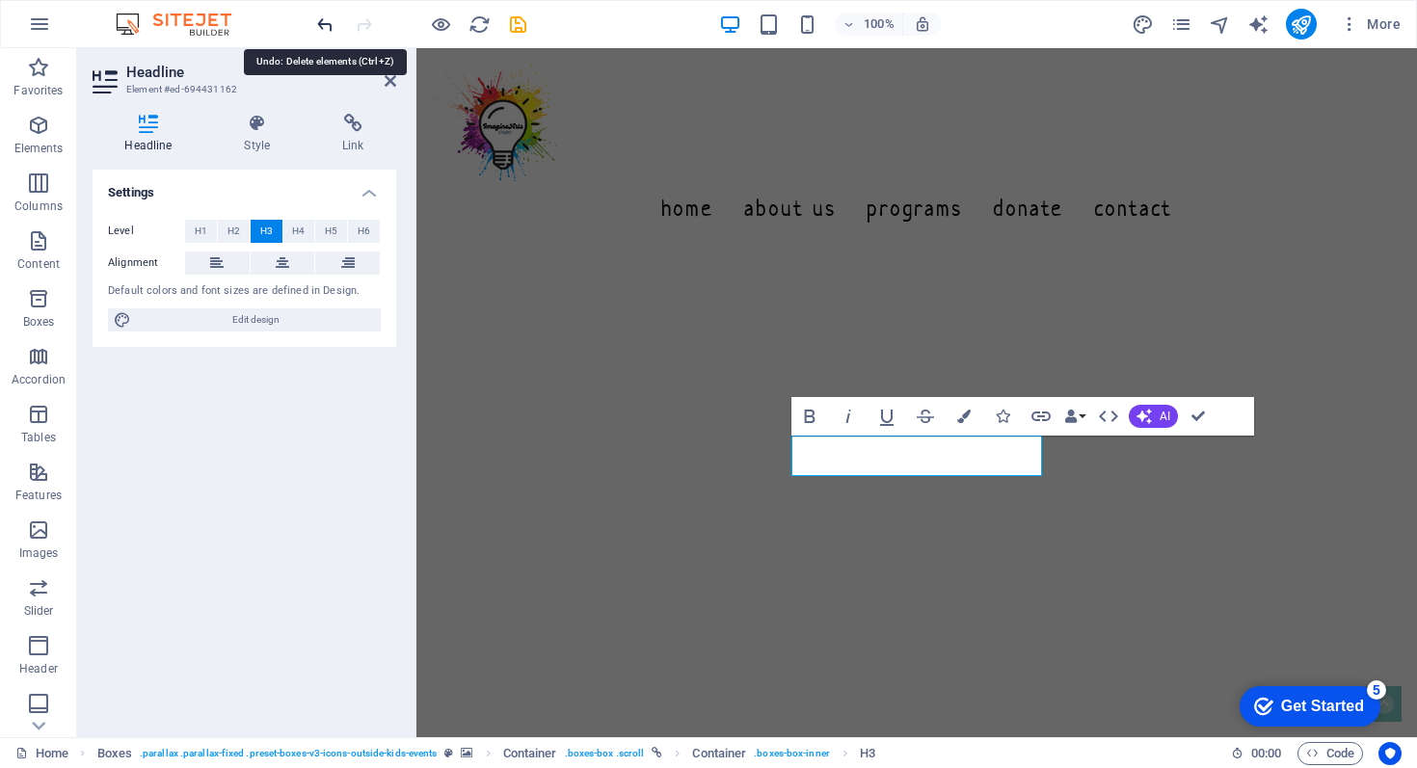
click at [322, 22] on icon "undo" at bounding box center [325, 24] width 22 height 22
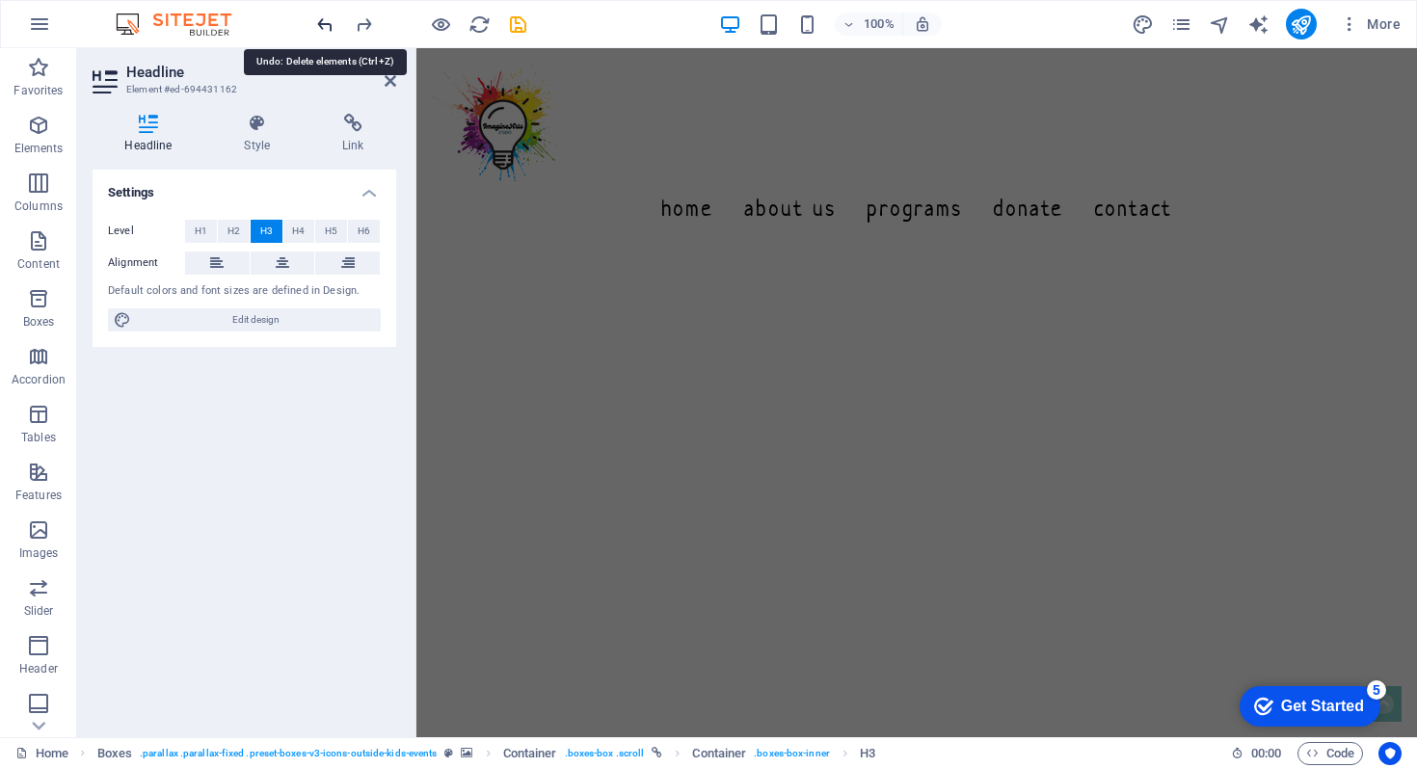
scroll to position [423, 0]
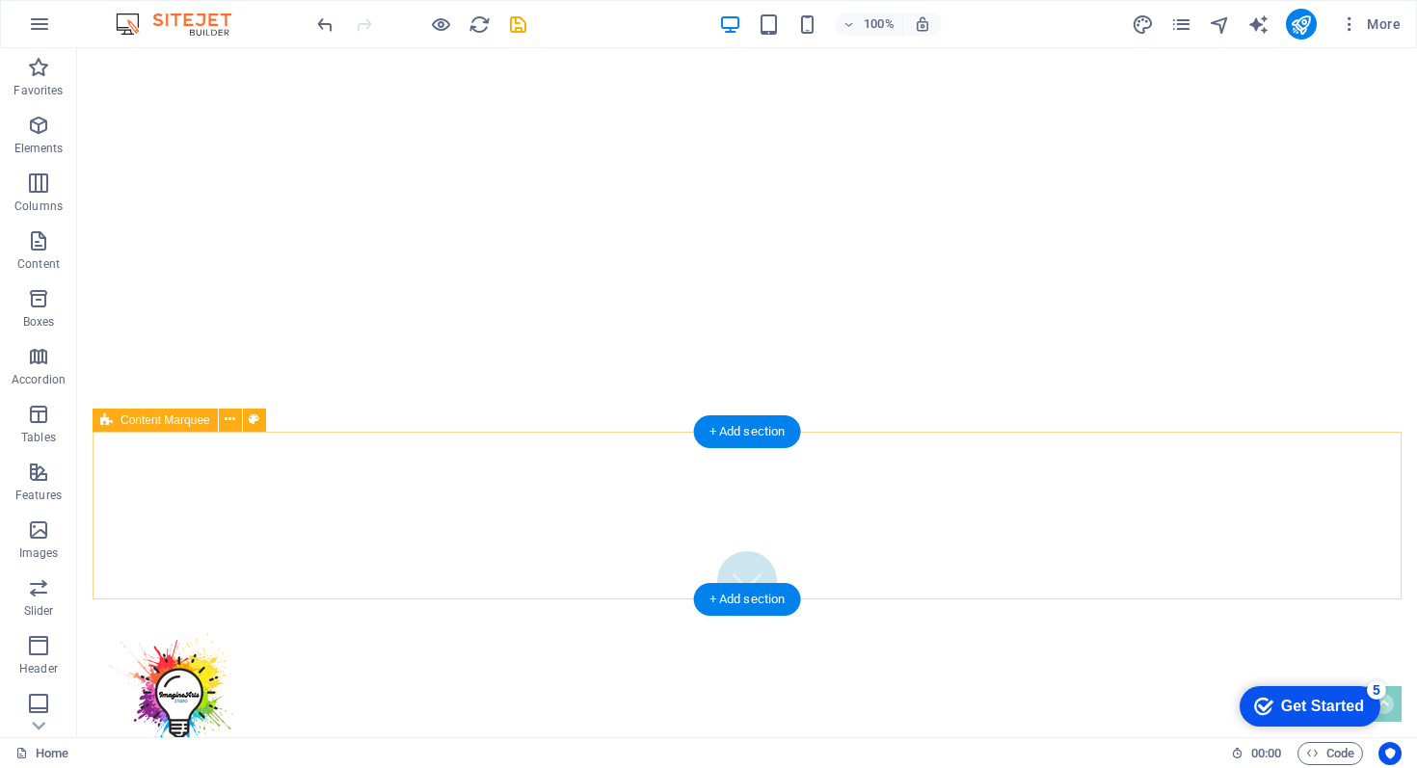
scroll to position [0, 0]
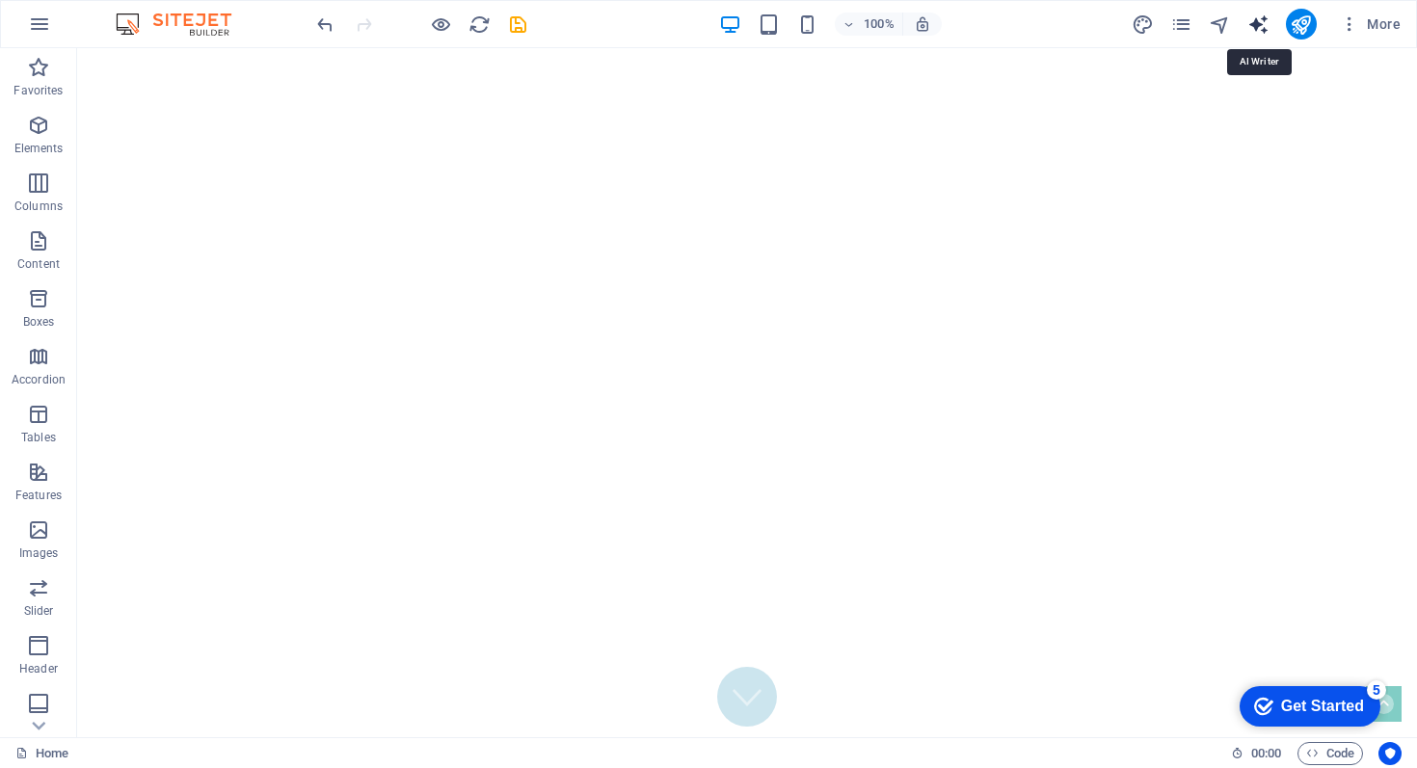
click at [1252, 25] on icon "text_generator" at bounding box center [1258, 24] width 22 height 22
select select "English"
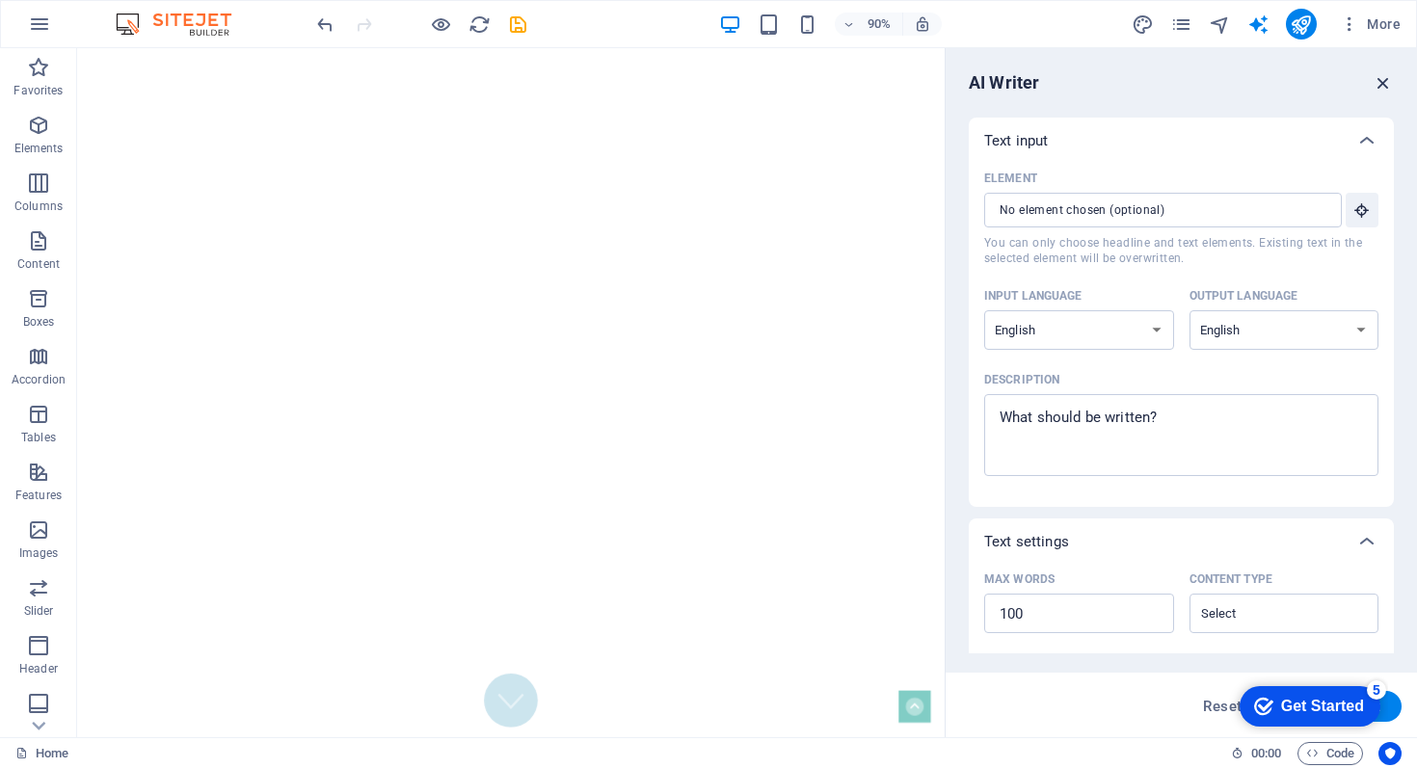
click at [1381, 80] on icon "button" at bounding box center [1382, 82] width 21 height 21
